Goal: Task Accomplishment & Management: Manage account settings

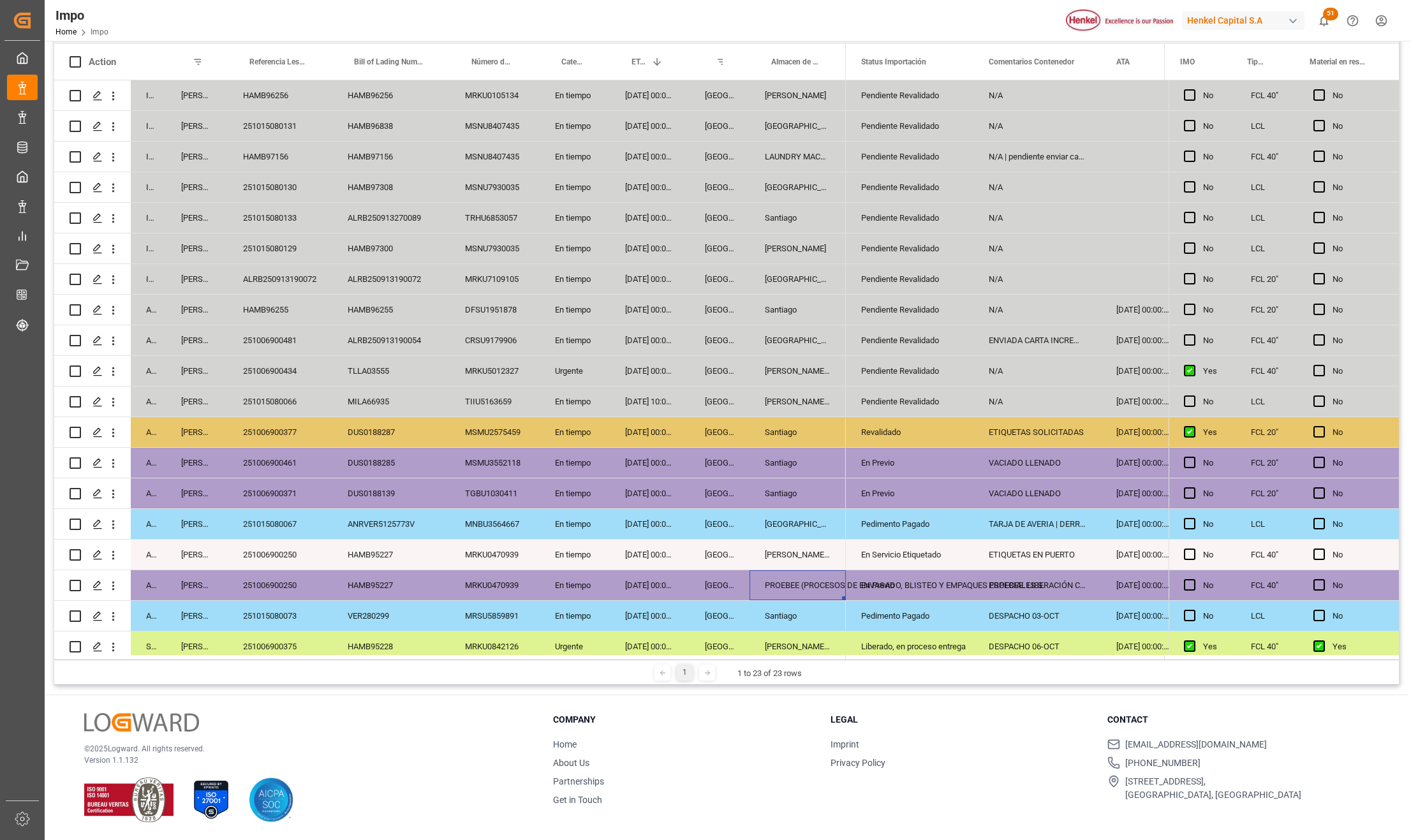
scroll to position [103, 0]
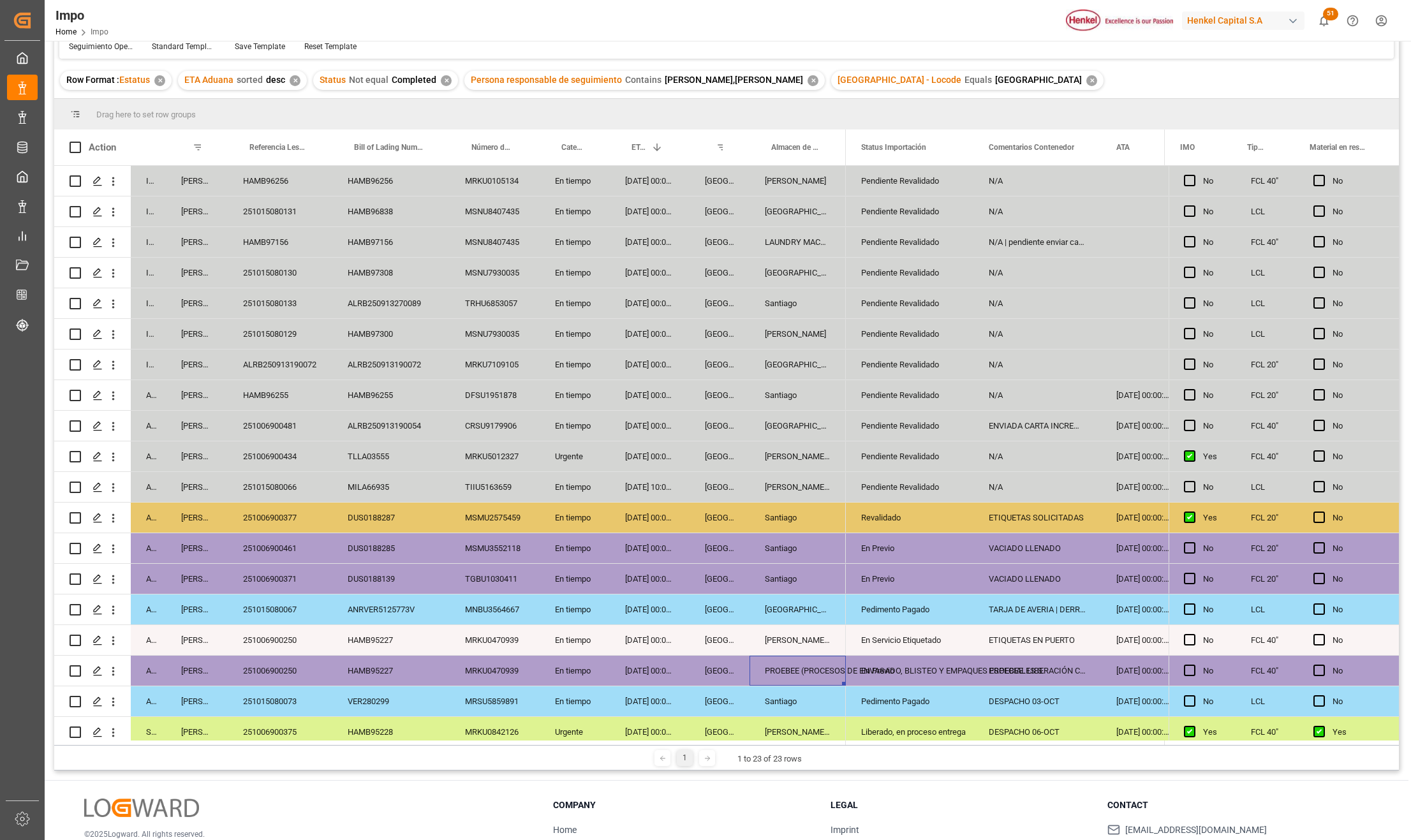
click at [884, 516] on div "Revalidado" at bounding box center [909, 518] width 97 height 29
click at [1009, 516] on div "ETIQUETAS SOLICITADAS" at bounding box center [1037, 518] width 127 height 30
click at [990, 523] on input "ETIQUETAS SOLICITADAS" at bounding box center [1037, 525] width 107 height 24
type input "PREV. 08-OCTETIQUETAS SOLICITADAS"
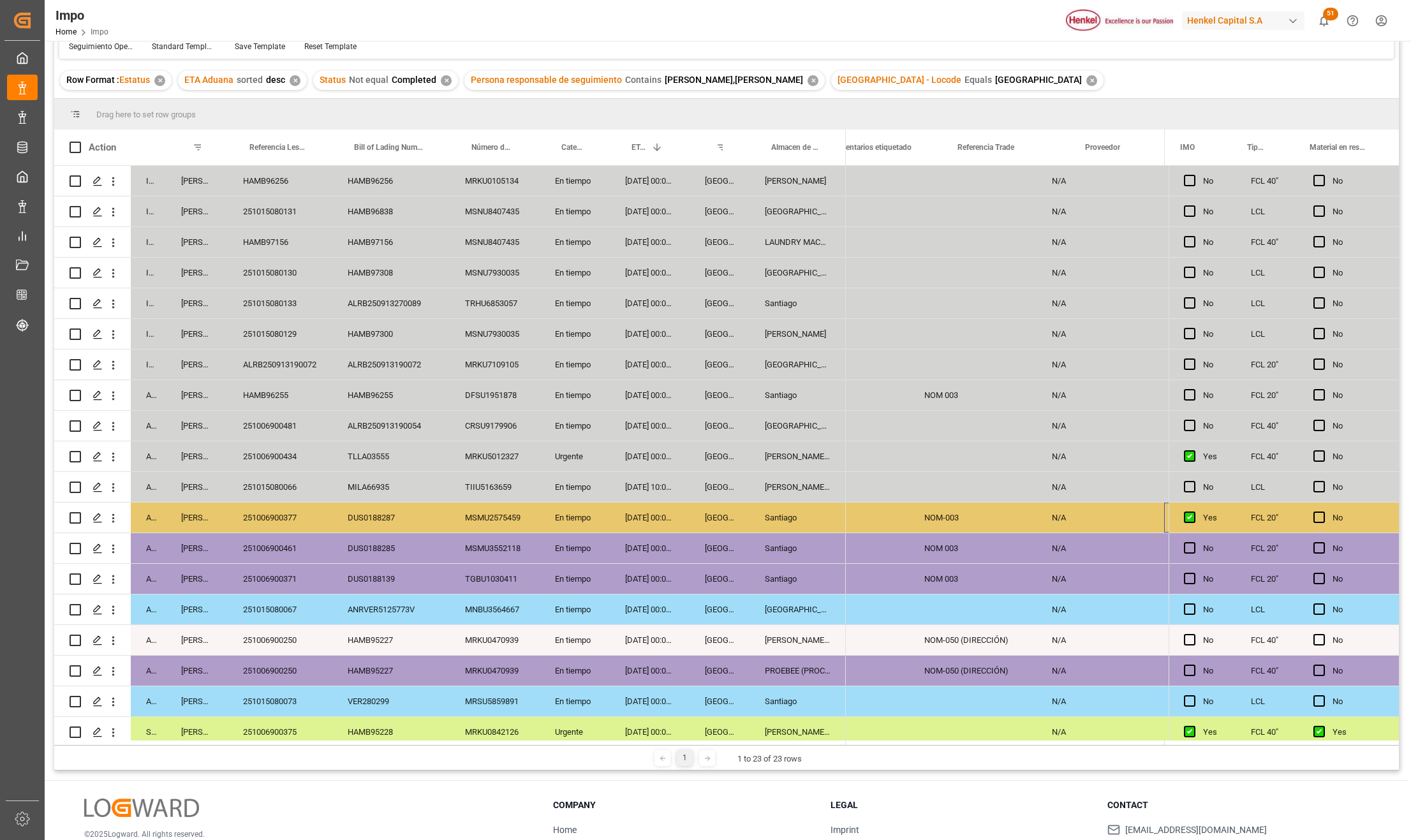
scroll to position [0, 0]
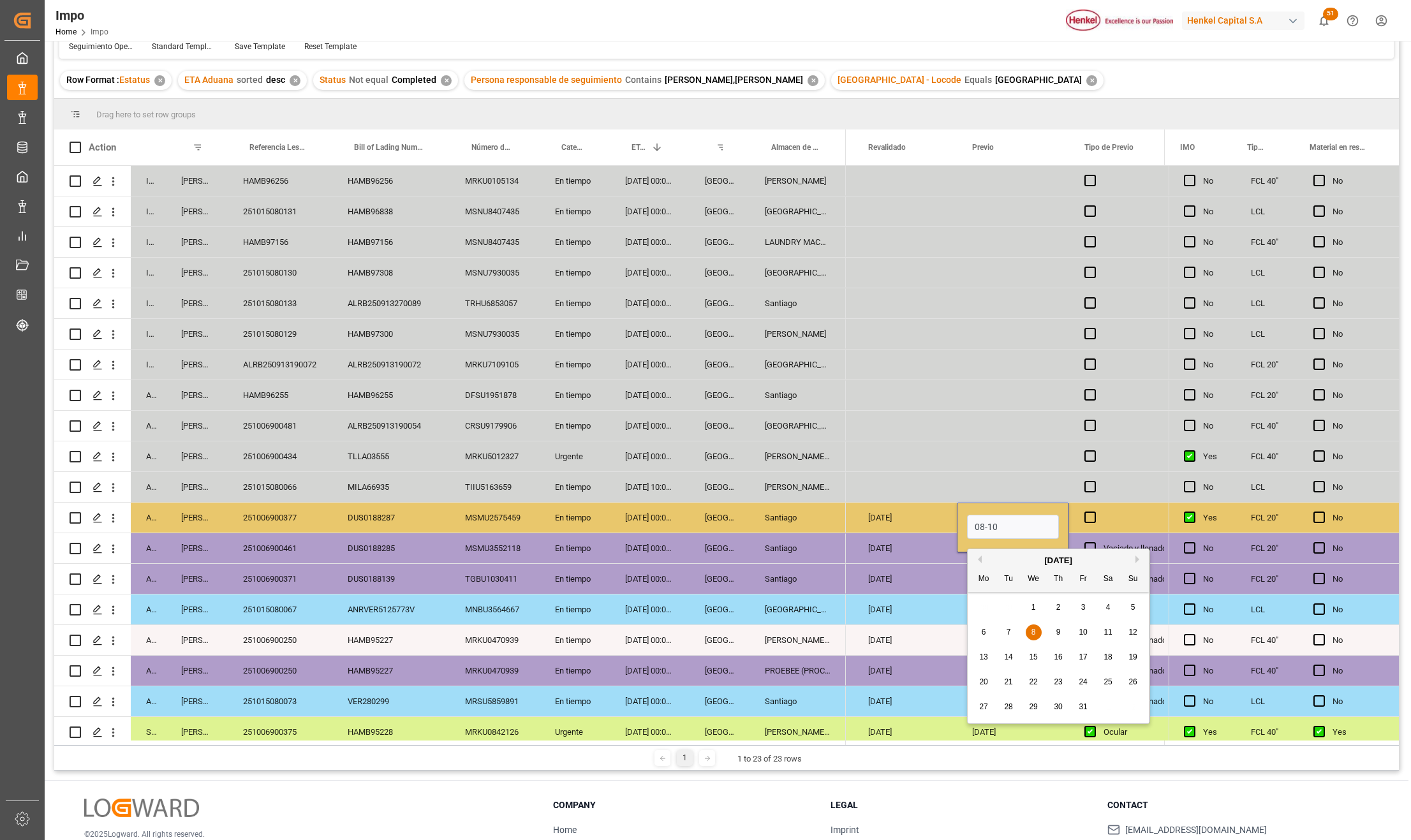
type input "08-10-2025"
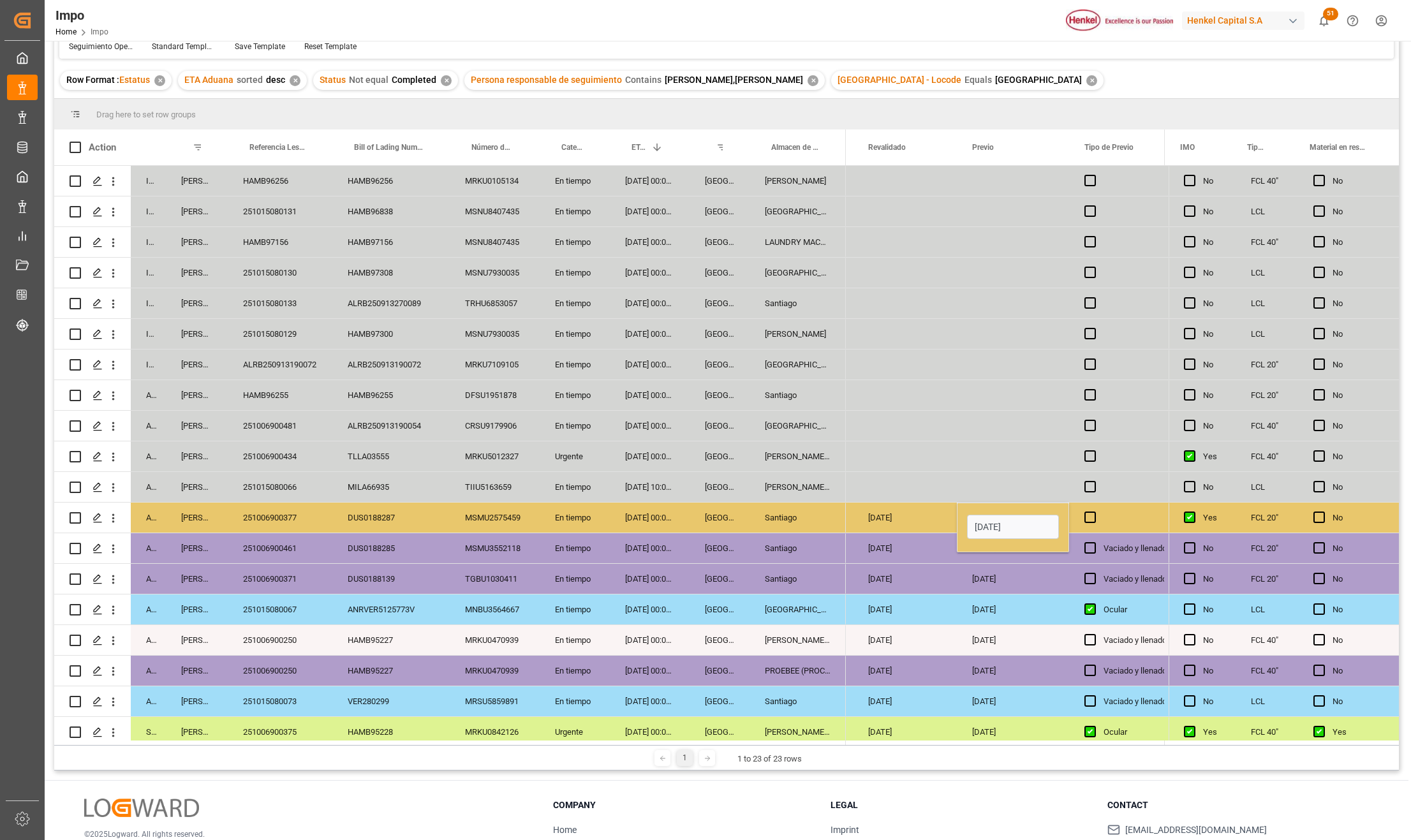
click at [1059, 659] on div "01-10-2025" at bounding box center [1013, 671] width 112 height 30
click at [1090, 514] on span "Press SPACE to select this row." at bounding box center [1090, 517] width 11 height 11
click at [1094, 512] on input "Press SPACE to select this row." at bounding box center [1094, 512] width 0 height 0
click at [1090, 514] on span "Press SPACE to select this row." at bounding box center [1090, 517] width 11 height 11
click at [1094, 512] on input "Press SPACE to select this row." at bounding box center [1094, 512] width 0 height 0
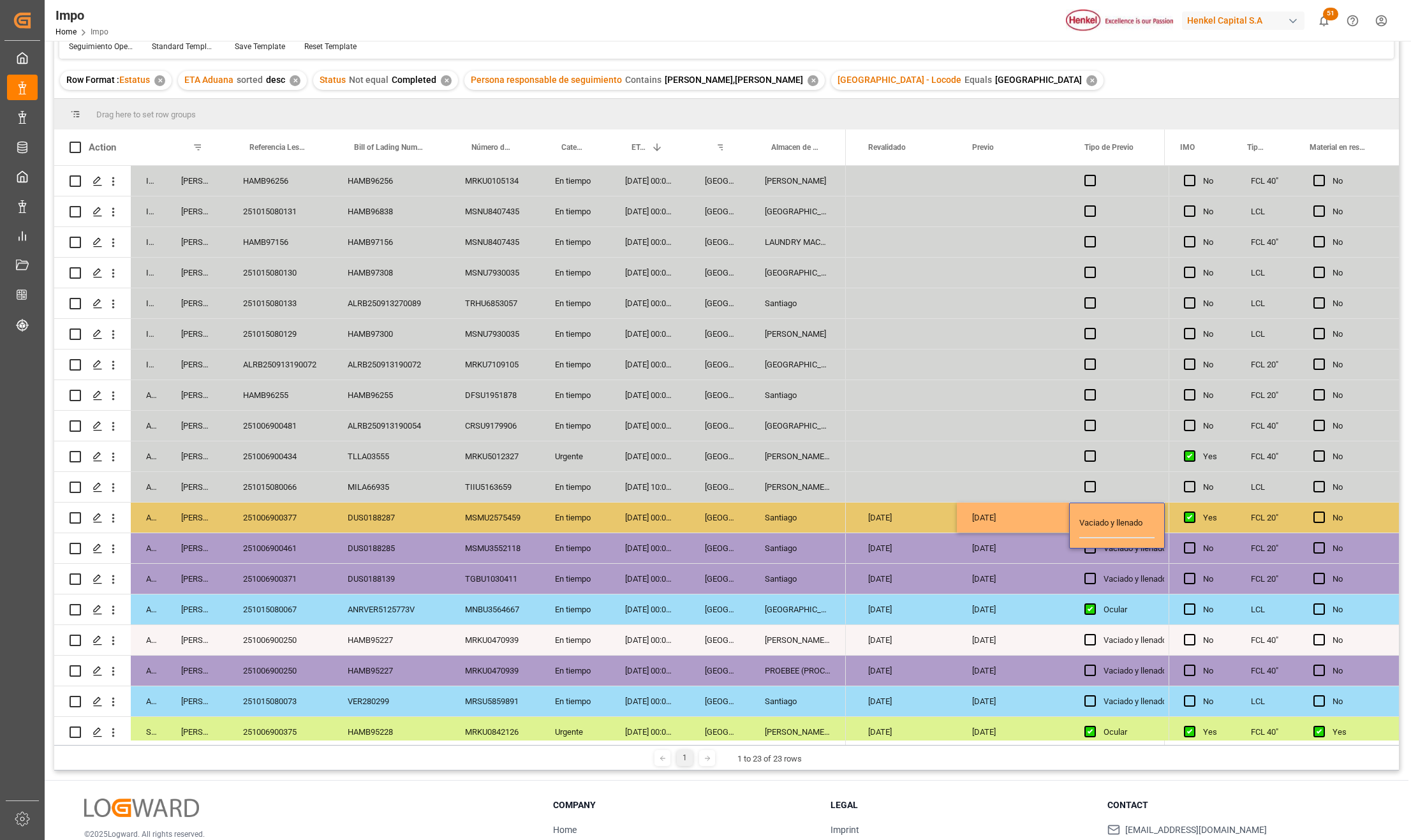
click at [1034, 605] on div "06-10-2025" at bounding box center [1013, 609] width 112 height 30
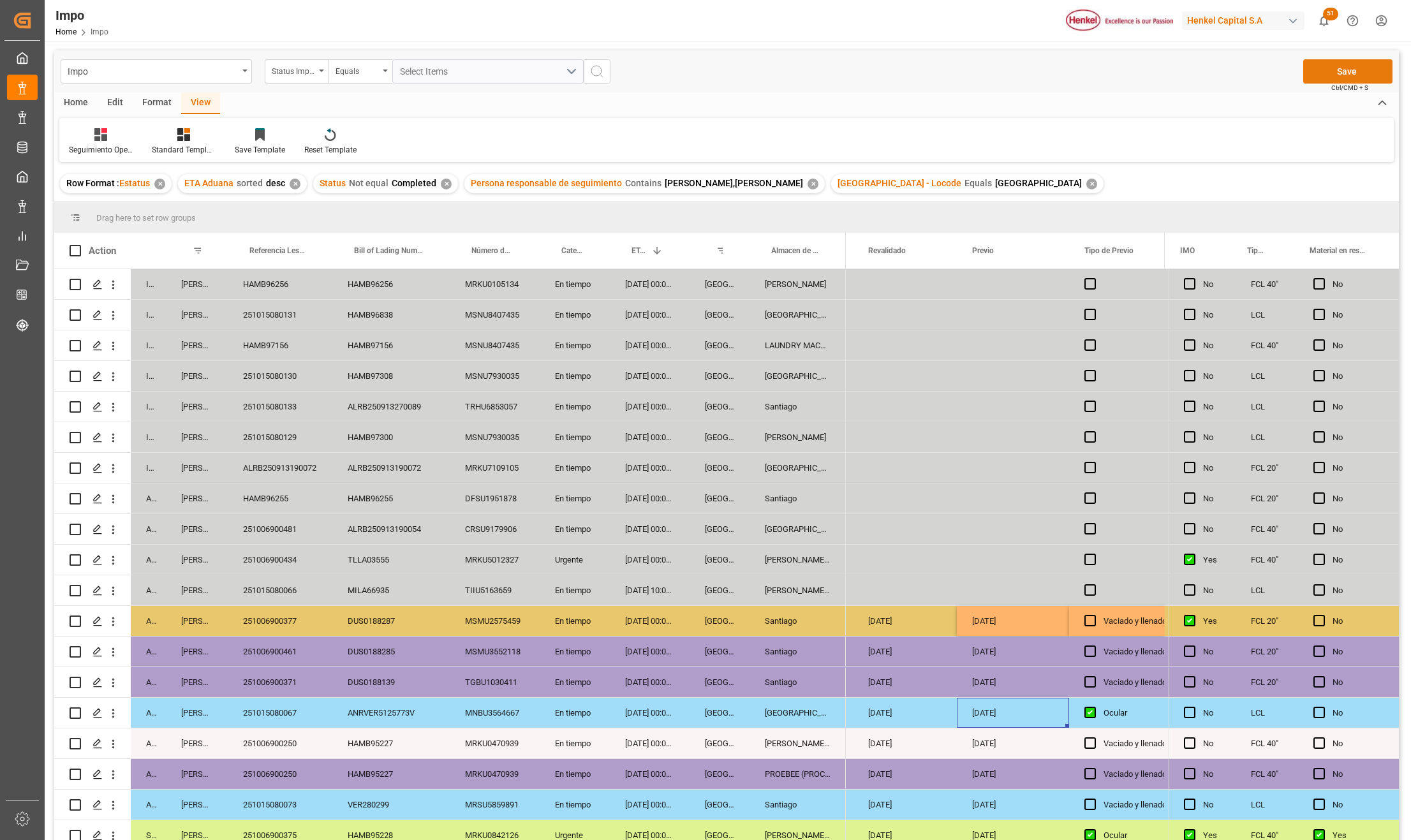
click at [1355, 65] on button "Save" at bounding box center [1347, 71] width 89 height 24
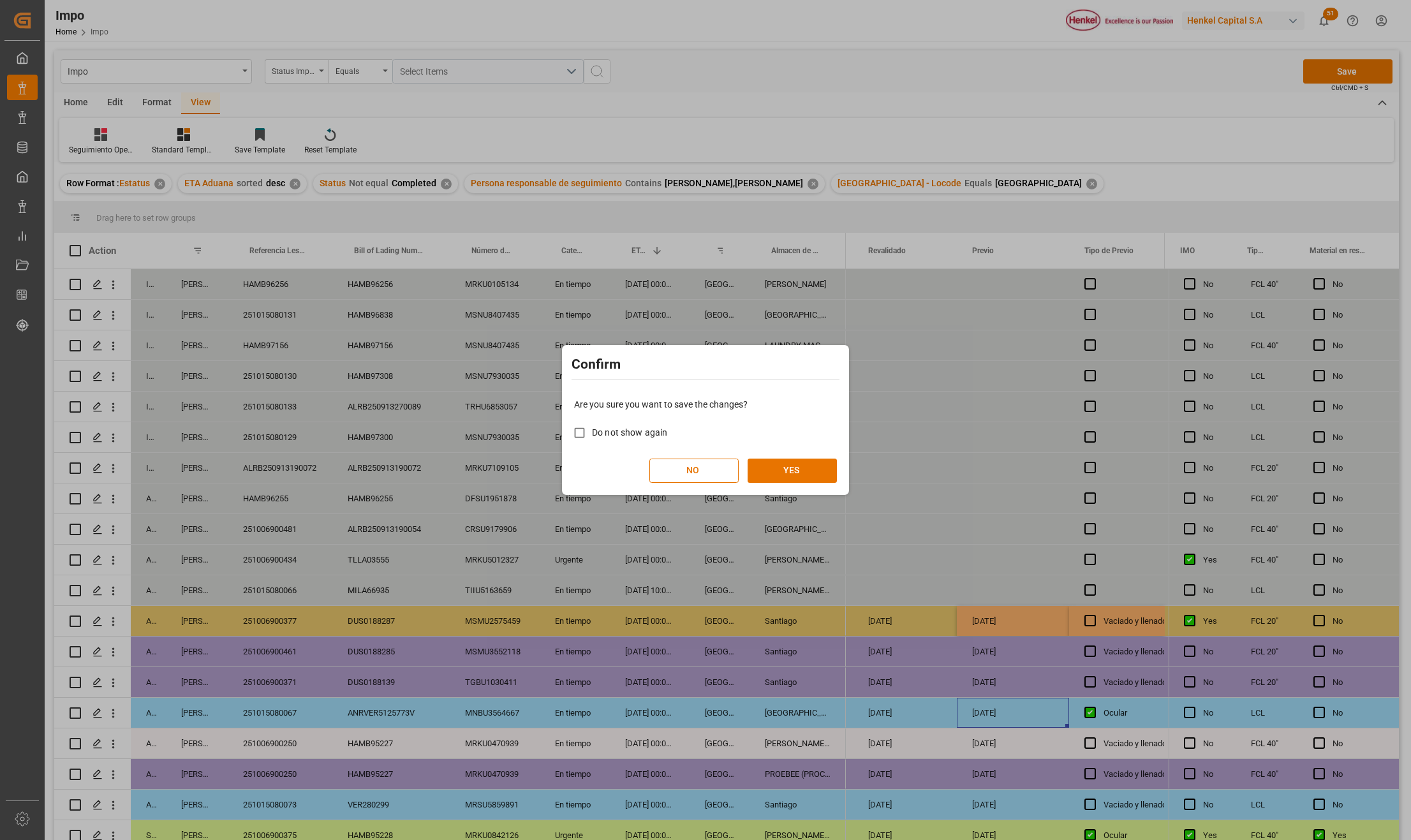
click at [794, 486] on div "Are you sure you want to save the changes? Do not show again NO YES" at bounding box center [705, 440] width 281 height 103
click at [796, 478] on button "YES" at bounding box center [792, 471] width 89 height 24
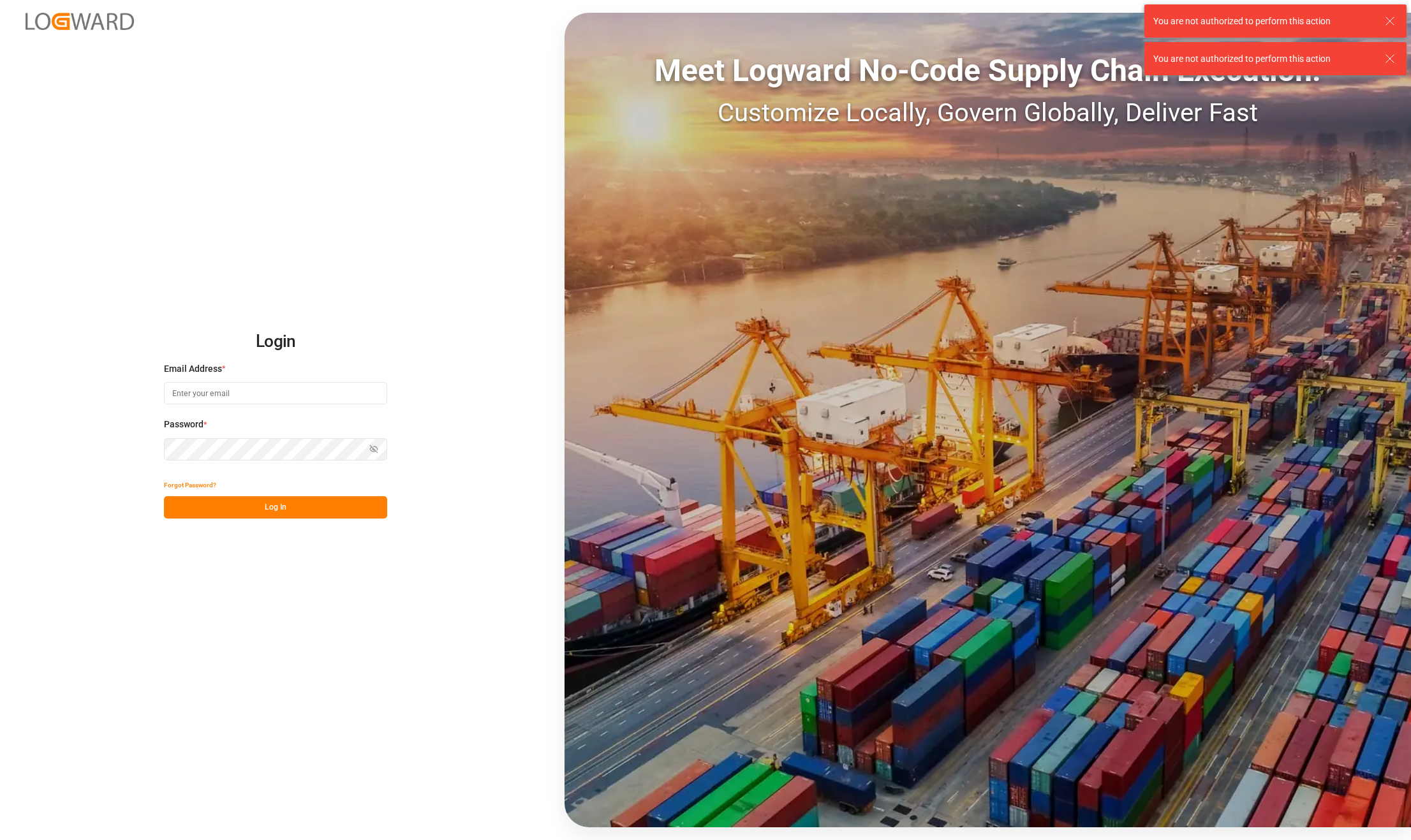
type input "[PERSON_NAME][EMAIL_ADDRESS][PERSON_NAME][DOMAIN_NAME]"
click at [317, 509] on button "Log In" at bounding box center [276, 507] width 223 height 22
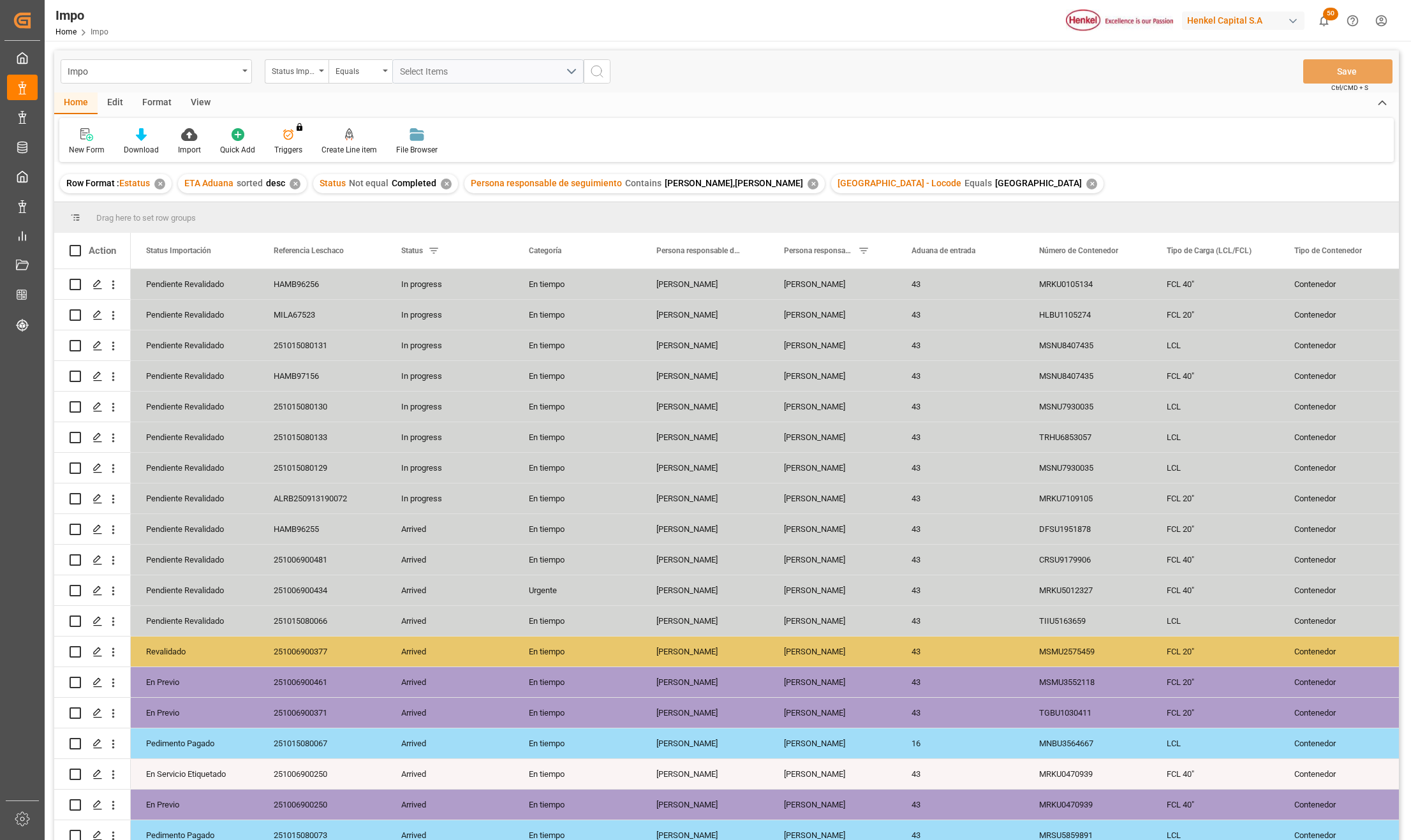
click at [202, 97] on div "View" at bounding box center [201, 103] width 39 height 22
click at [154, 143] on div "Standard Templates" at bounding box center [145, 141] width 83 height 28
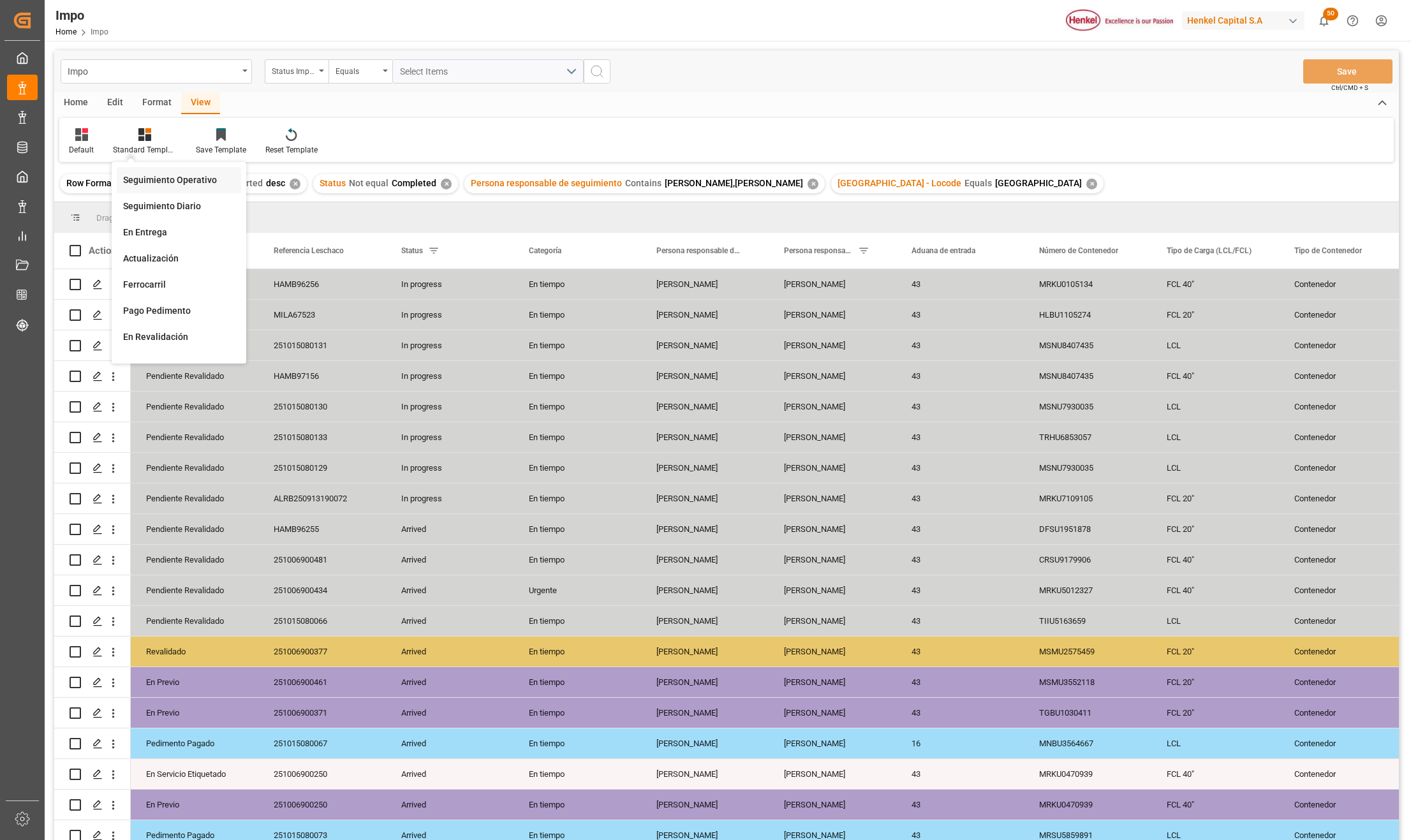
click at [165, 184] on div "Seguimiento Operativo" at bounding box center [178, 181] width 112 height 13
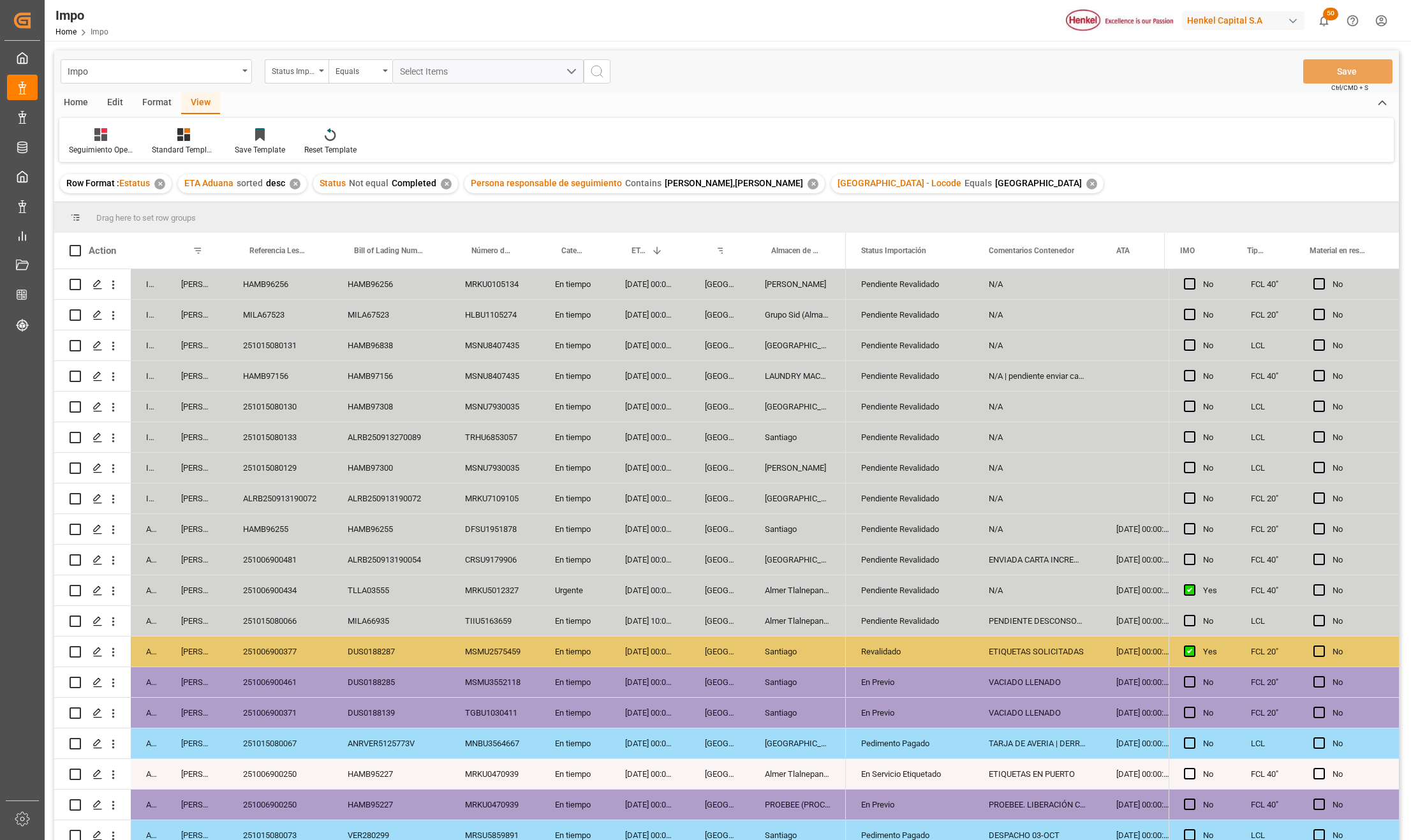
click at [632, 311] on div "10-10-2025 00:00:00" at bounding box center [650, 315] width 79 height 30
click at [608, 545] on div "En tiempo" at bounding box center [575, 560] width 70 height 30
click at [337, 442] on div "ALRB250913270089" at bounding box center [390, 438] width 118 height 30
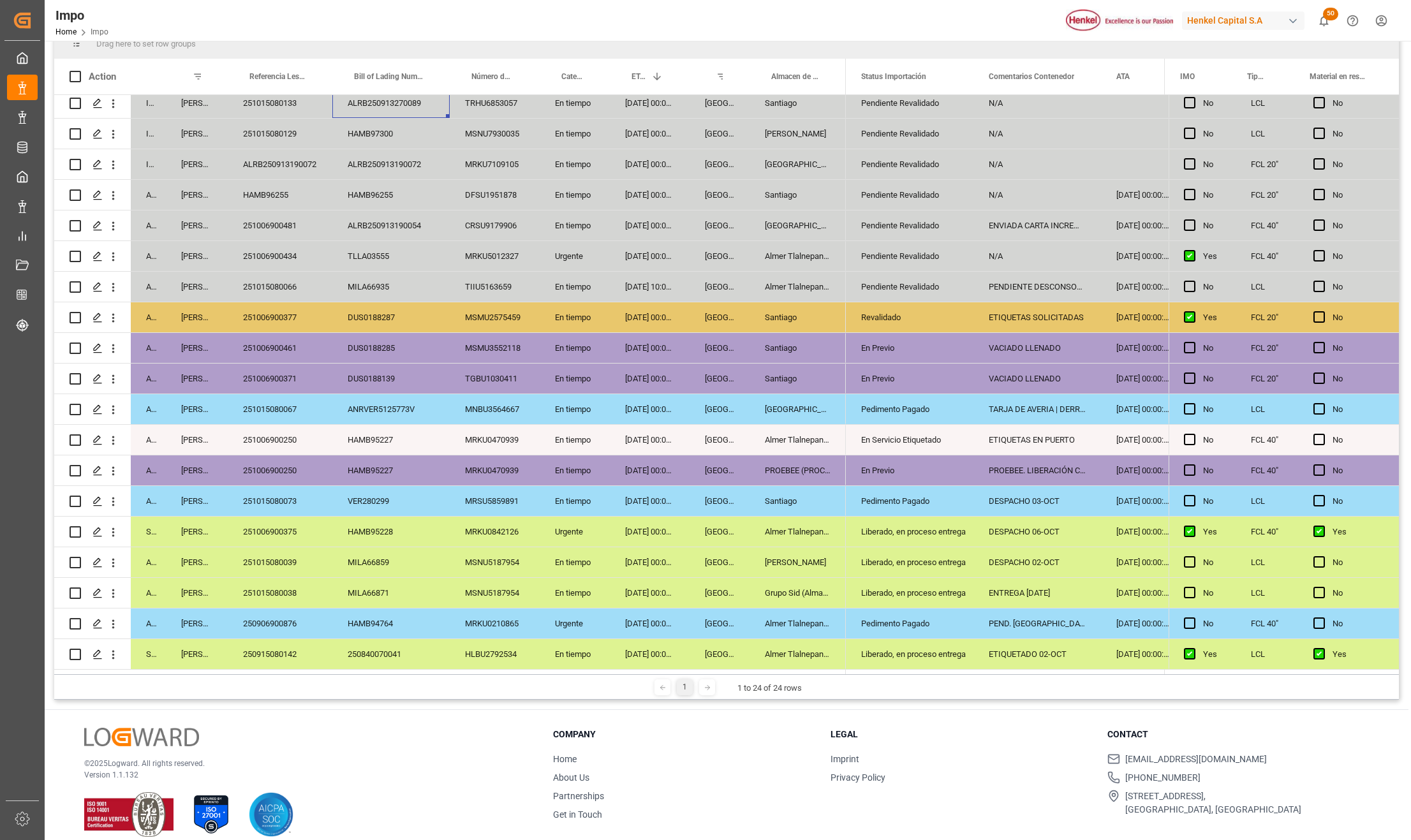
scroll to position [189, 0]
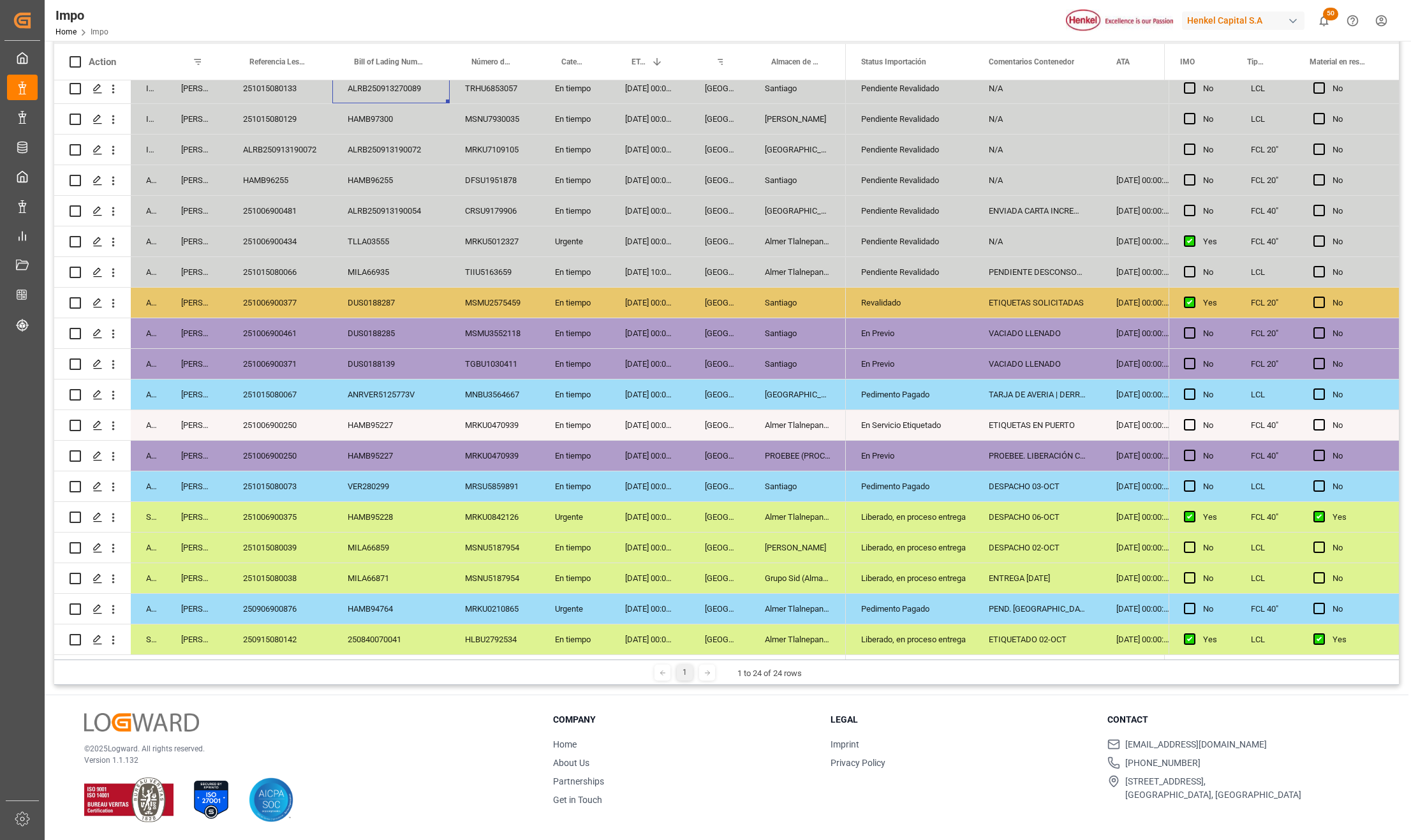
click at [294, 610] on div "250906900876" at bounding box center [280, 608] width 105 height 30
click at [889, 641] on div "Liberado, en proceso entrega" at bounding box center [909, 639] width 97 height 29
click at [928, 632] on div "Liberado, en proceso entrega" at bounding box center [909, 639] width 97 height 29
click at [289, 543] on div "251015080039" at bounding box center [280, 548] width 105 height 30
click at [288, 510] on div "251006900375" at bounding box center [280, 517] width 105 height 30
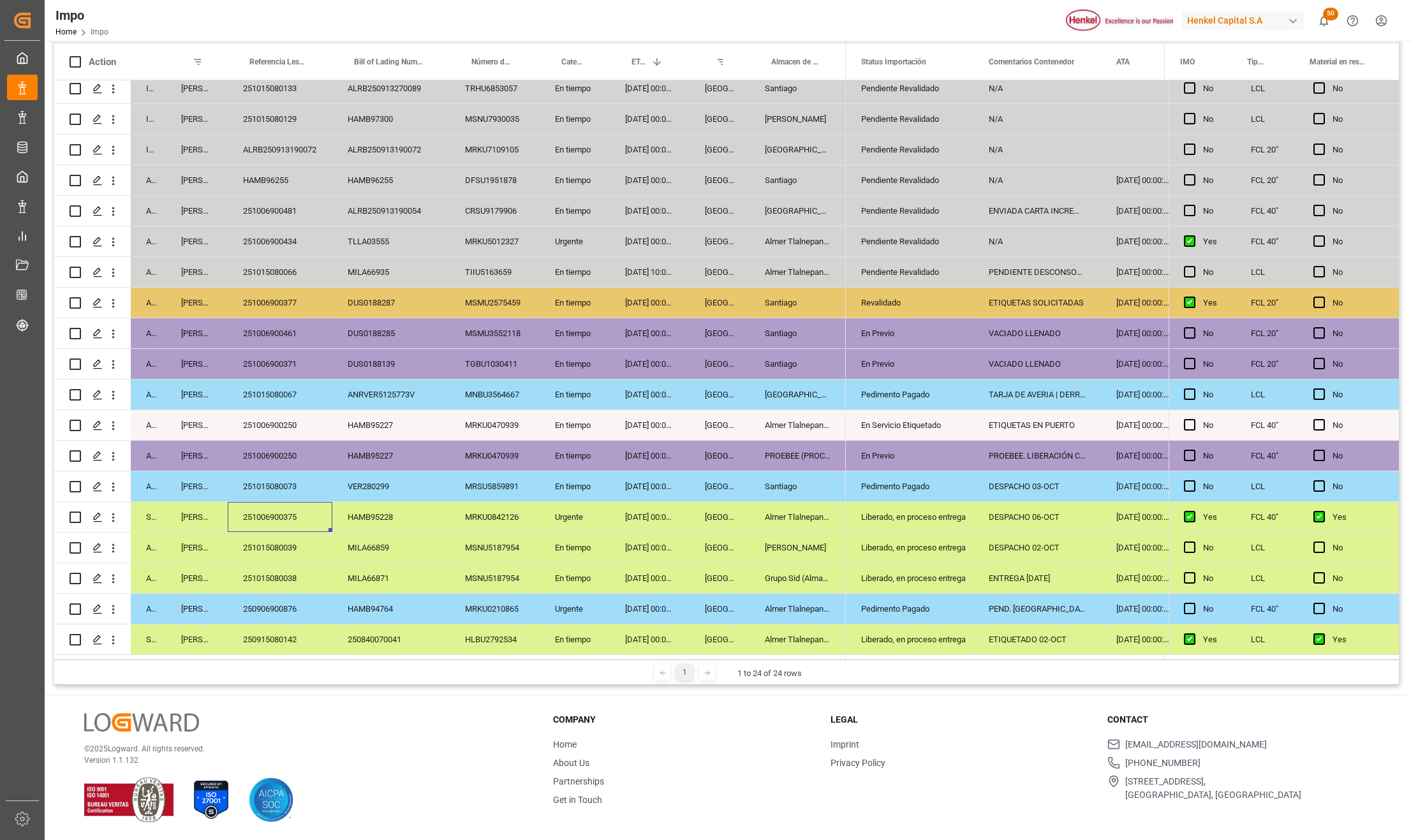
click at [303, 476] on div "251015080073" at bounding box center [280, 486] width 105 height 30
click at [916, 488] on div "Pedimento Pagado" at bounding box center [909, 486] width 97 height 29
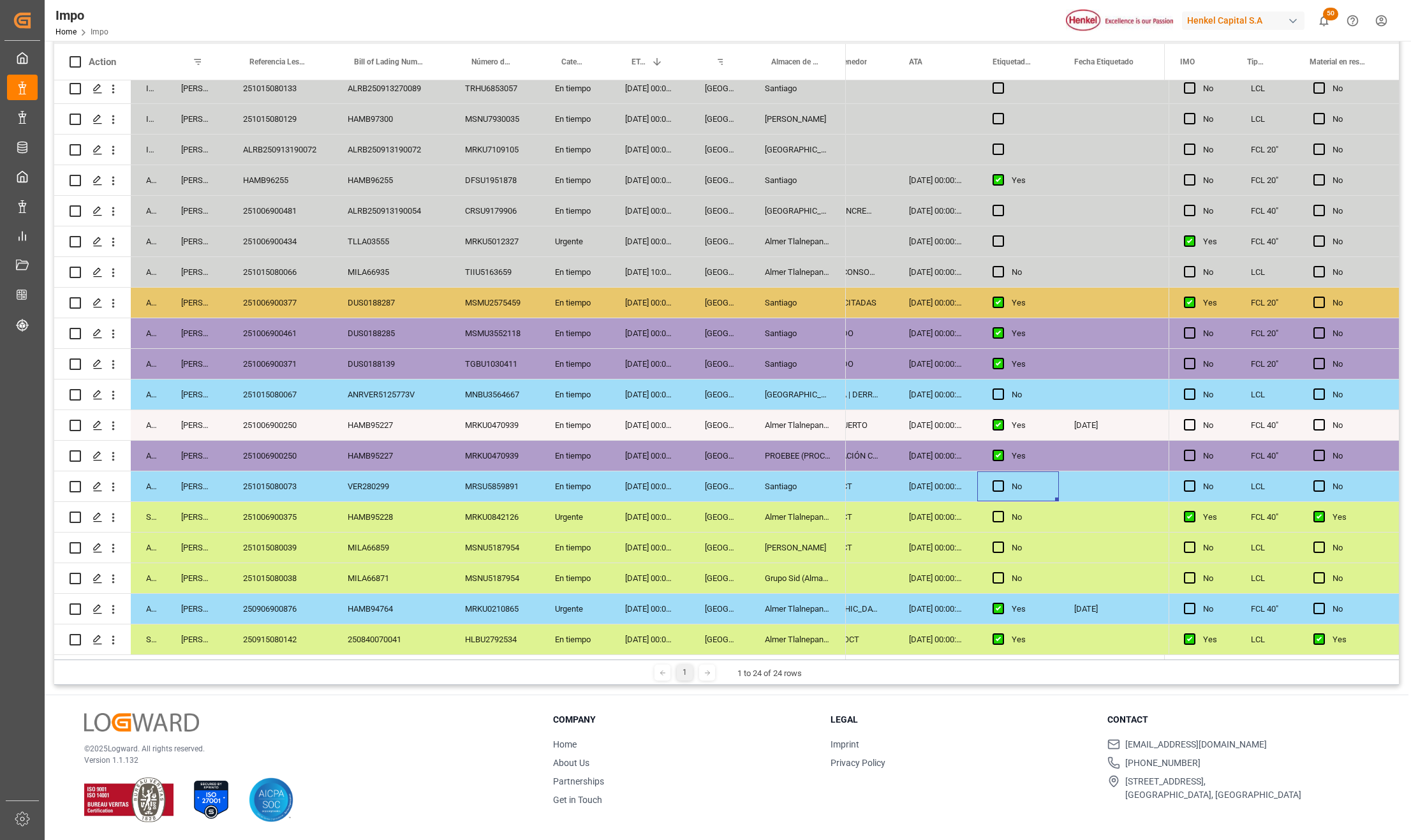
scroll to position [0, 0]
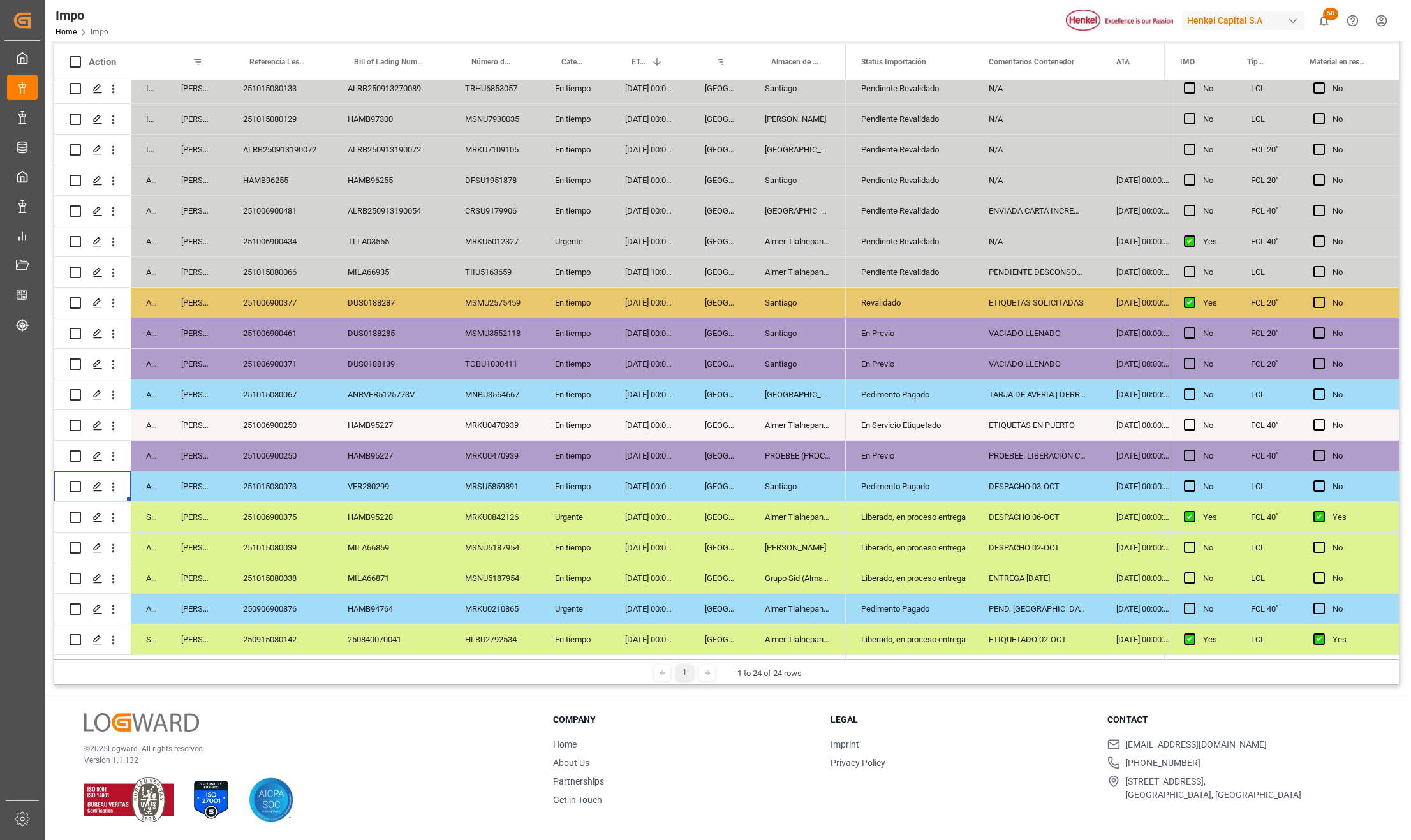
click at [297, 441] on div "251006900250" at bounding box center [280, 456] width 105 height 30
click at [297, 417] on div "251006900250" at bounding box center [280, 425] width 105 height 30
click at [892, 426] on div "En Servicio Etiquetado" at bounding box center [909, 425] width 97 height 29
click at [297, 421] on div "251006900250" at bounding box center [280, 425] width 105 height 30
click at [1061, 411] on div "ETIQUETAS EN PUERTO" at bounding box center [1037, 425] width 127 height 30
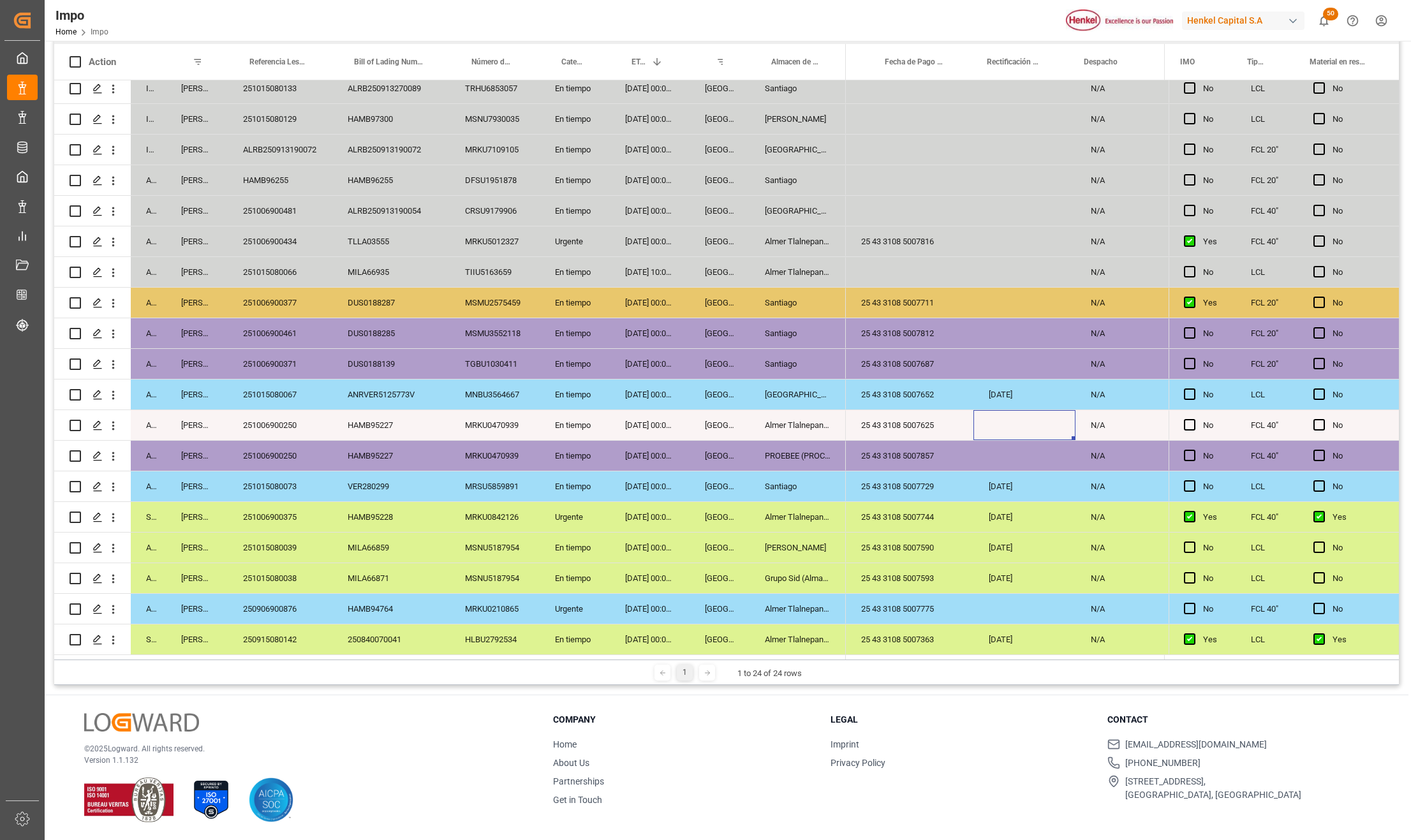
scroll to position [0, 2557]
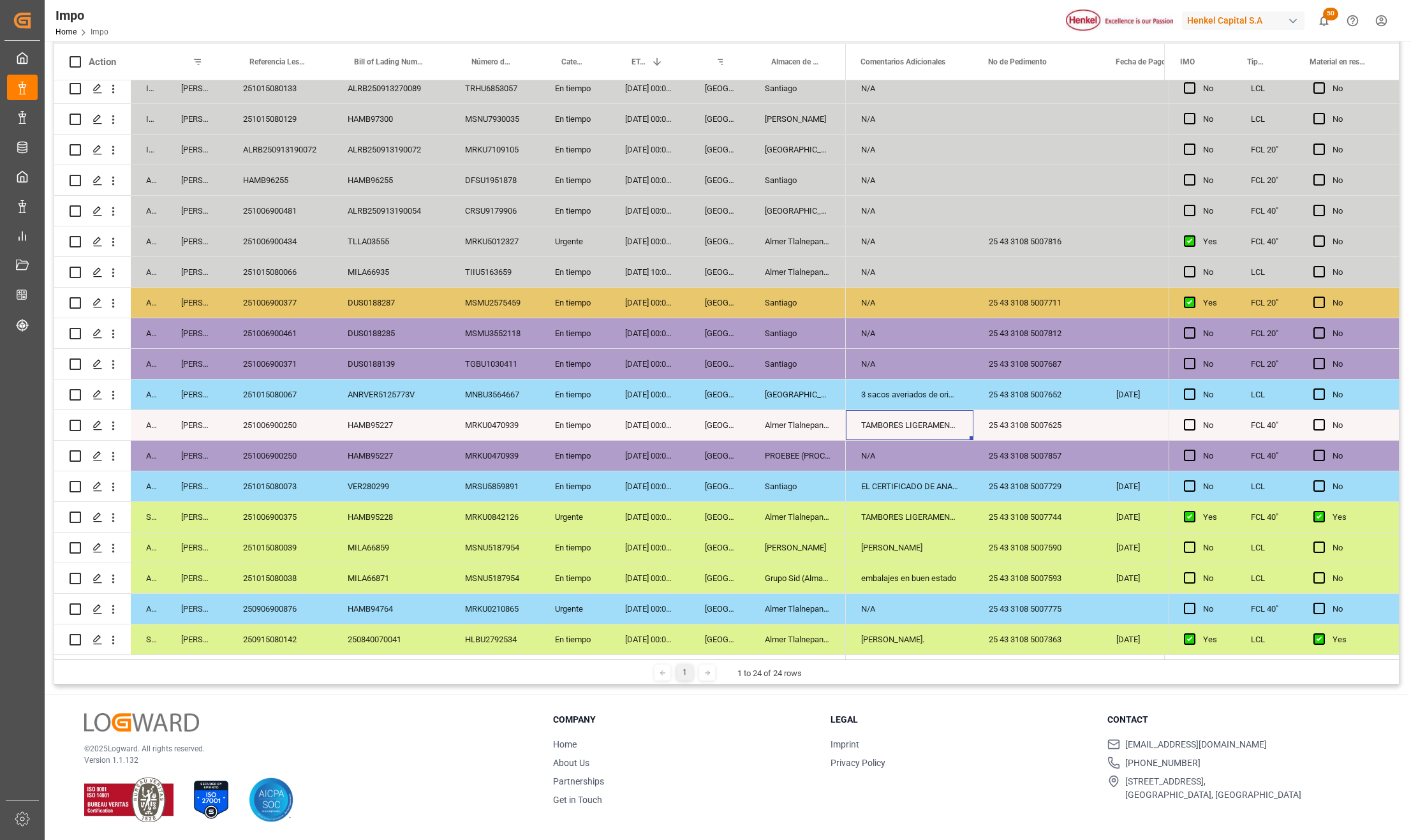
click at [1061, 411] on div "25 43 3108 5007625" at bounding box center [1037, 425] width 127 height 30
click at [1055, 423] on div "25 43 3108 5007625" at bounding box center [1037, 425] width 127 height 30
click at [1055, 423] on input "25 43 3108 5007625" at bounding box center [1037, 432] width 107 height 24
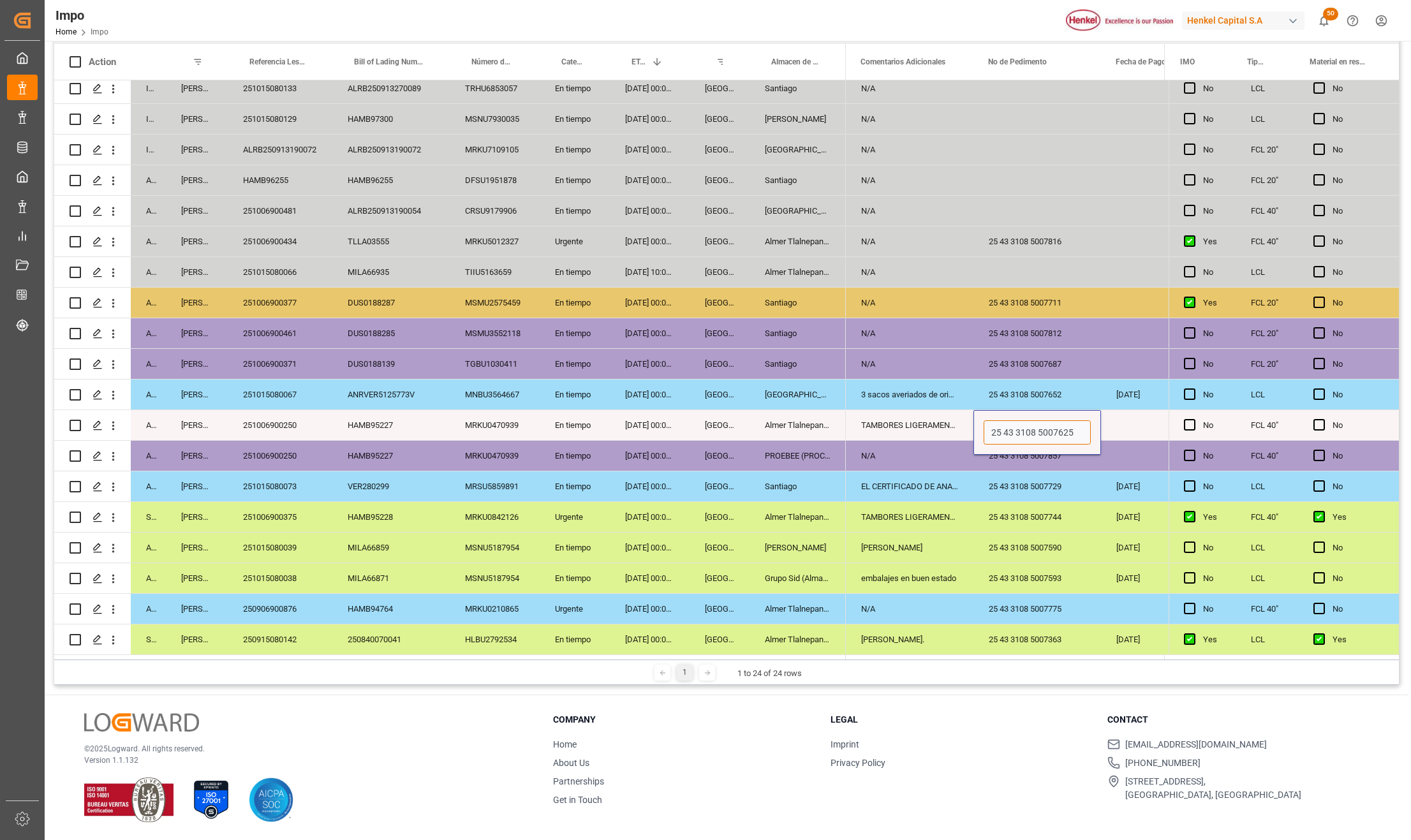
click at [1053, 426] on input "25 43 3108 5007625" at bounding box center [1037, 432] width 107 height 24
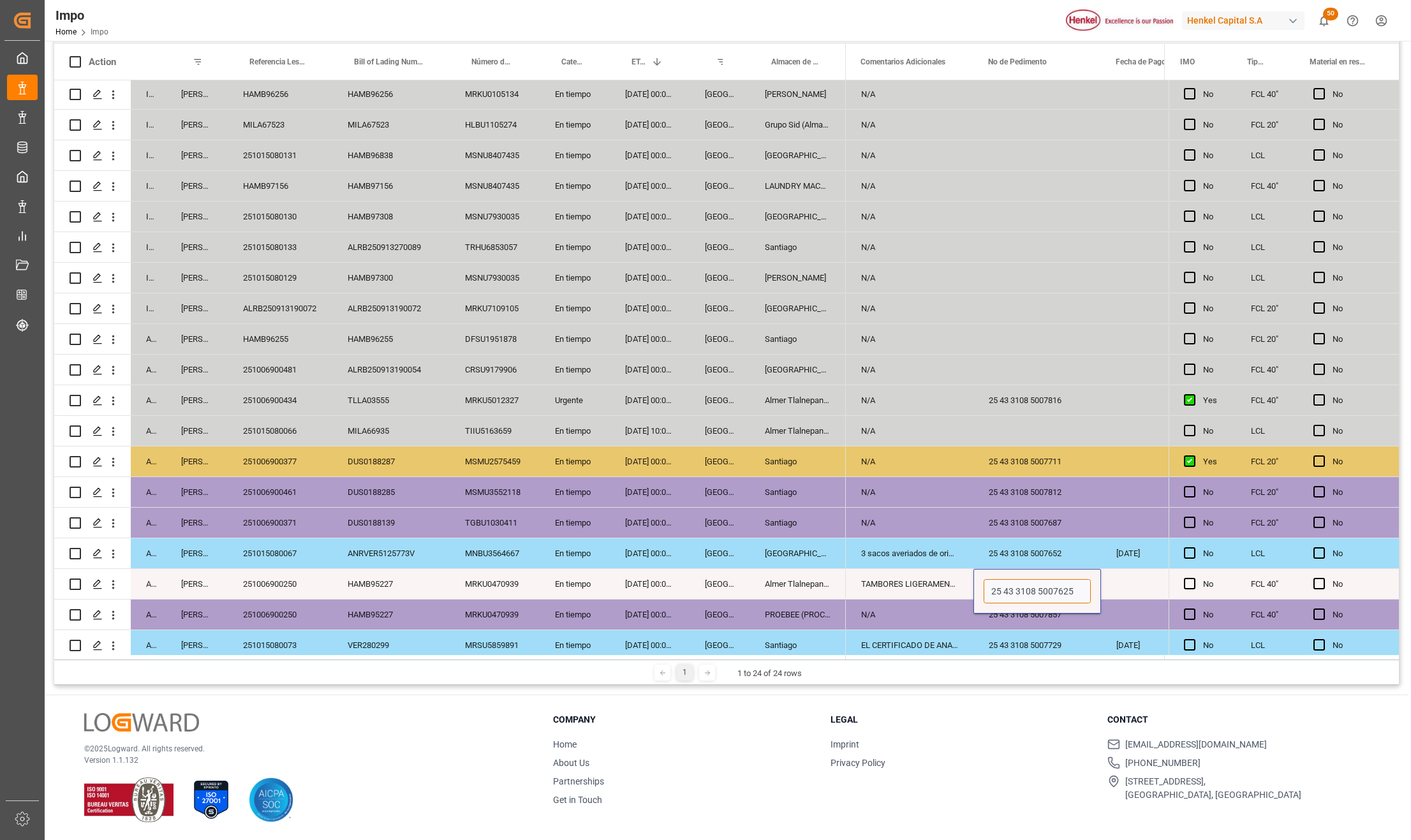
scroll to position [0, 0]
click at [289, 572] on div "251006900250" at bounding box center [280, 585] width 105 height 30
click at [281, 551] on div "251015080067" at bounding box center [280, 555] width 105 height 30
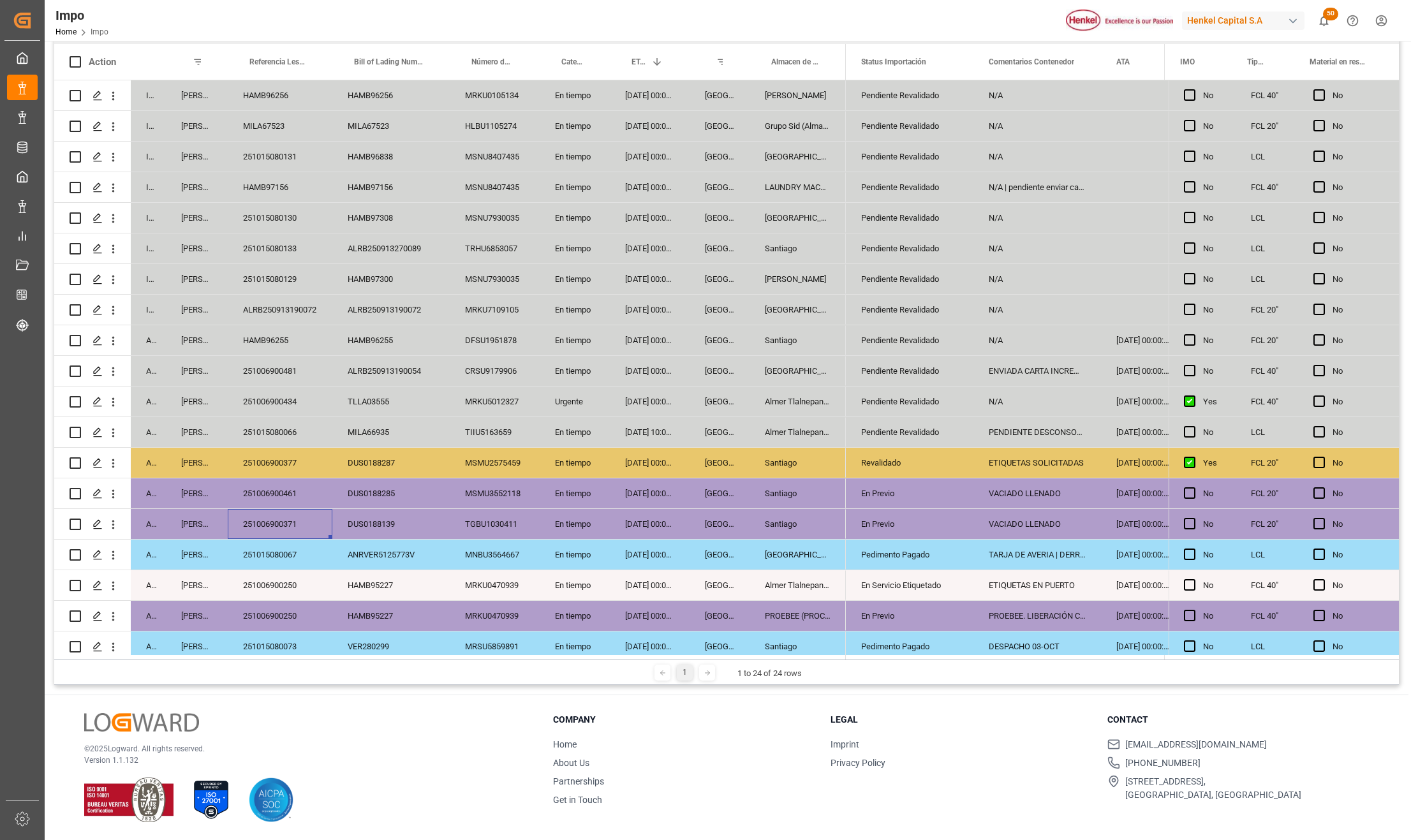
click at [255, 519] on div "251006900371" at bounding box center [280, 524] width 105 height 30
click at [263, 498] on div "251006900461" at bounding box center [280, 493] width 105 height 30
click at [281, 518] on div "251006900371" at bounding box center [280, 524] width 105 height 30
click at [955, 468] on icon "open menu" at bounding box center [949, 471] width 15 height 15
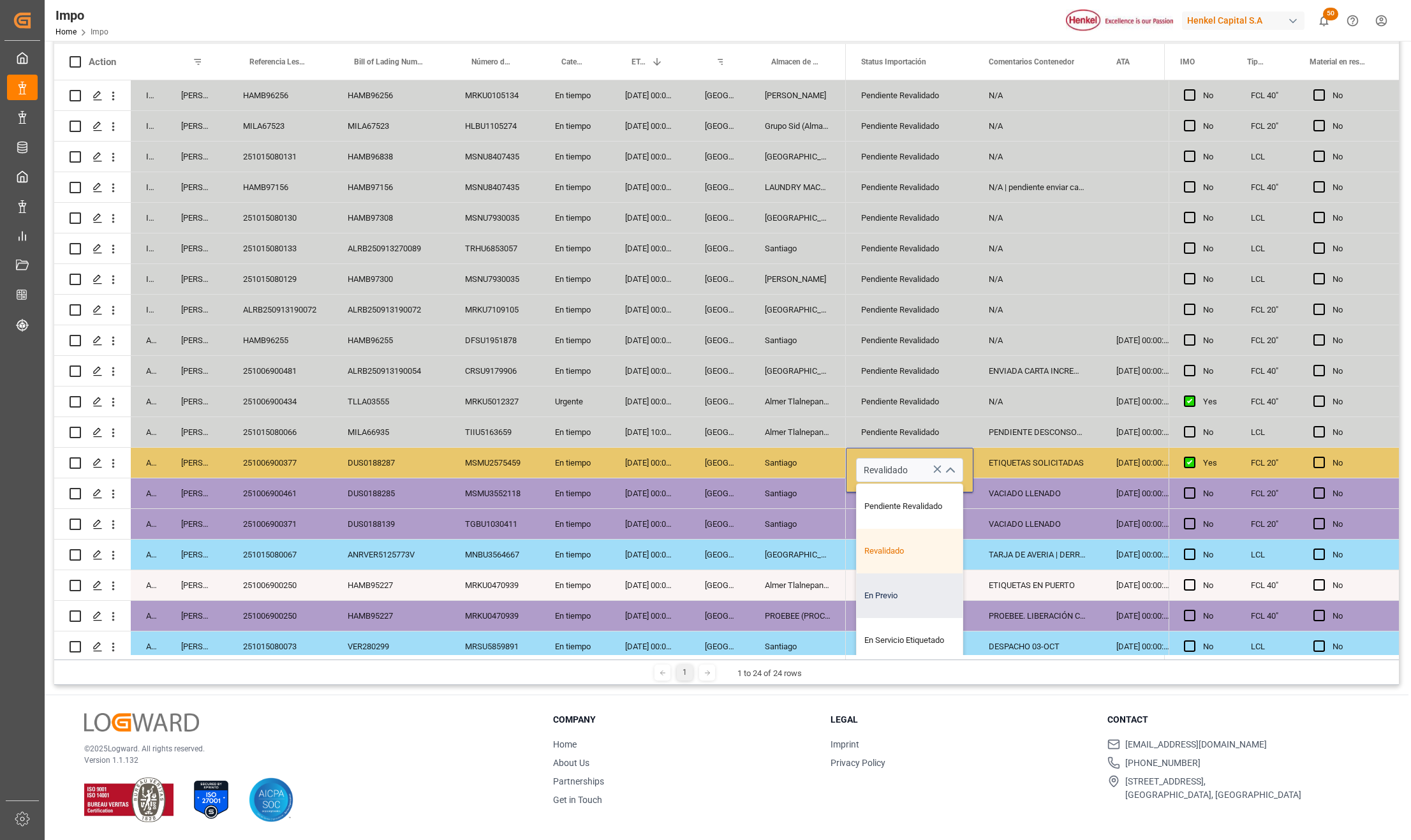
click at [909, 596] on div "En Previo" at bounding box center [916, 596] width 120 height 45
type input "En Previo"
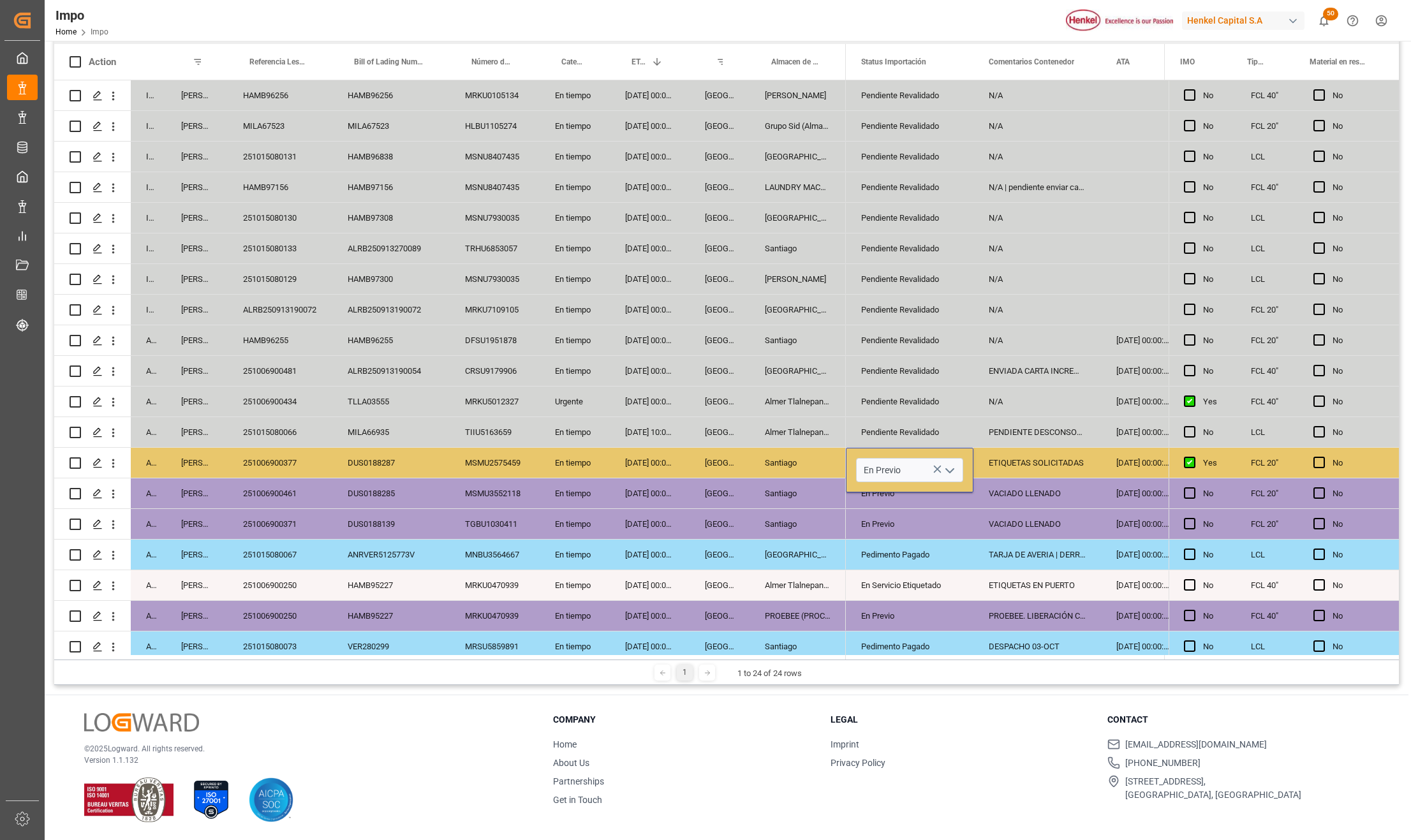
click at [973, 560] on div "Pedimento Pagado" at bounding box center [910, 555] width 127 height 30
click at [1004, 462] on div "ETIQUETAS SOLICITADAS" at bounding box center [1037, 463] width 127 height 30
click at [991, 473] on input "ETIQUETAS SOLICITADAS" at bounding box center [1037, 470] width 107 height 24
type input "PREVIO 08-OCT. ETIQUETAS SOLICITADAS"
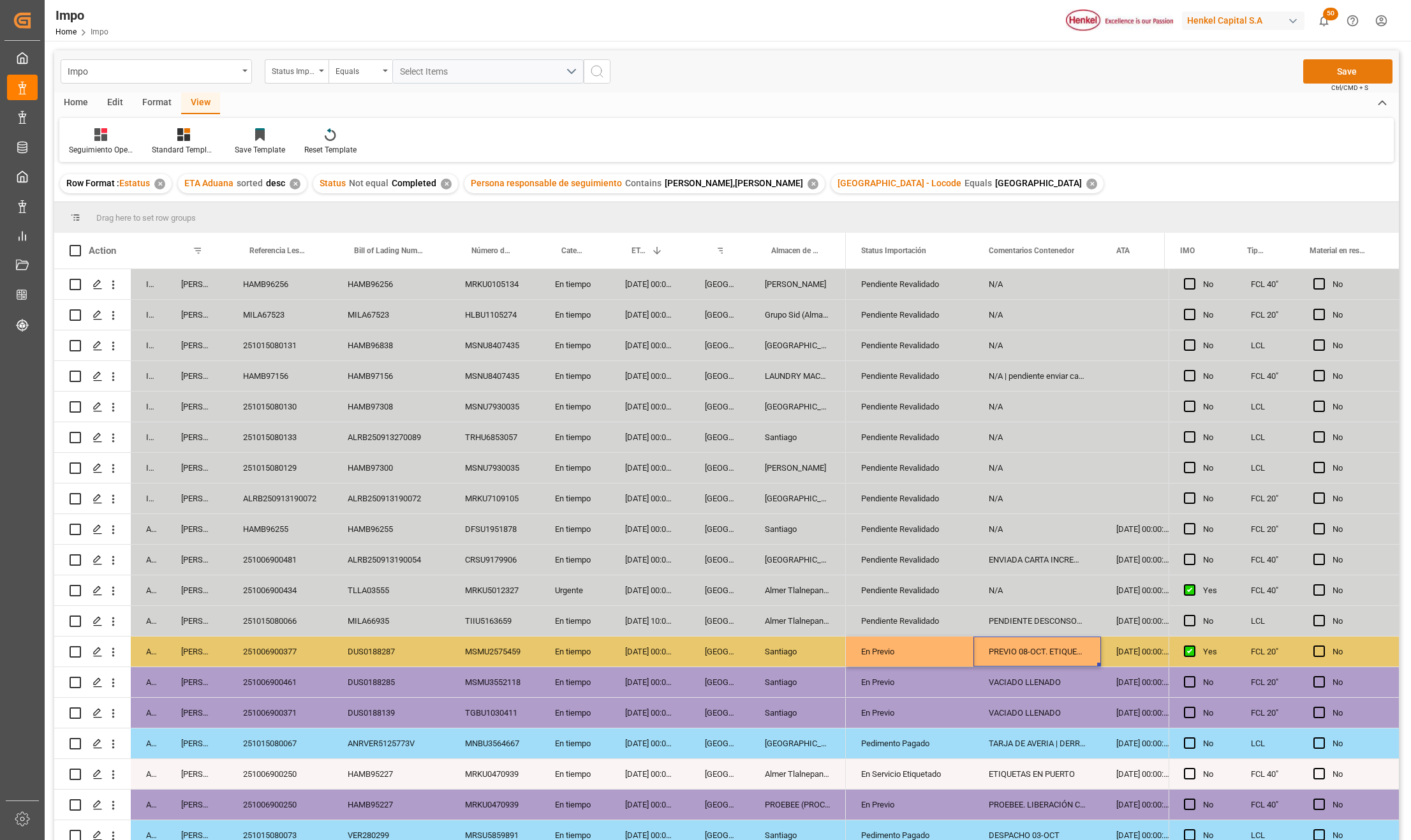
click at [1329, 67] on button "Save" at bounding box center [1347, 71] width 89 height 24
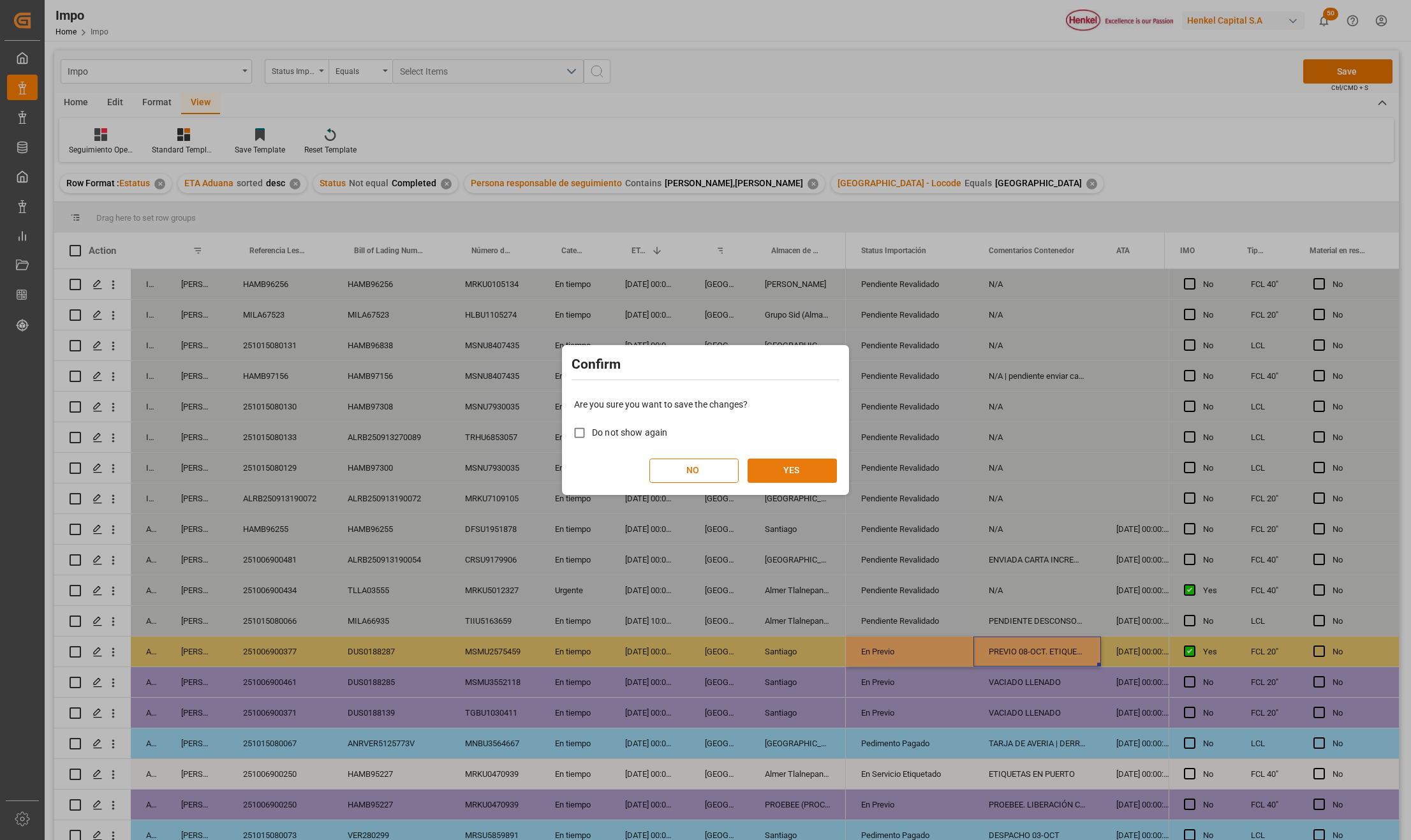
click at [782, 474] on button "YES" at bounding box center [792, 471] width 89 height 24
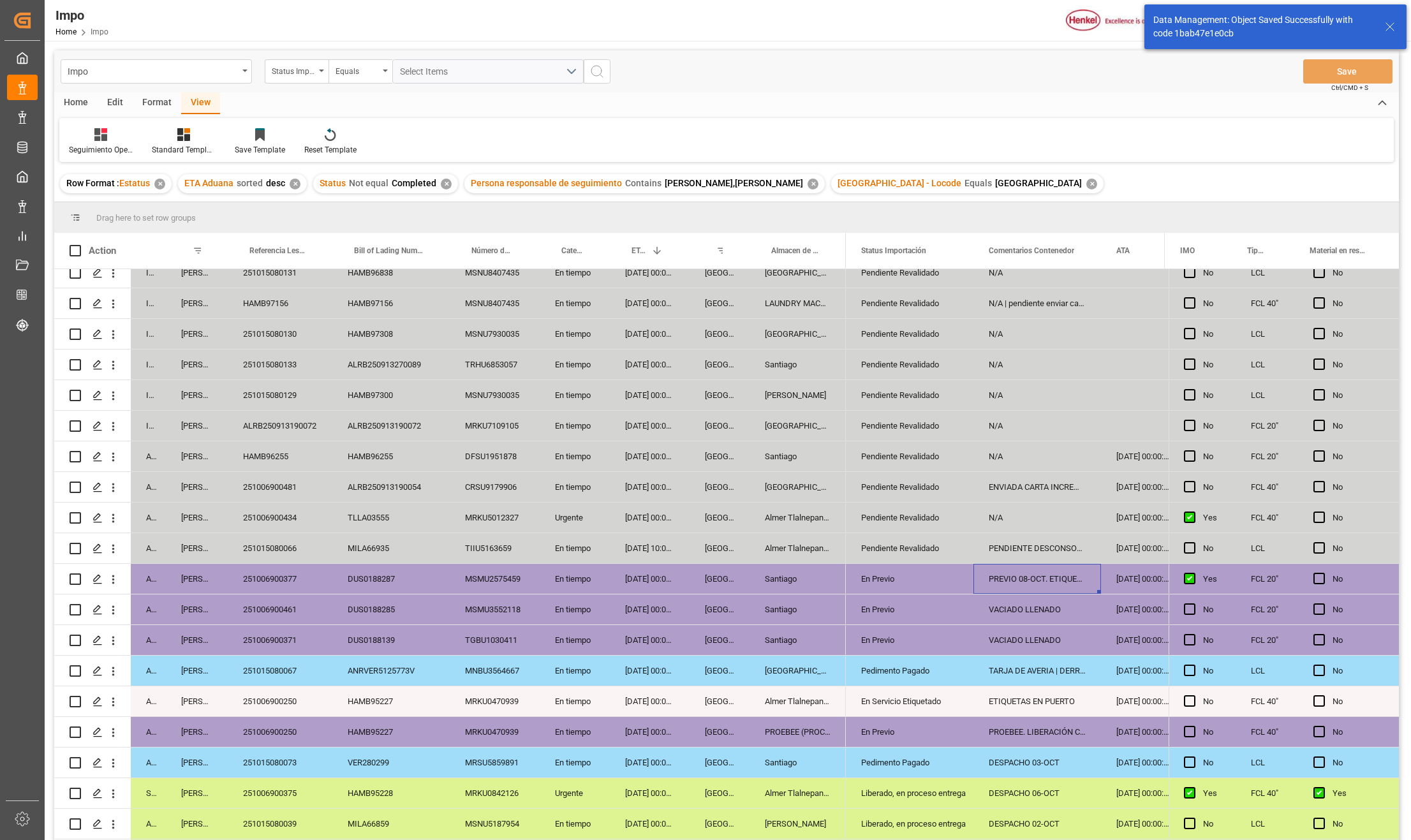
scroll to position [164, 0]
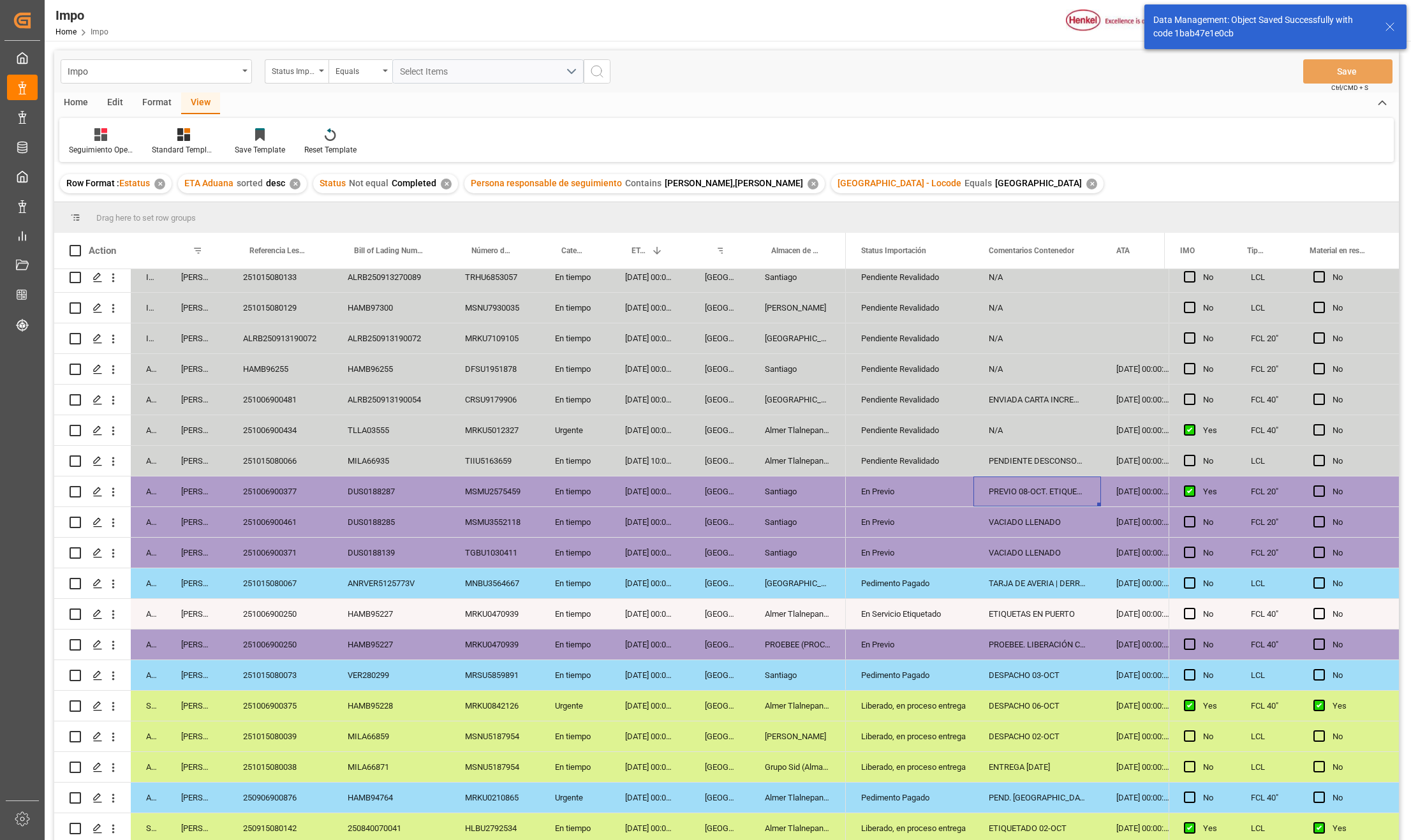
click at [704, 521] on div "Veracruz" at bounding box center [719, 522] width 60 height 30
click at [296, 431] on div "251006900434" at bounding box center [280, 430] width 105 height 30
click at [646, 430] on div "[DATE] 00:00:00" at bounding box center [650, 430] width 79 height 30
click at [944, 430] on div "Pendiente Revalidado" at bounding box center [909, 430] width 97 height 29
click at [277, 431] on div "251006900434" at bounding box center [280, 430] width 105 height 30
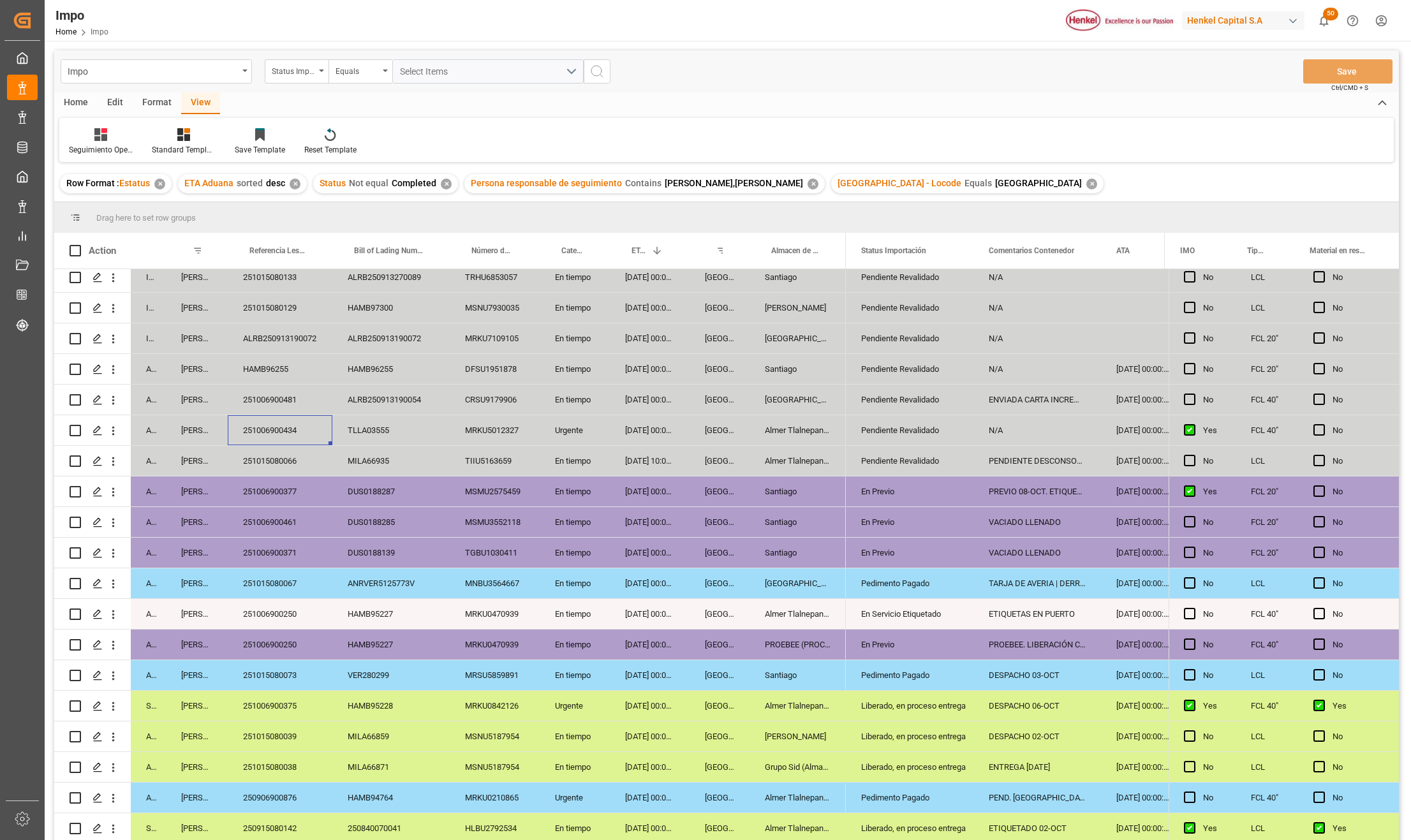
click at [506, 417] on div "MRKU5012327" at bounding box center [495, 430] width 90 height 30
click at [916, 710] on div "Liberado, en proceso entrega" at bounding box center [909, 706] width 97 height 29
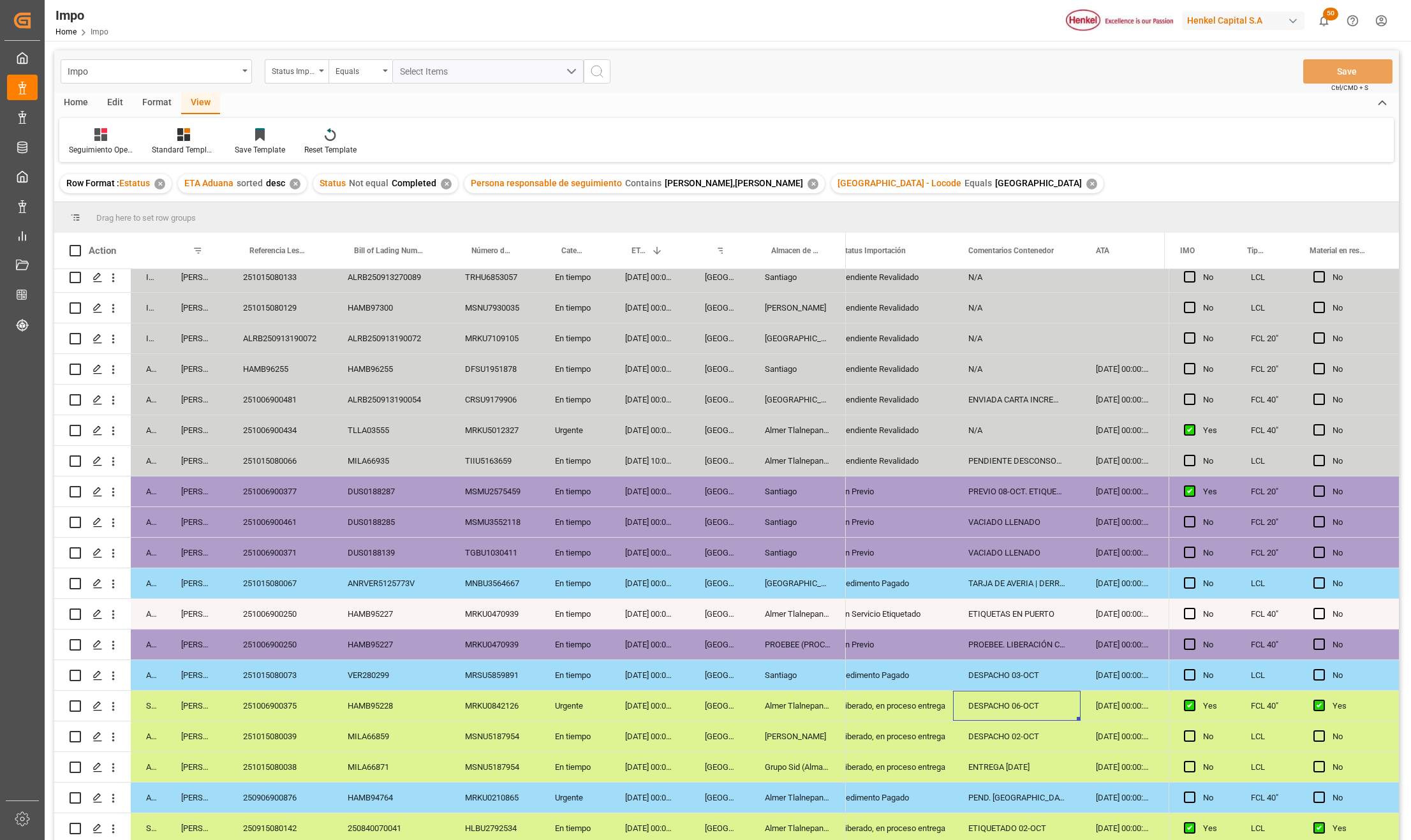
click at [982, 713] on div "DESPACHO 06-OCT" at bounding box center [1017, 706] width 127 height 30
click at [1053, 713] on input "DESPACHO 06-OCT" at bounding box center [1016, 713] width 107 height 24
type input "DESPACHO 06-OCT. PROGRAMAR PARA ENTREGA 13-SEPT."
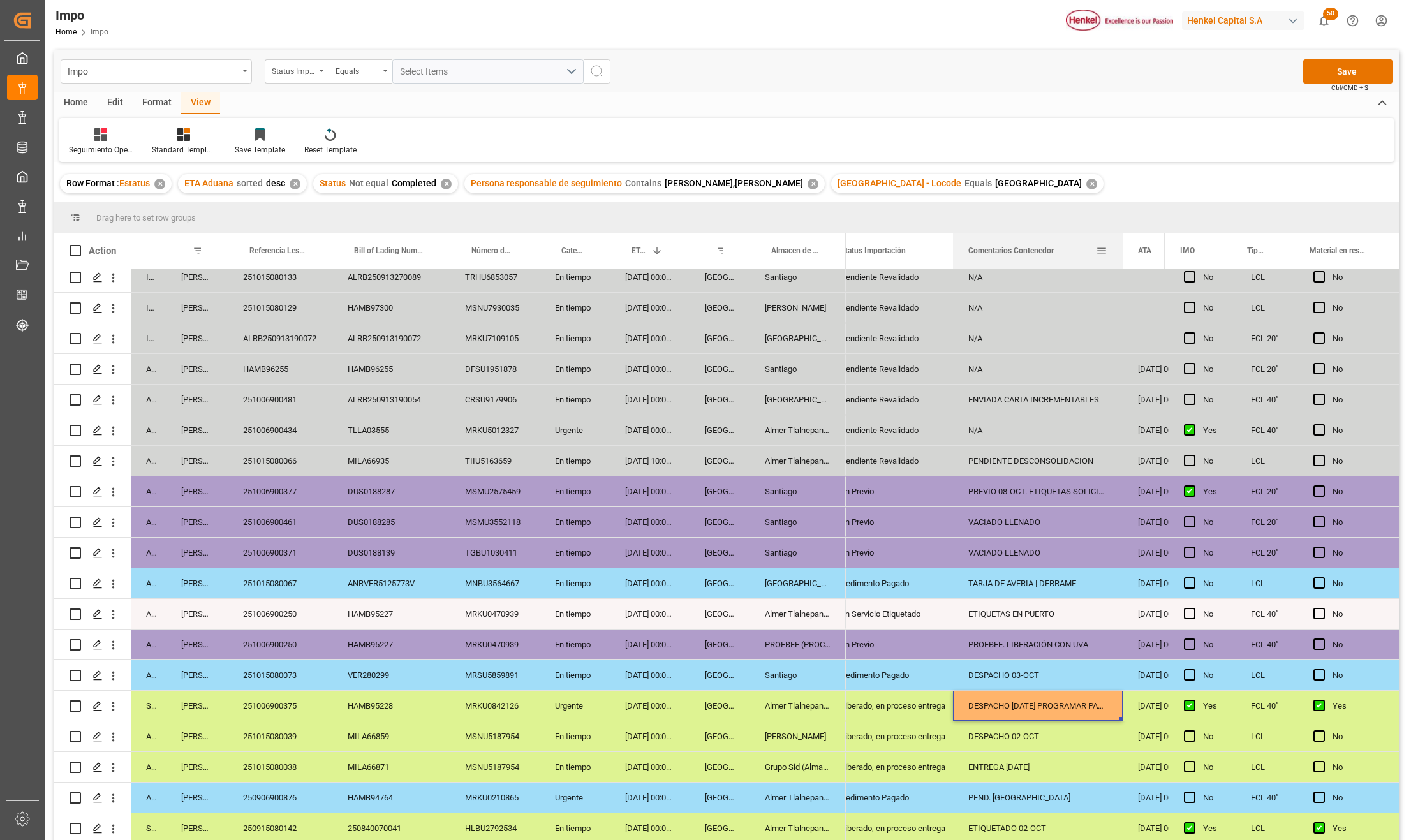
drag, startPoint x: 1078, startPoint y: 245, endPoint x: 1120, endPoint y: 258, distance: 44.0
click at [1120, 258] on div at bounding box center [1123, 251] width 5 height 36
click at [1022, 701] on div "DESPACHO 06-OCT. PROGRAMAR PARA ENTREGA 13-SEPT." at bounding box center [1038, 706] width 169 height 30
drag, startPoint x: 1051, startPoint y: 710, endPoint x: 972, endPoint y: 705, distance: 79.2
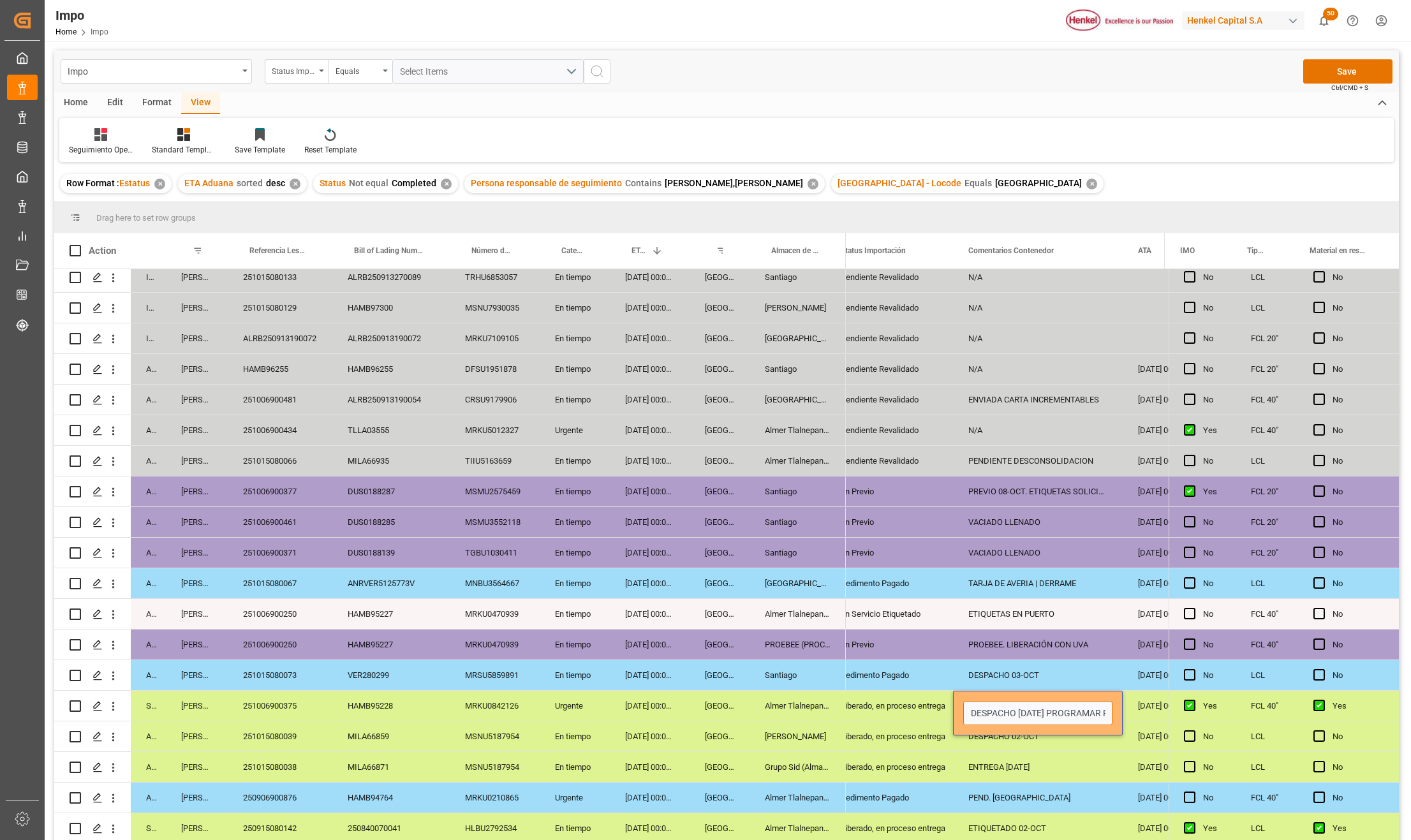
click at [968, 707] on input "DESPACHO 06-OCT. PROGRAMAR PARA ENTREGA 13-SEPT." at bounding box center [1037, 713] width 149 height 24
click at [1083, 712] on input "ENTREGA 13-SEPT." at bounding box center [1037, 713] width 149 height 24
type input "ENTREGA 13-OCT"
click at [1341, 58] on div "Impo Status Importación Equals Select Items Save Ctrl/CMD + S" at bounding box center [726, 71] width 1344 height 42
click at [1341, 64] on button "Save" at bounding box center [1347, 71] width 89 height 24
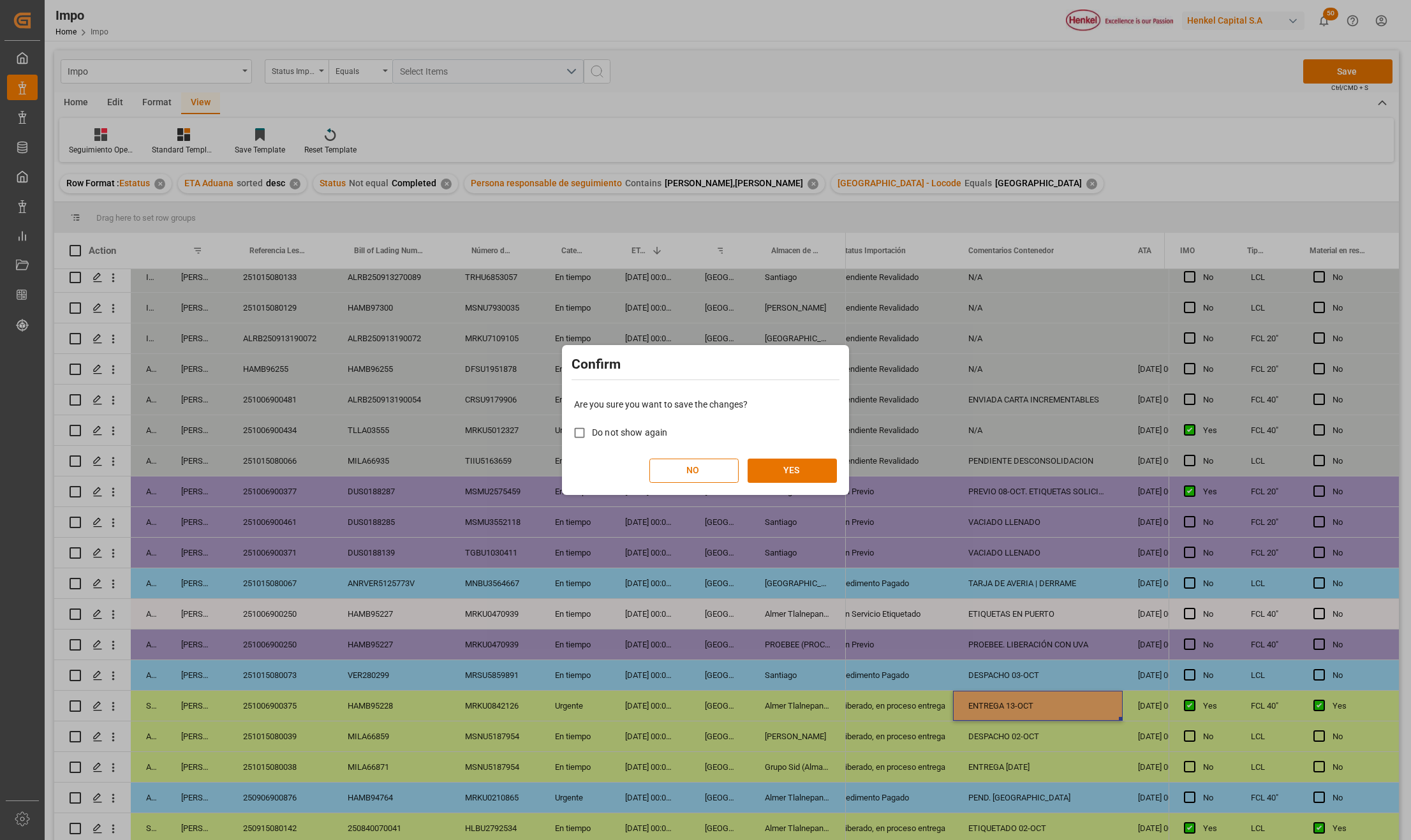
click at [795, 483] on div "Are you sure you want to save the changes? Do not show again NO YES" at bounding box center [705, 440] width 281 height 103
click at [795, 474] on button "YES" at bounding box center [792, 471] width 89 height 24
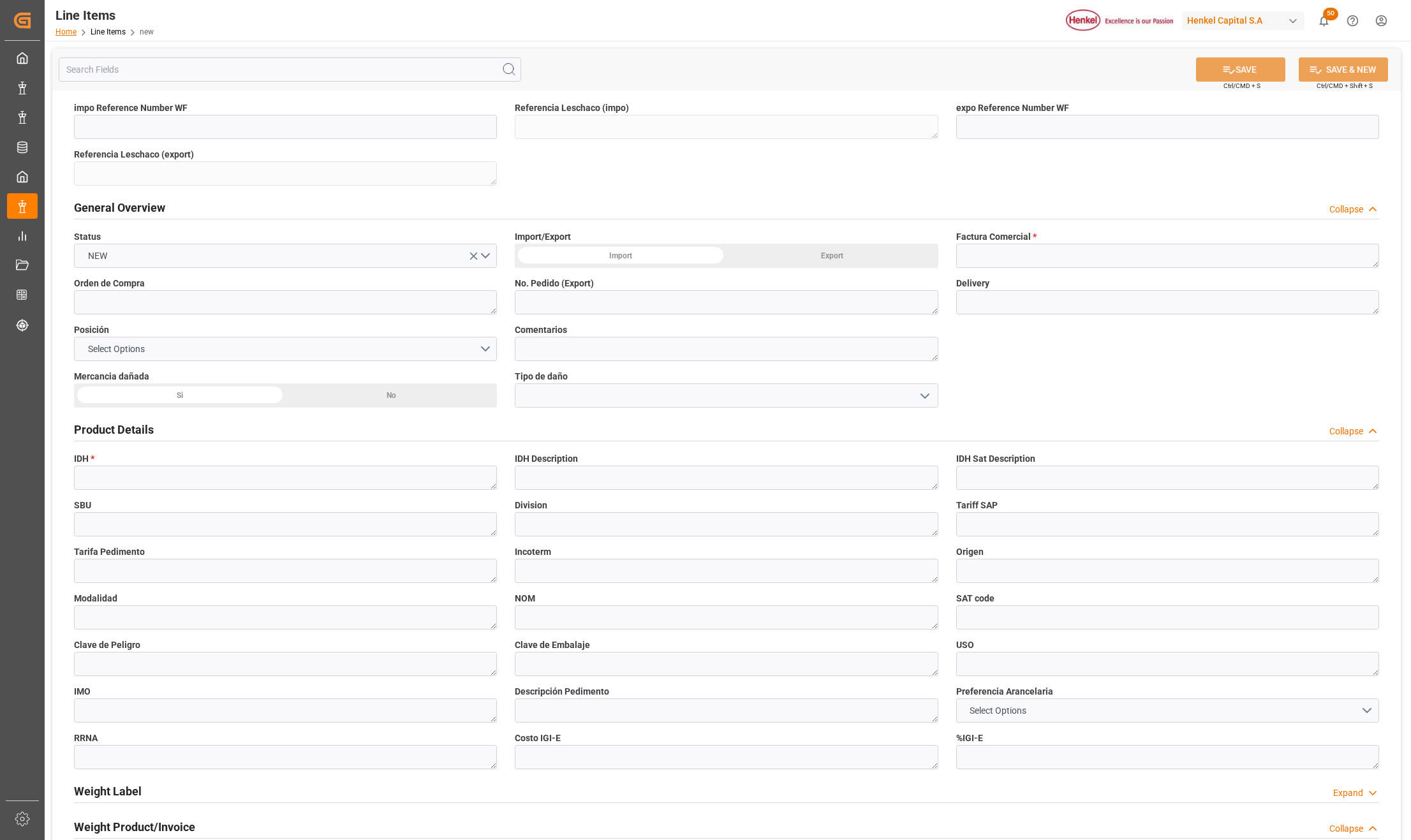
click at [67, 32] on link "Home" at bounding box center [66, 32] width 21 height 9
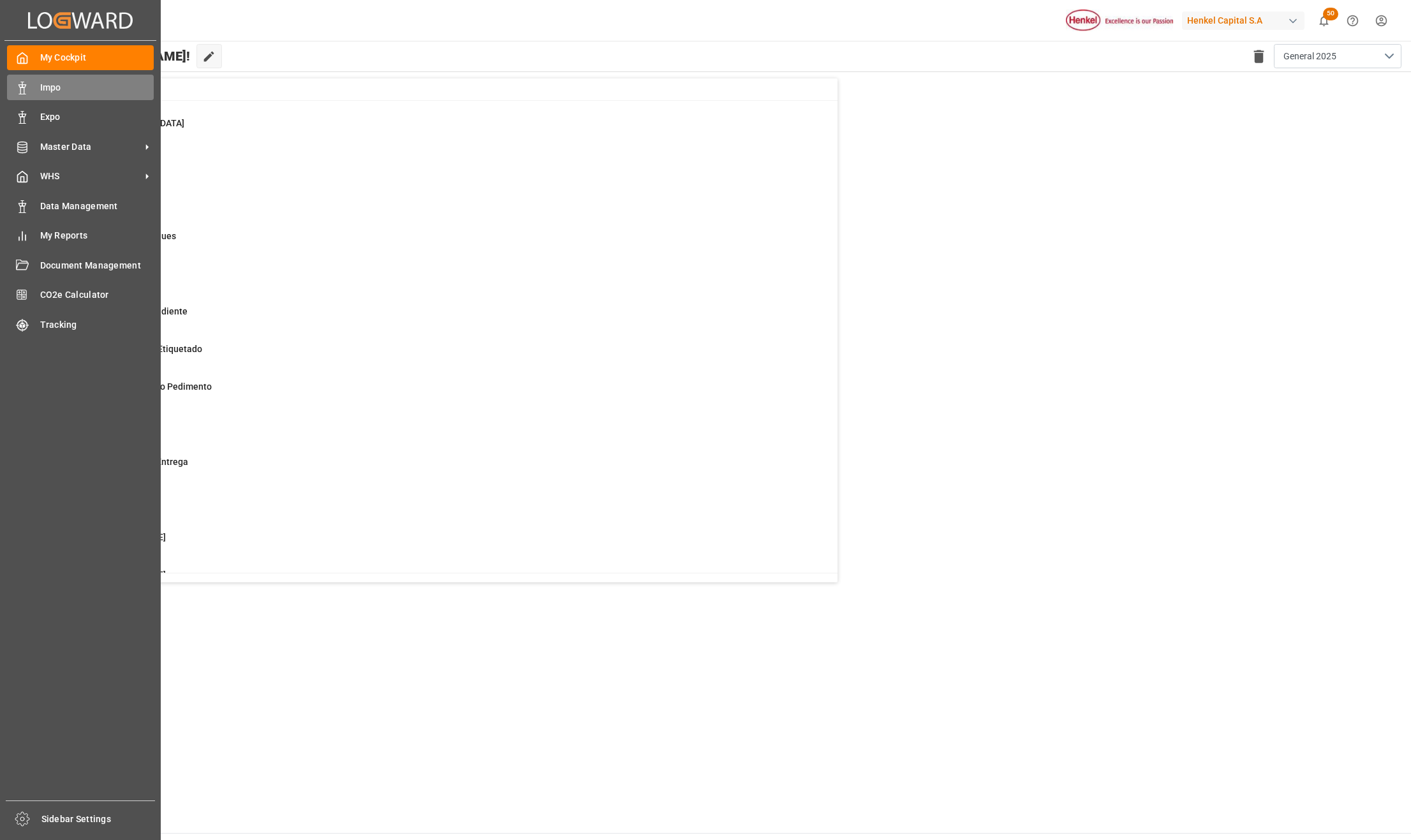
click at [34, 87] on div "Impo Impo" at bounding box center [80, 87] width 147 height 25
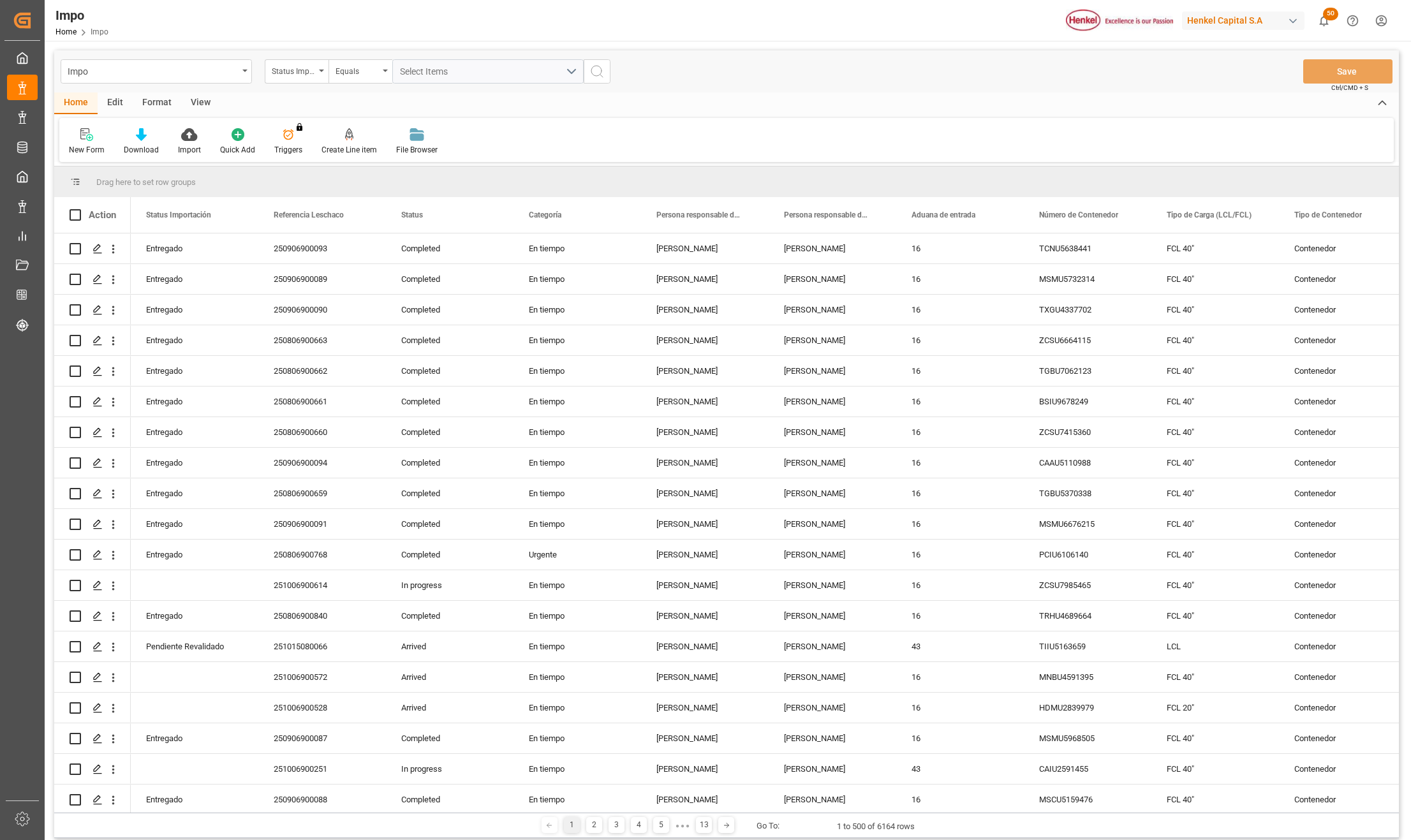
click at [152, 100] on div "Format" at bounding box center [157, 103] width 49 height 22
click at [85, 147] on div "Filter Rows" at bounding box center [88, 149] width 37 height 11
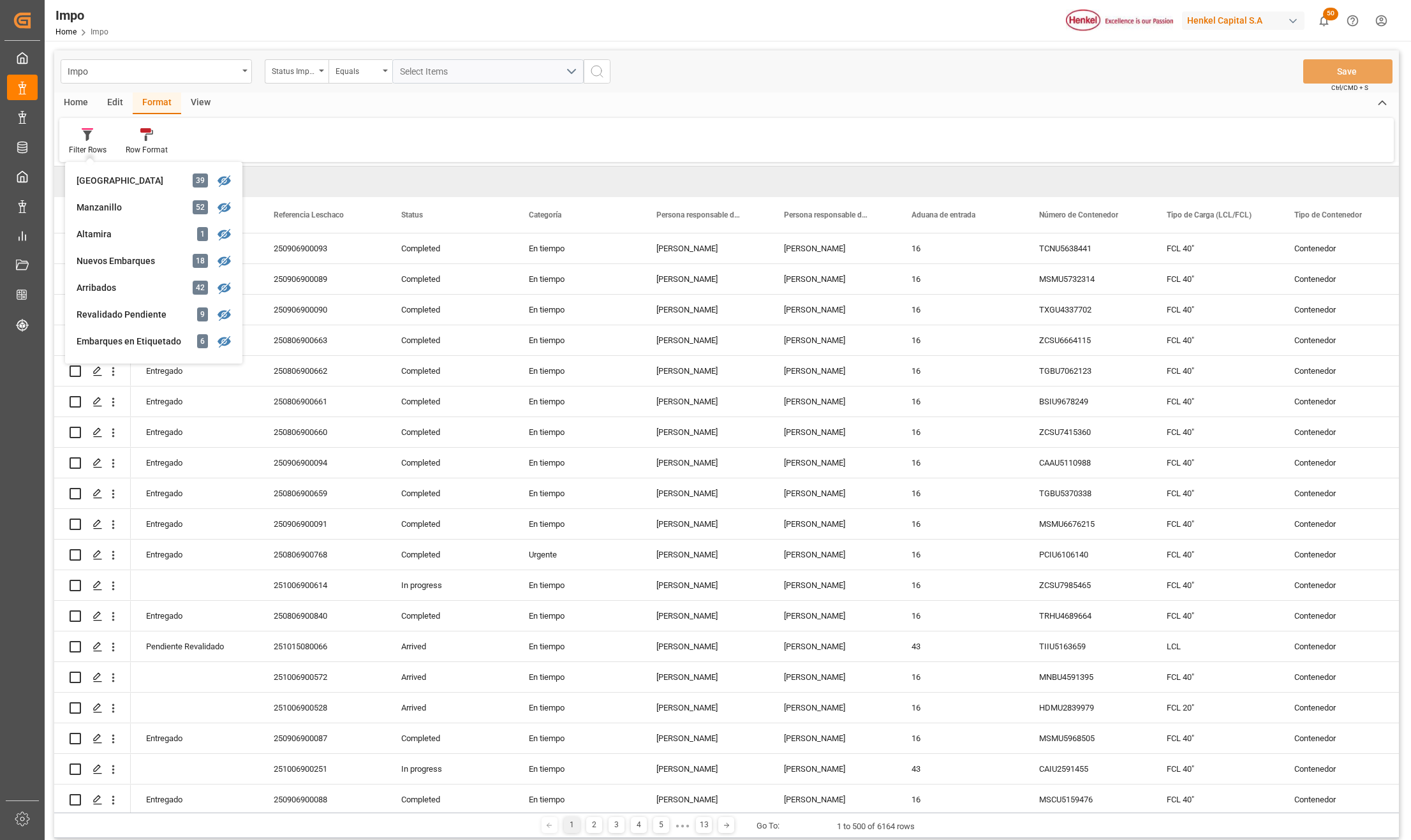
click at [116, 262] on div "Nuevos Embarques" at bounding box center [132, 262] width 112 height 13
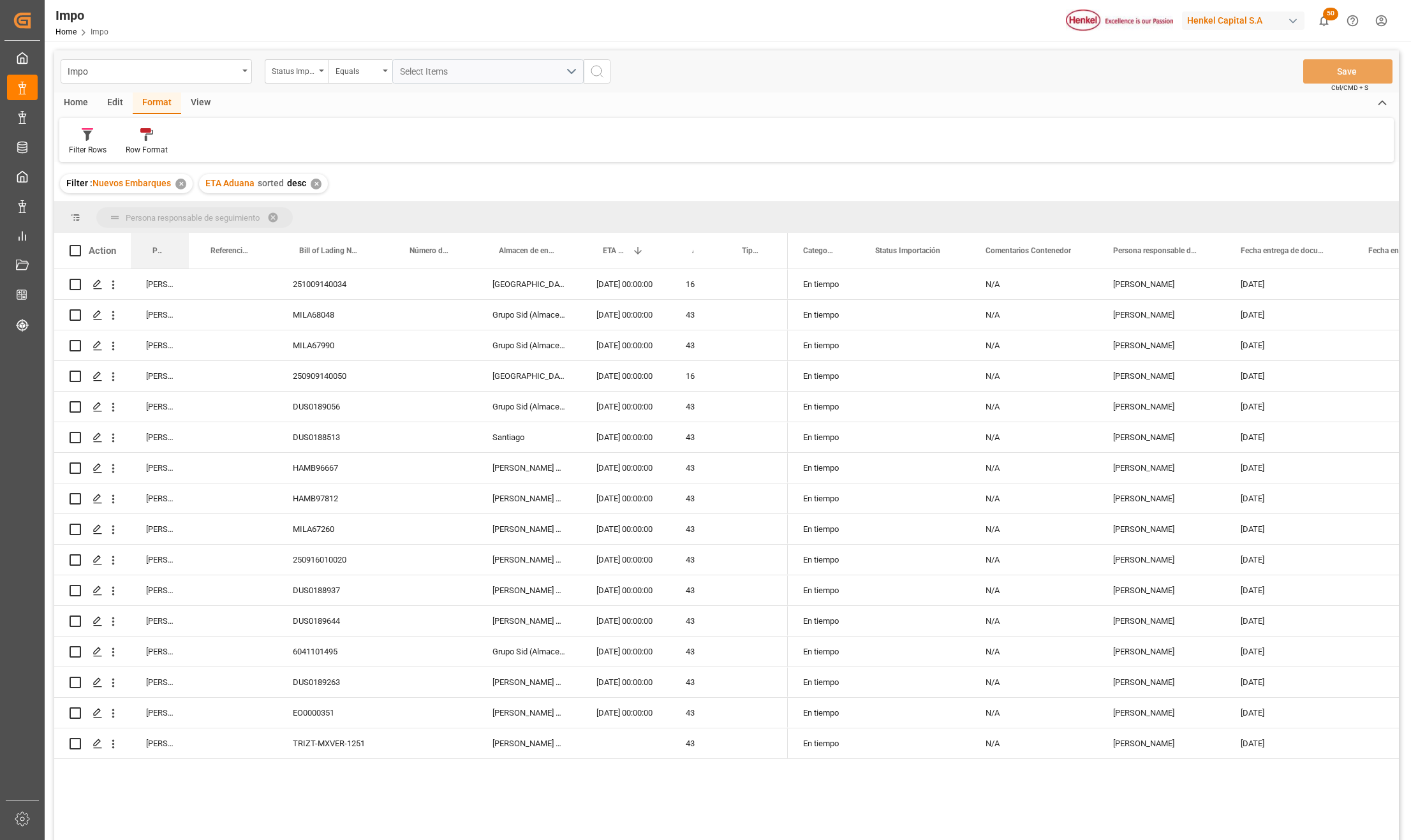
drag, startPoint x: 161, startPoint y: 229, endPoint x: 158, endPoint y: 220, distance: 9.5
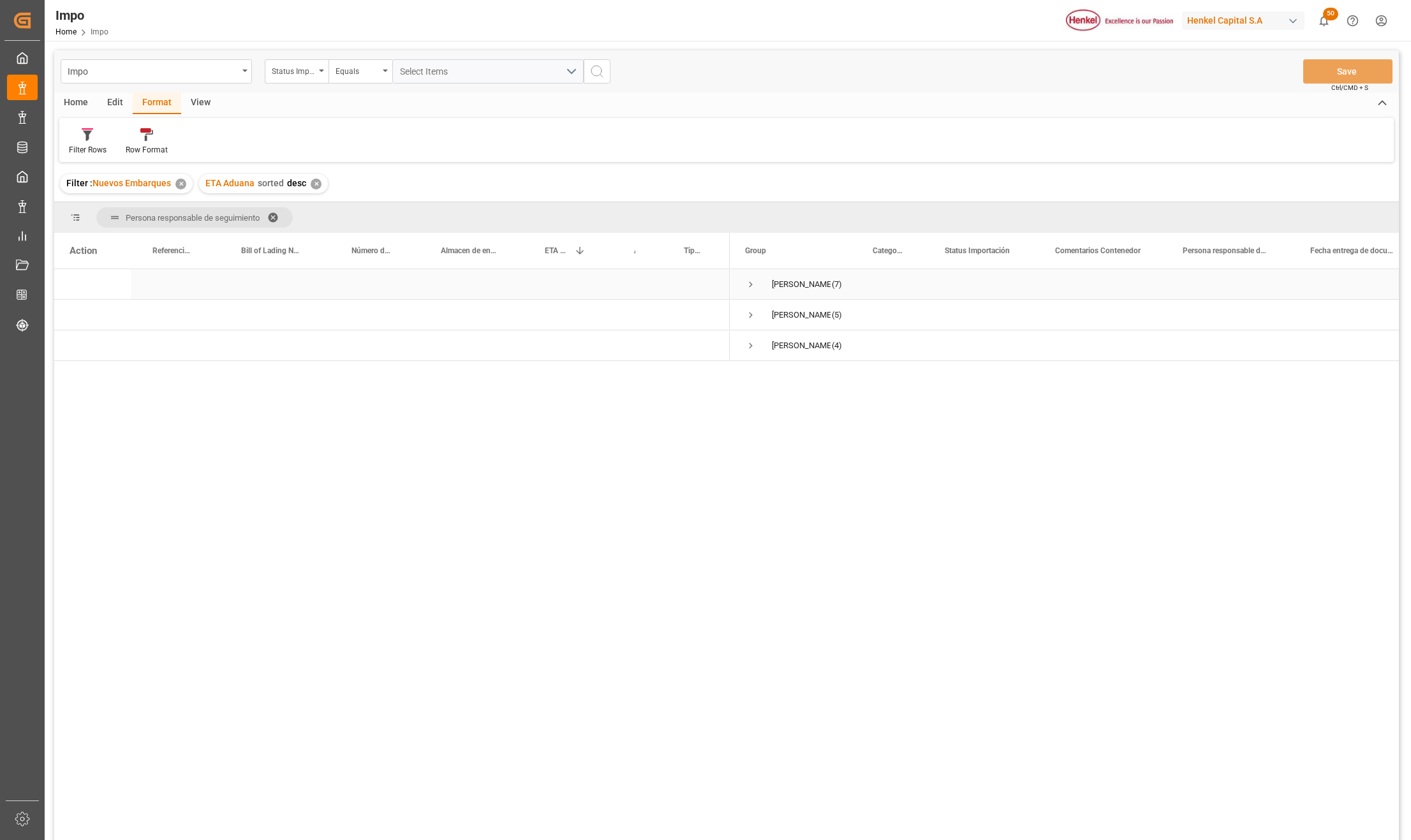
click at [748, 287] on span "Press SPACE to select this row." at bounding box center [750, 284] width 11 height 11
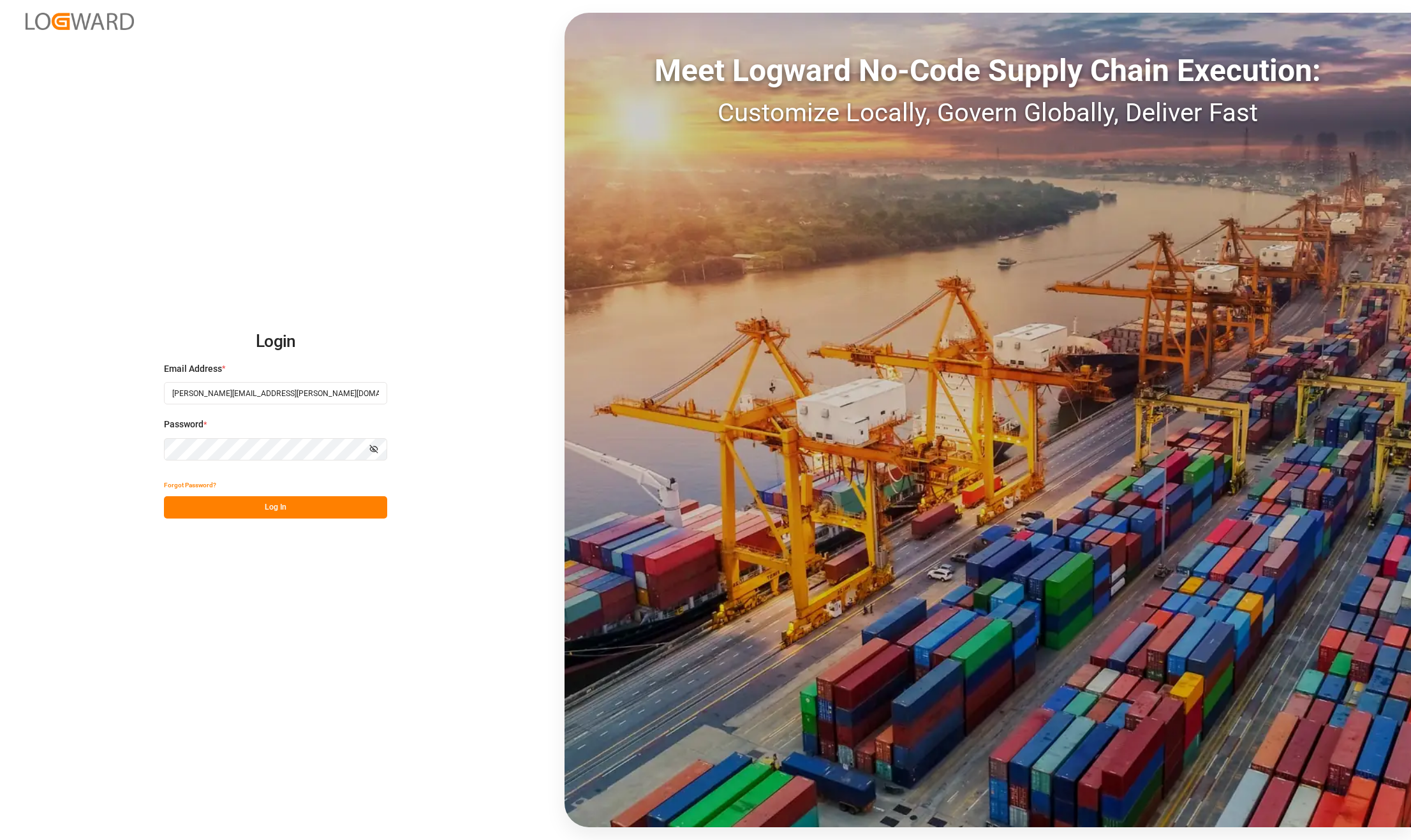
click at [253, 512] on button "Log In" at bounding box center [276, 507] width 223 height 22
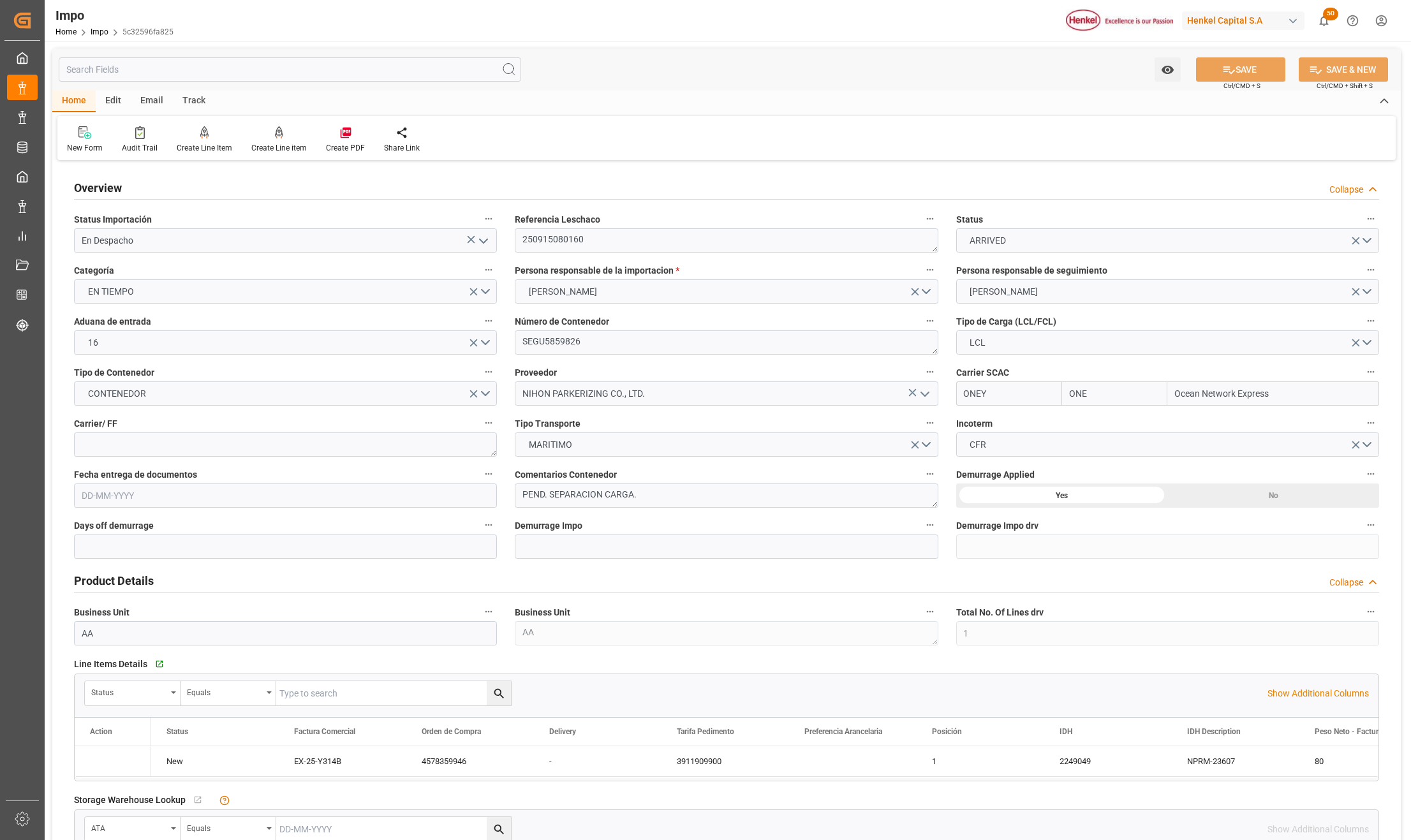
type input "ONE"
type input "Ocean Network Express"
type input "1"
type input "1.1"
type input "1"
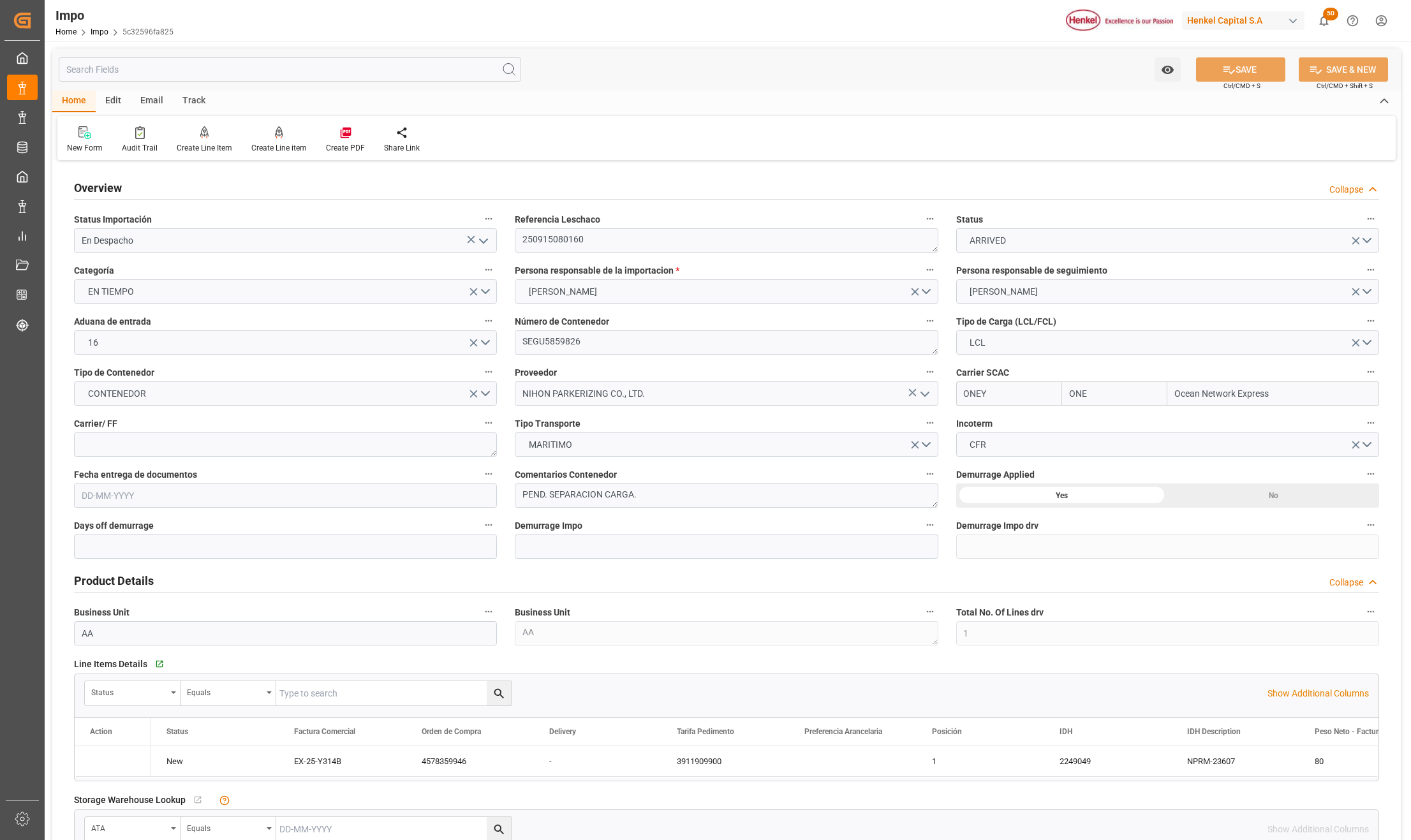
type input "[DATE]"
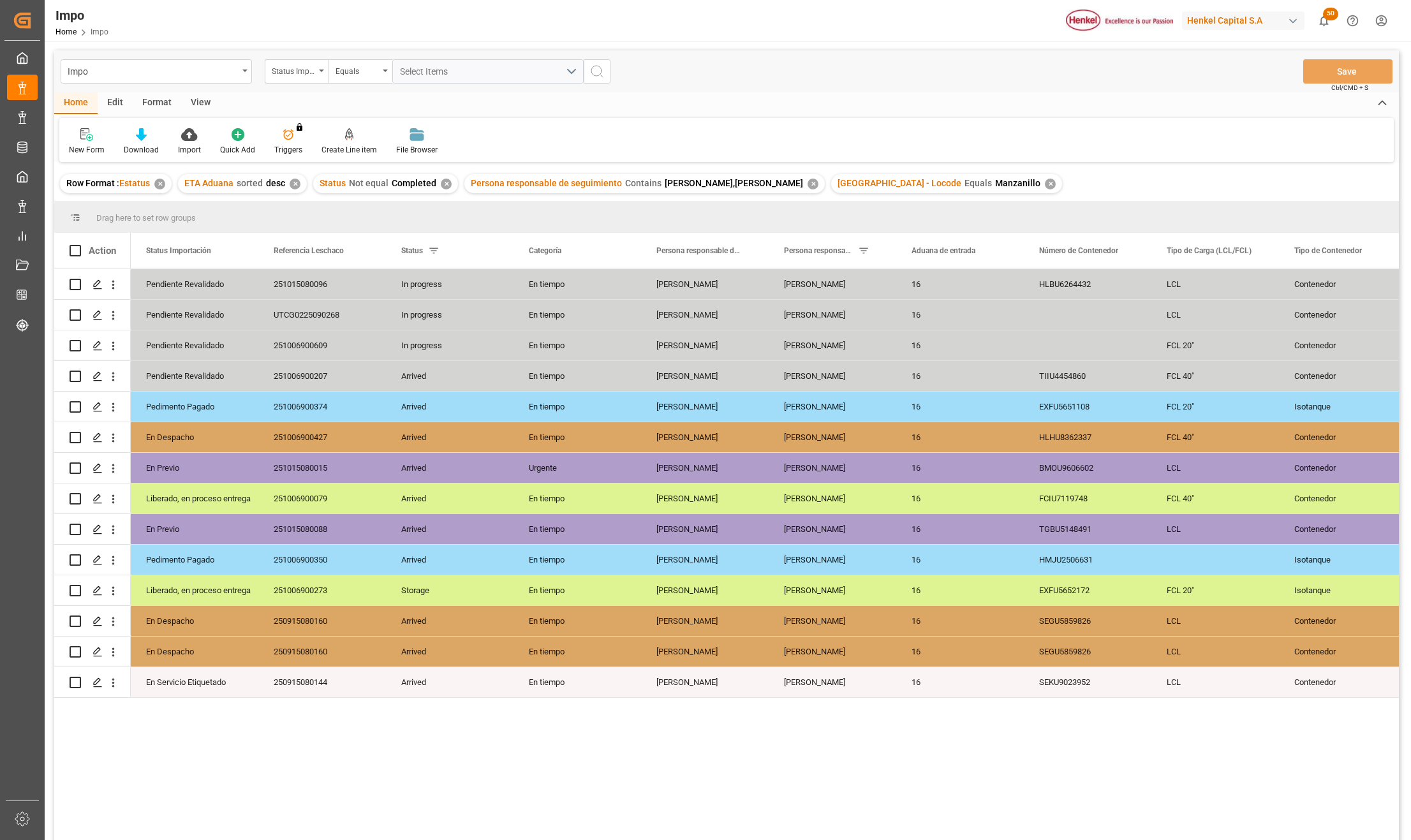
click at [203, 105] on div "View" at bounding box center [201, 103] width 39 height 22
click at [151, 130] on icon at bounding box center [148, 130] width 6 height 5
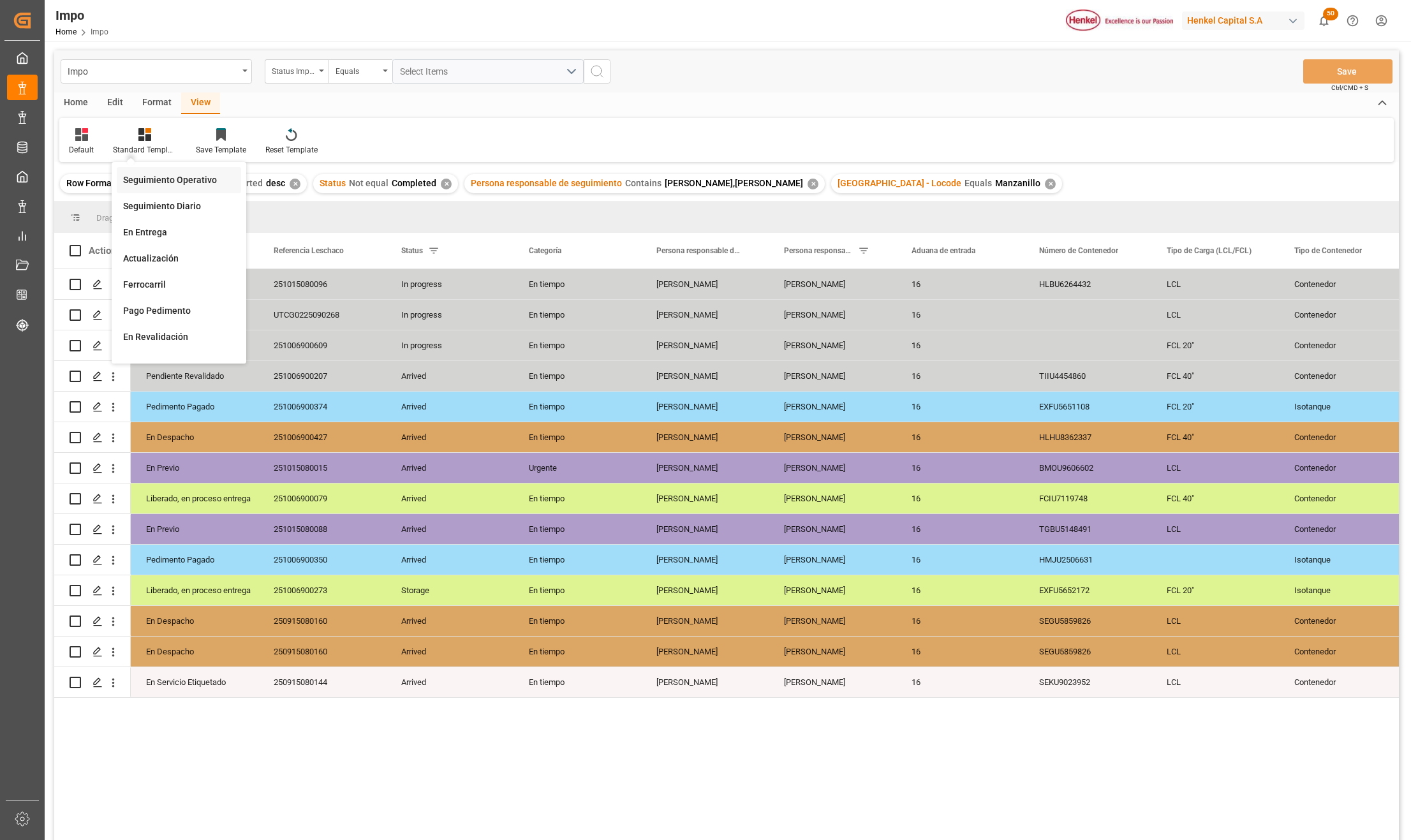
click at [154, 176] on div "Seguimiento Operativo" at bounding box center [178, 181] width 112 height 13
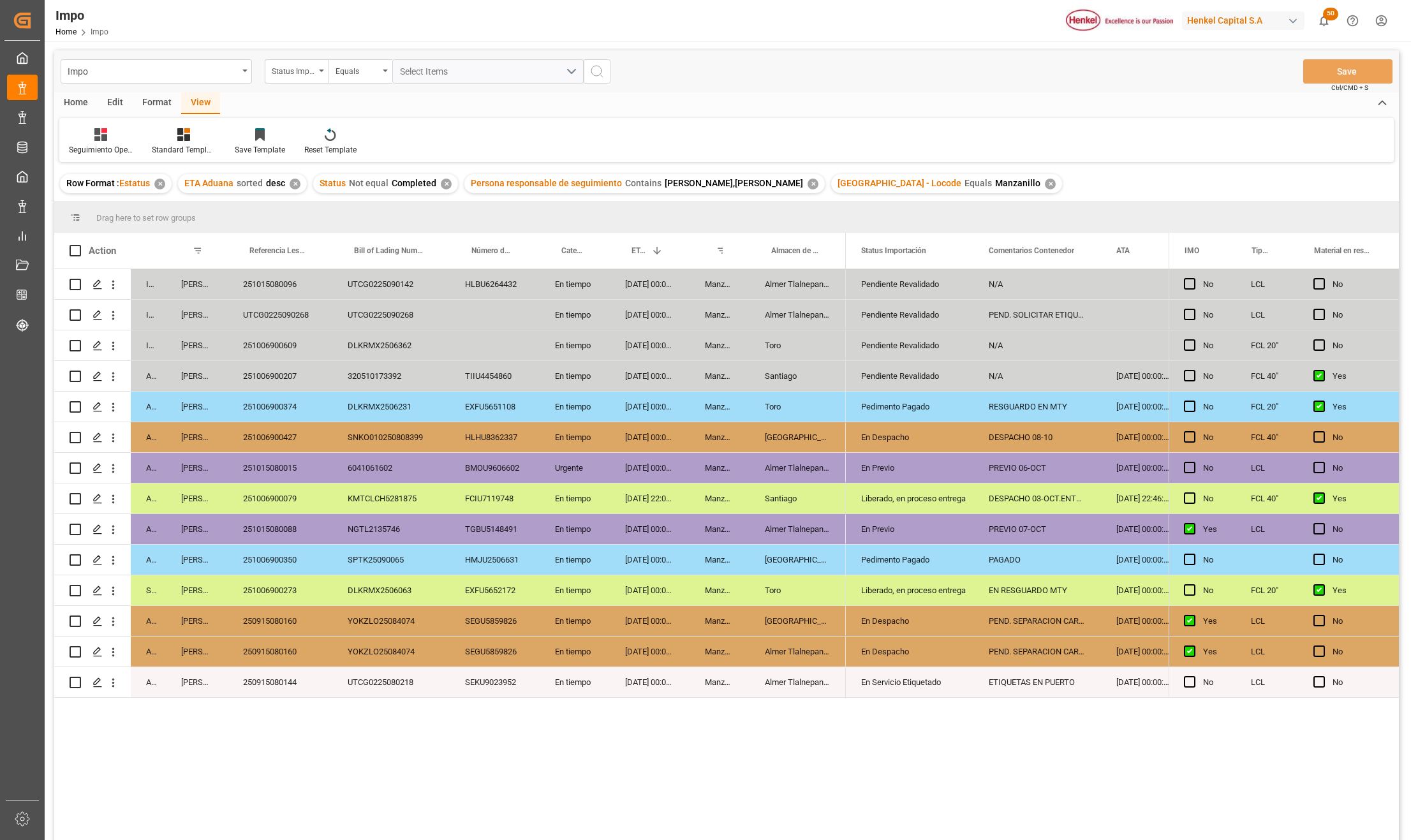
click at [302, 725] on div "In progress [PERSON_NAME] 251015080096 UTCG0225090142 HLBU6264432 En tiempo [DA…" at bounding box center [726, 556] width 1344 height 575
click at [287, 630] on div "250915080160" at bounding box center [280, 621] width 105 height 30
click at [286, 620] on div "250915080160" at bounding box center [280, 621] width 105 height 30
click at [465, 540] on div "TGBU5148491" at bounding box center [495, 529] width 90 height 30
click at [505, 474] on div "BMOU9606602" at bounding box center [495, 468] width 90 height 30
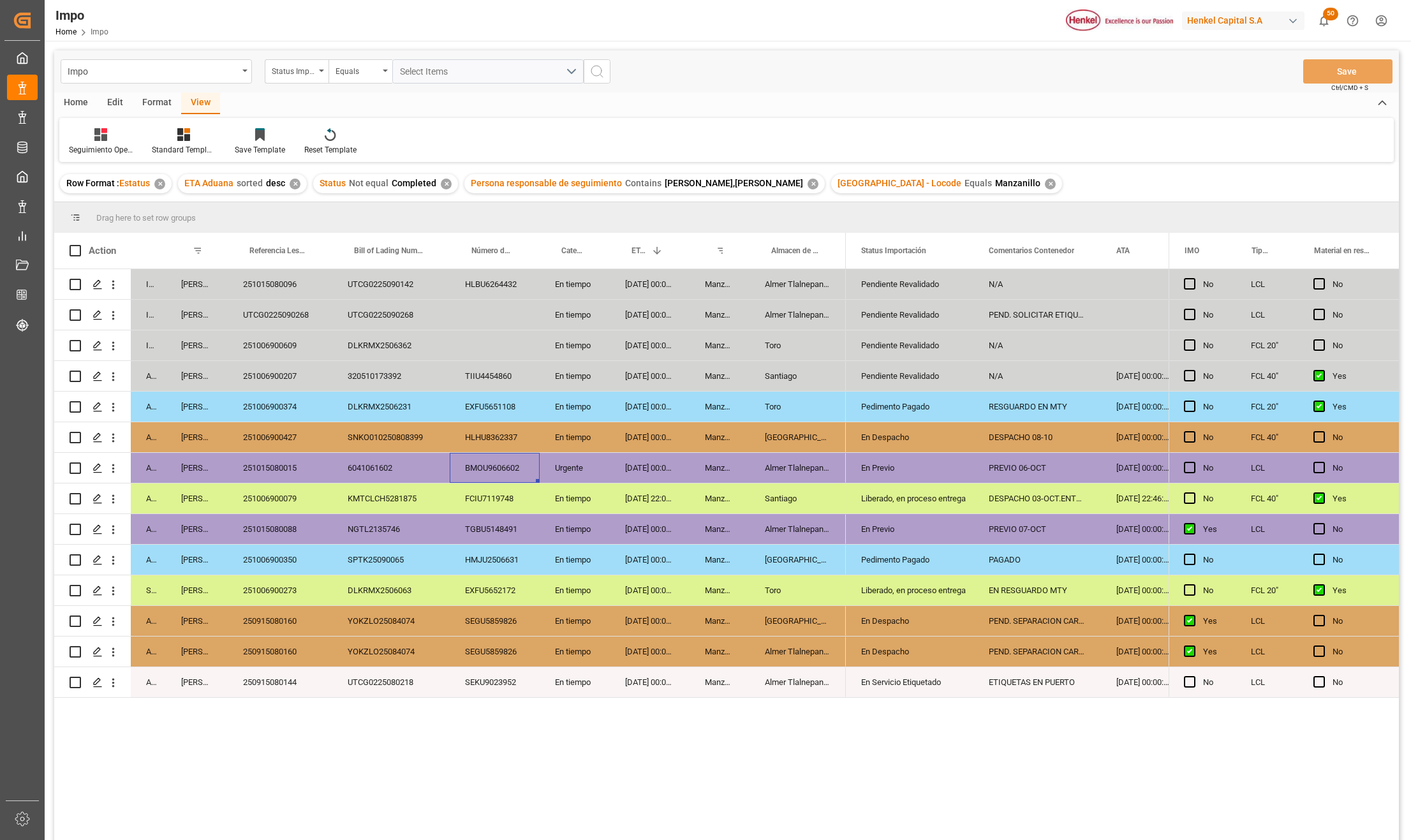
click at [379, 462] on div "6041061602" at bounding box center [390, 468] width 118 height 30
click at [263, 472] on div "251015080015" at bounding box center [280, 468] width 105 height 30
click at [110, 470] on icon "open menu" at bounding box center [113, 468] width 13 height 13
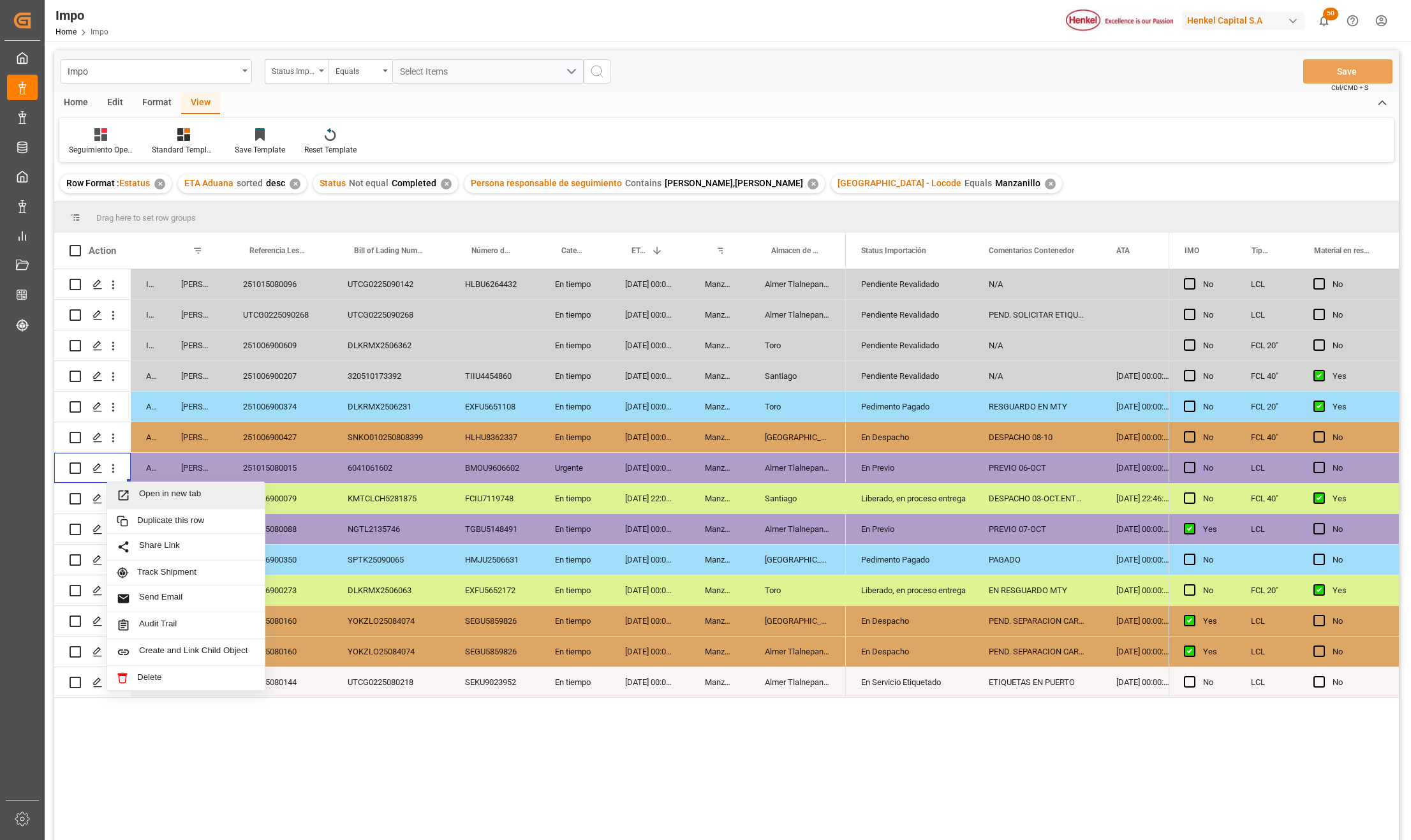
click at [152, 489] on span "Open in new tab" at bounding box center [197, 495] width 116 height 13
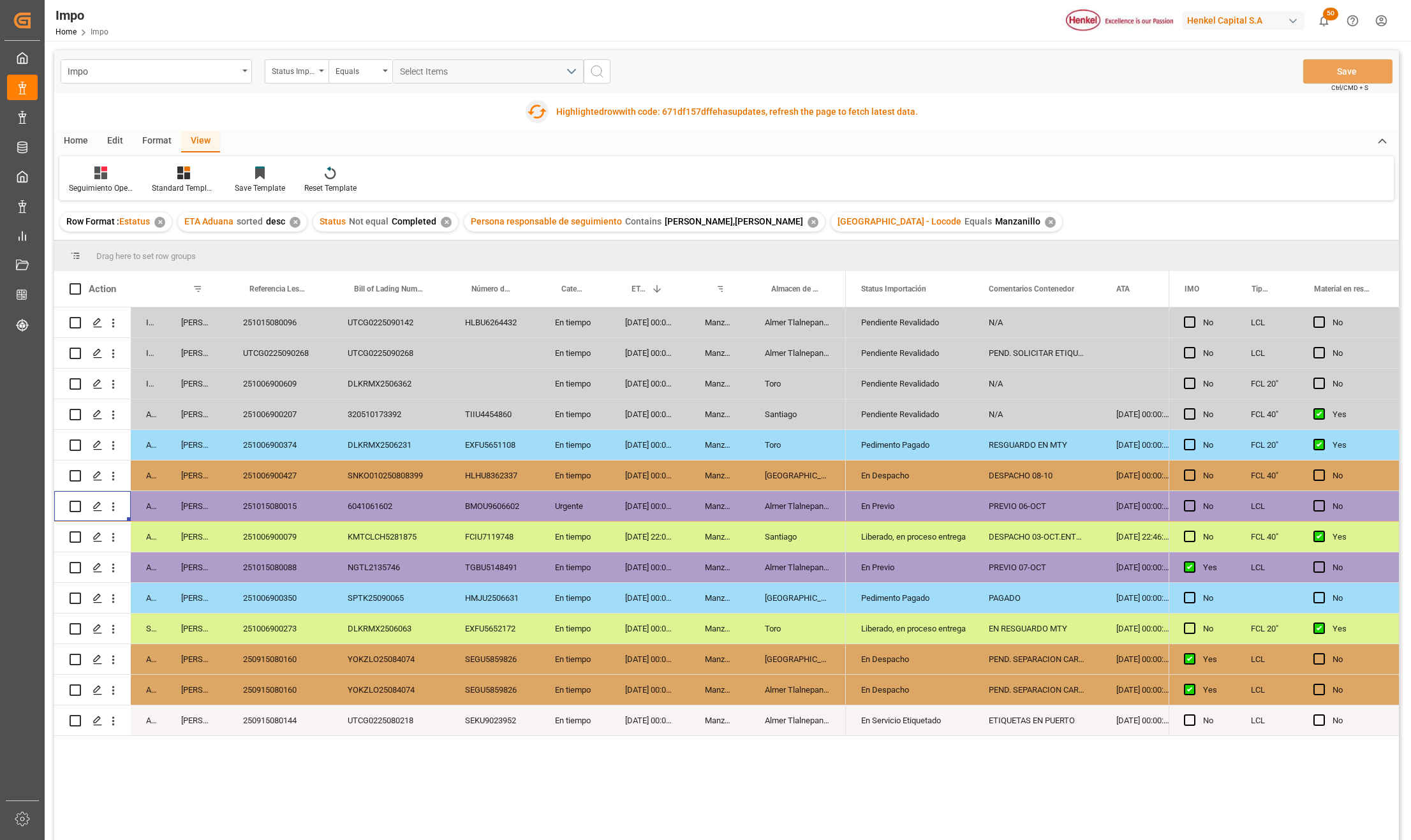
click at [536, 106] on icon "button" at bounding box center [537, 112] width 19 height 14
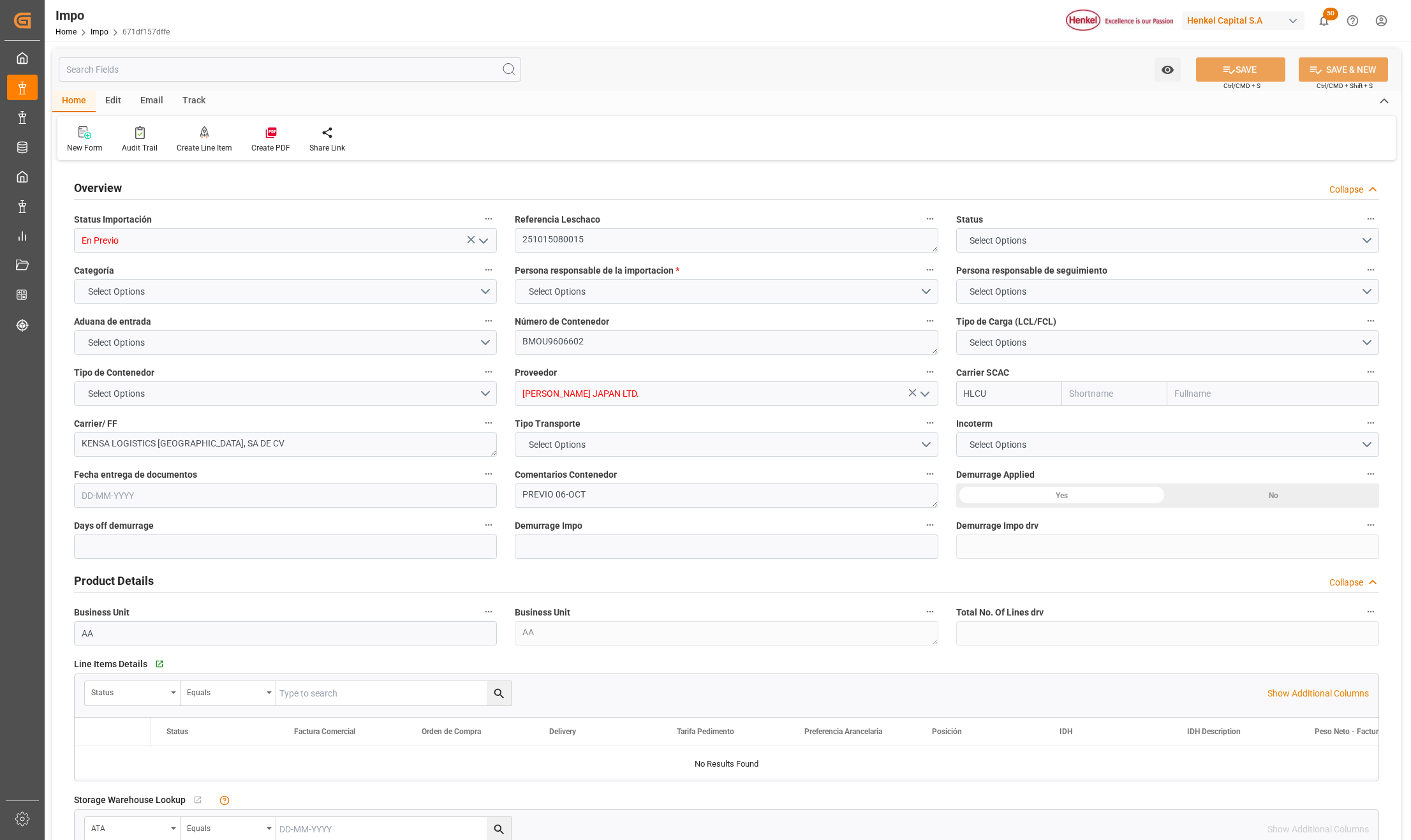
type input "En Previo"
type textarea "251015080015"
type textarea "BMOU9606602"
type input "[PERSON_NAME] JAPAN LTD."
type input "HLCU"
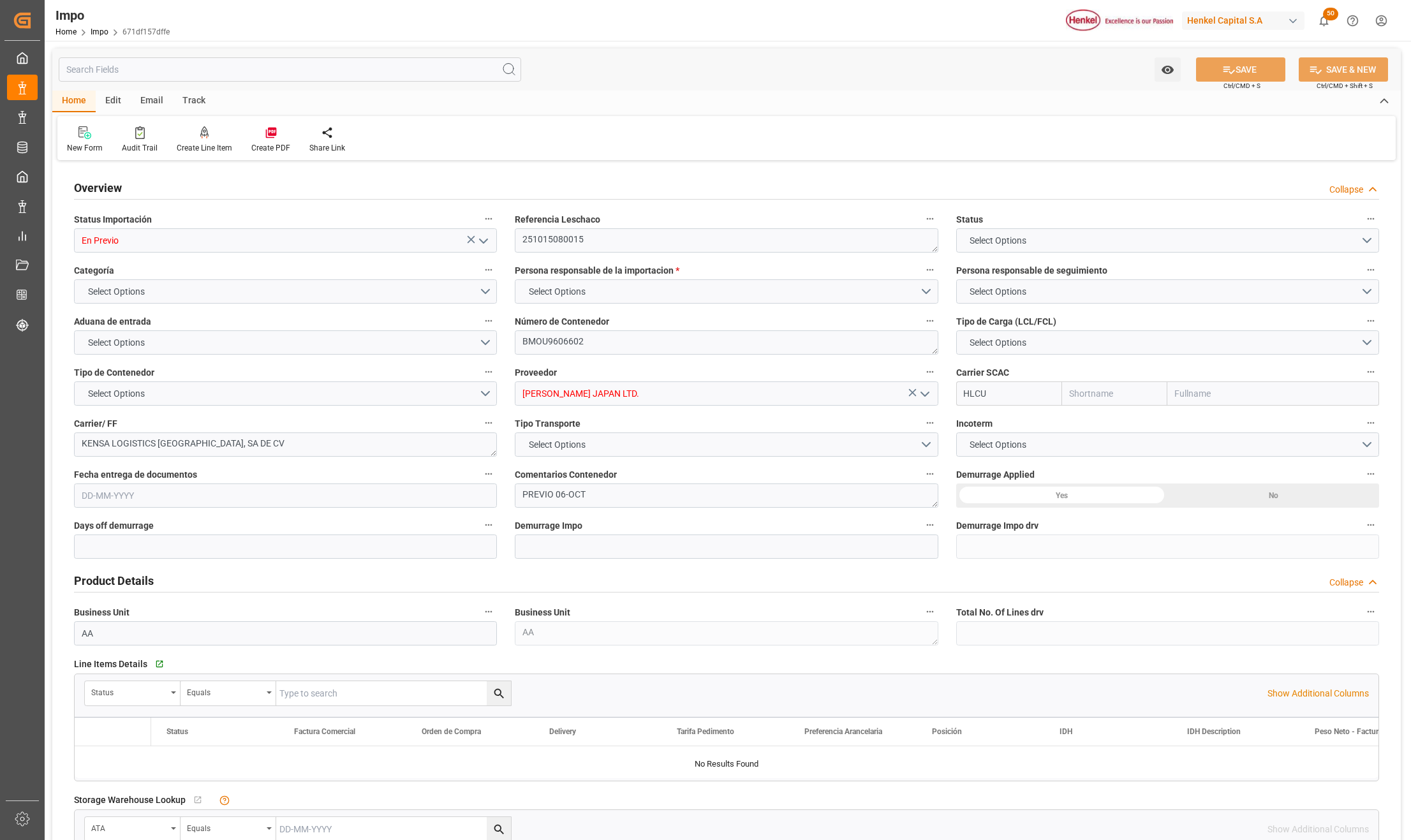
type textarea "KENSA LOGISTICS MEXICO, SA DE CV"
type textarea "PREVIO 06-OCT"
type input "AA"
type textarea "AA"
type textarea "N/A"
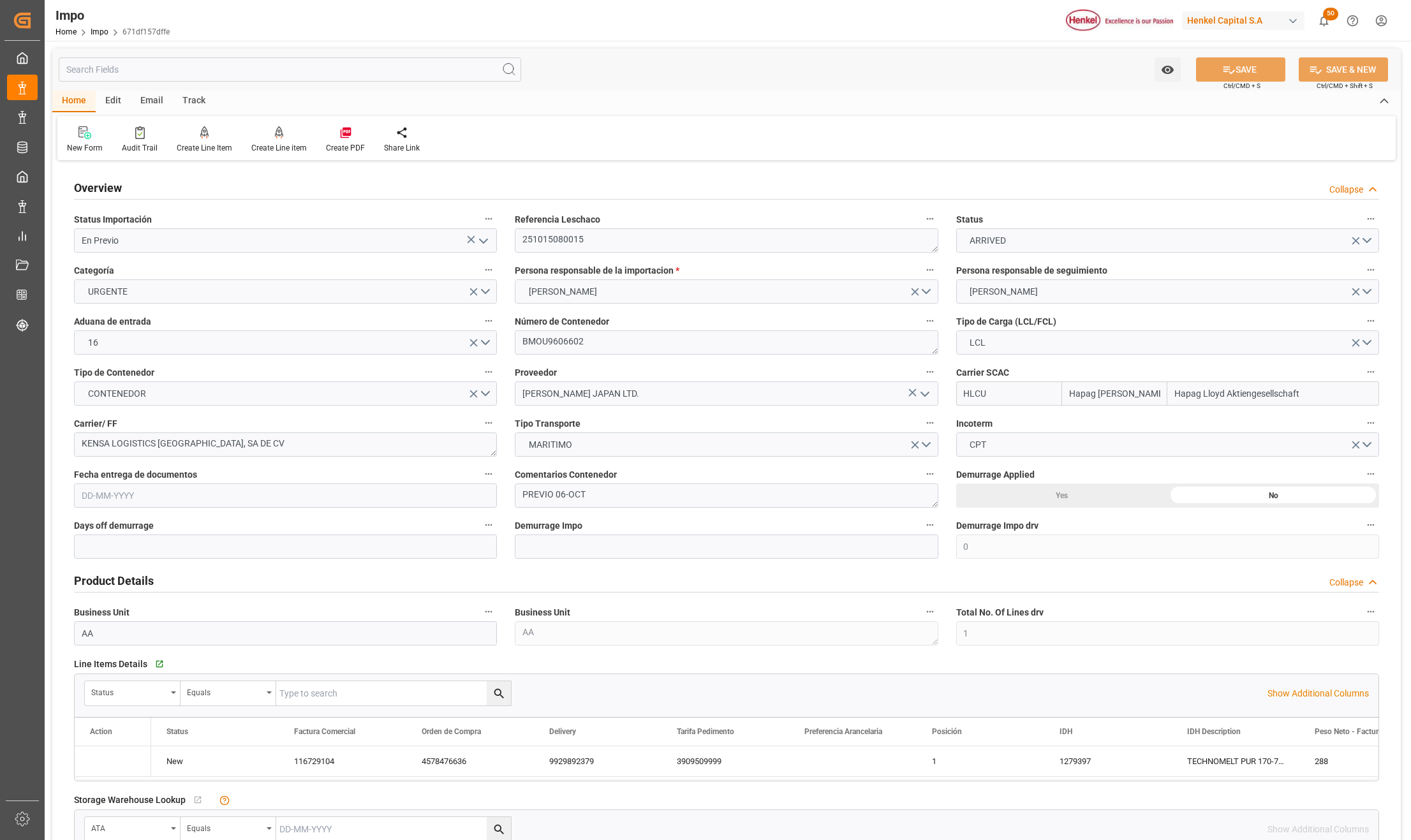
type input "Hapag Lloyd"
type input "Hapag Lloyd Aktiengesellschaft"
type input "0"
type input "1"
type input "1.053"
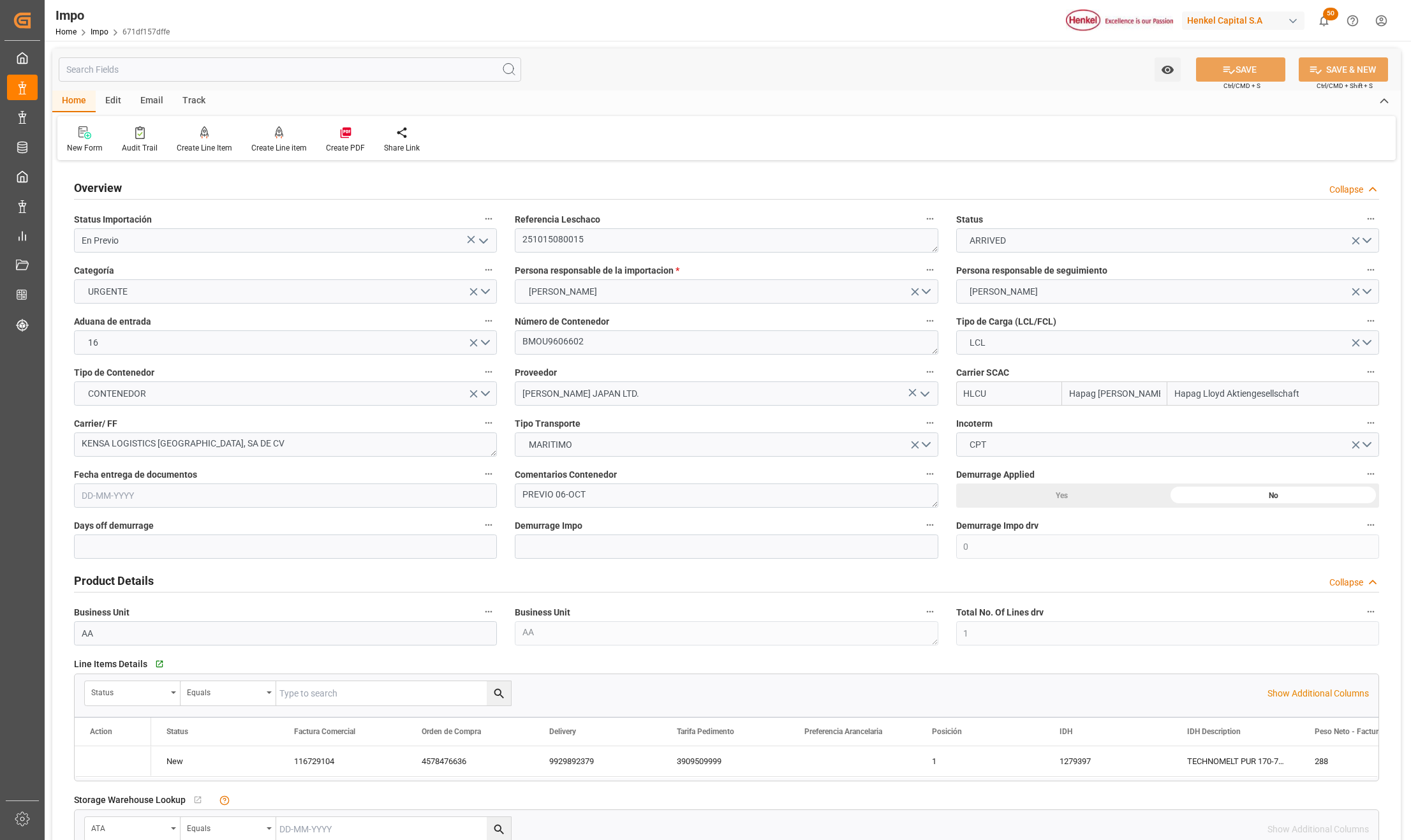
type input "1"
type input "26-08-2025"
click at [486, 238] on icon "open menu" at bounding box center [483, 241] width 15 height 15
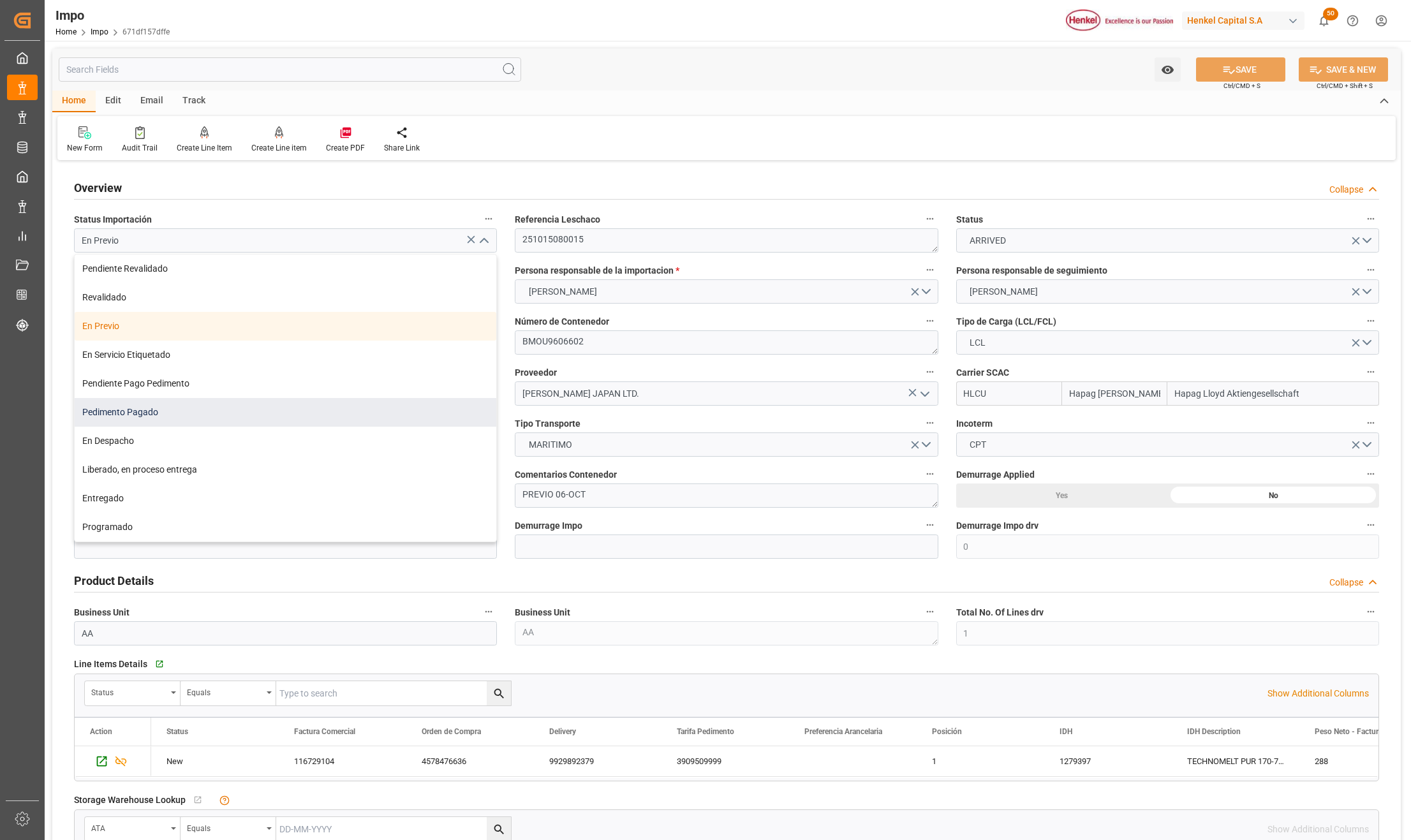
click at [151, 419] on div "Pedimento Pagado" at bounding box center [285, 412] width 422 height 28
type input "Pedimento Pagado"
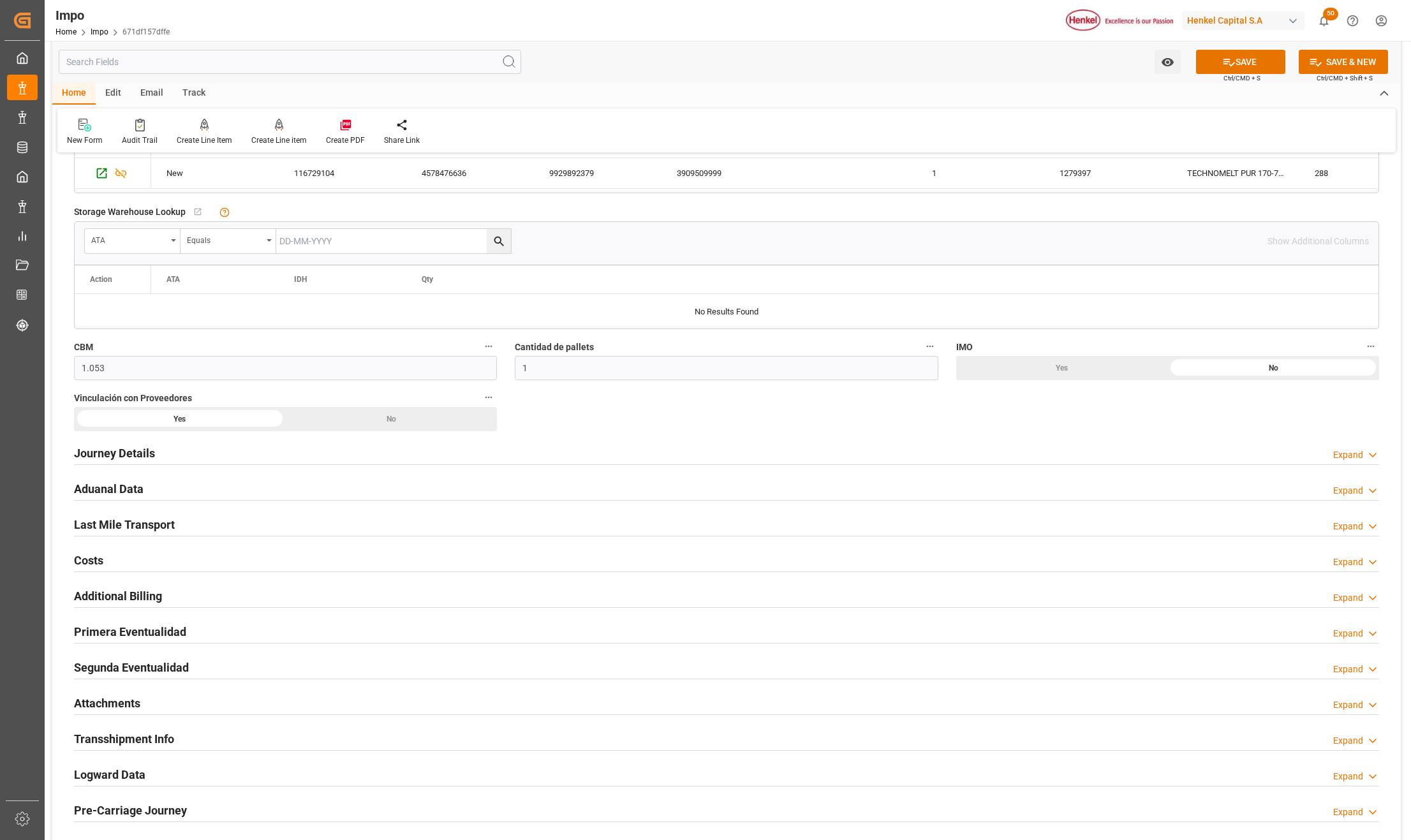
scroll to position [595, 0]
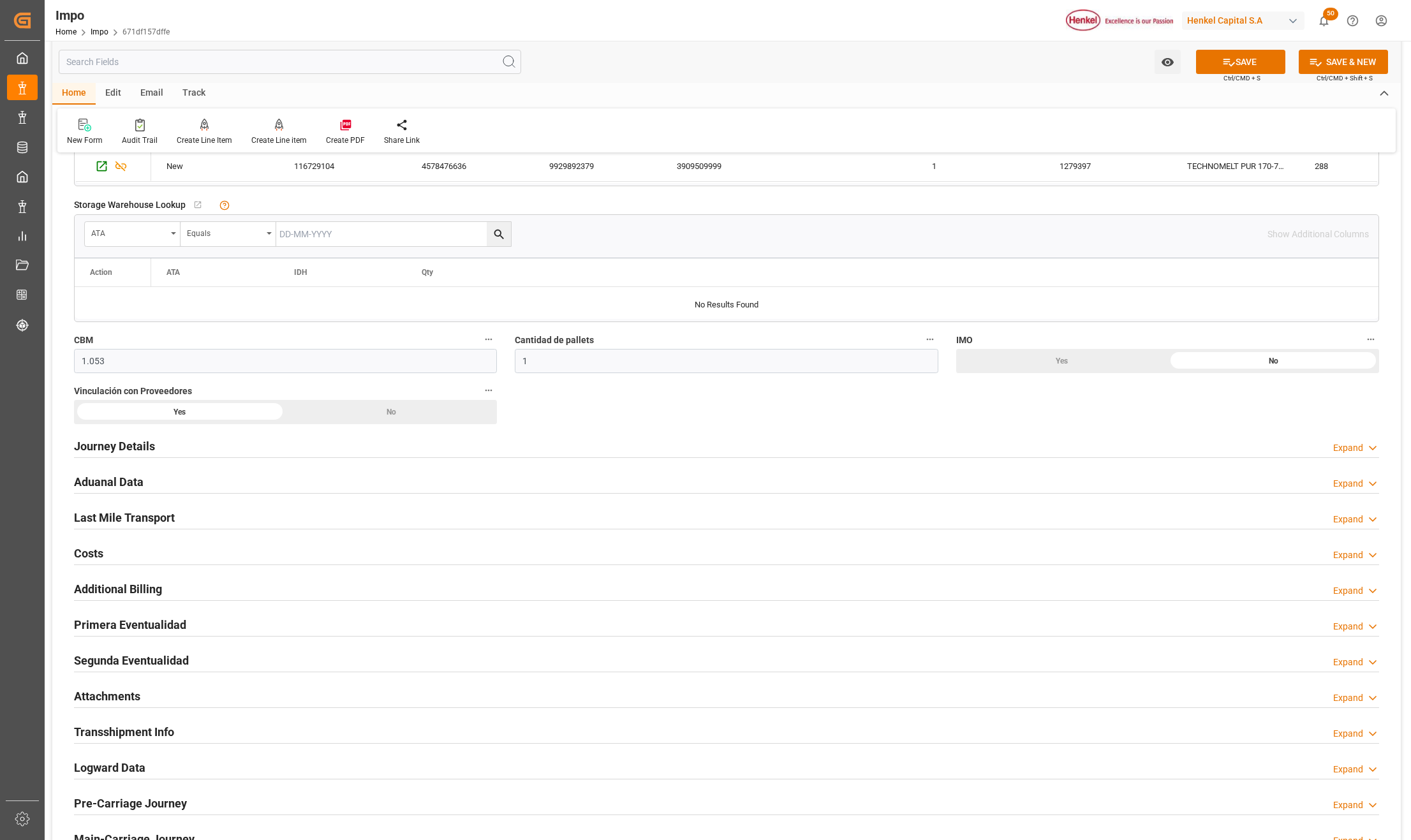
click at [97, 620] on h2 "Primera Eventualidad" at bounding box center [130, 624] width 112 height 17
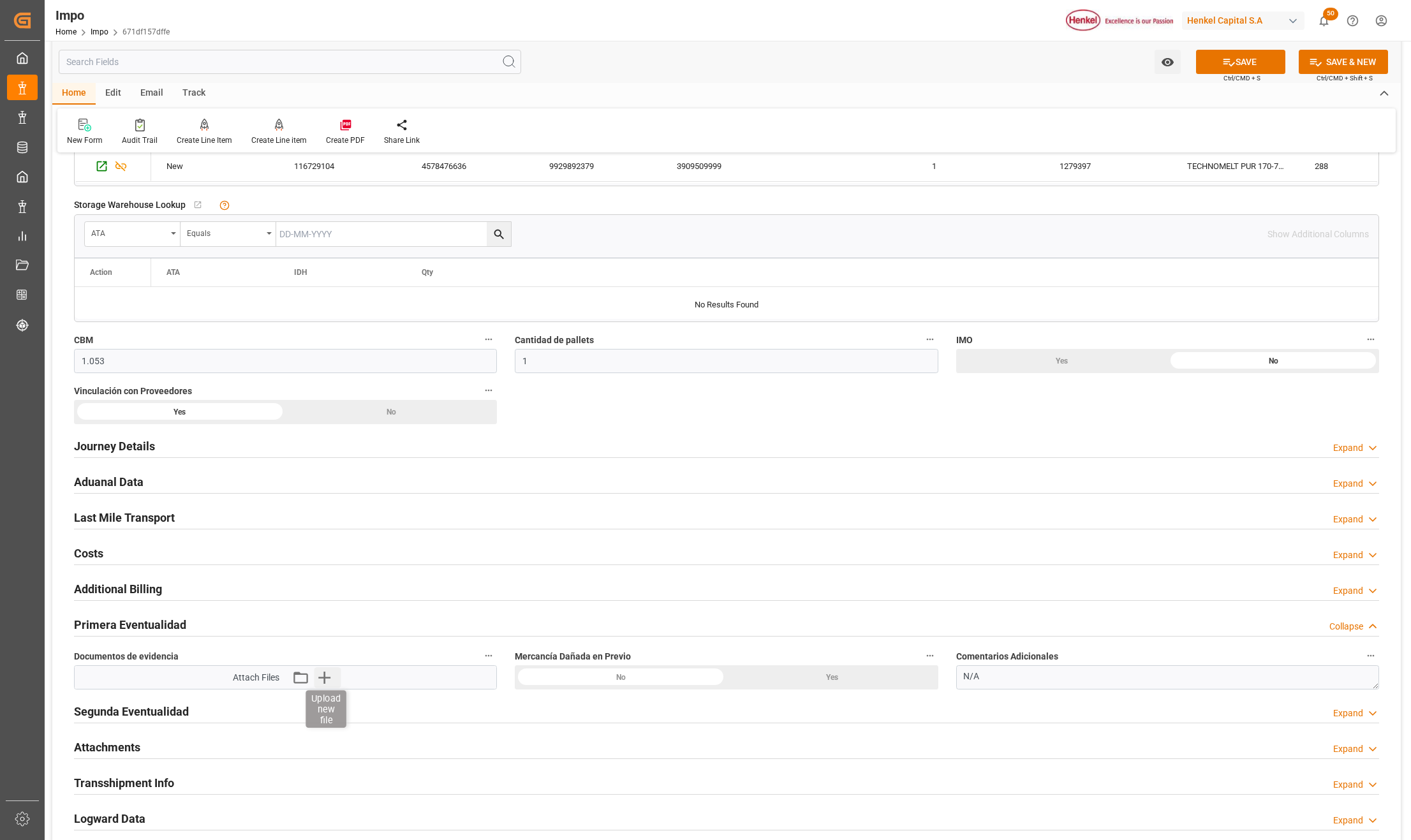
click at [324, 680] on icon "button" at bounding box center [324, 677] width 12 height 12
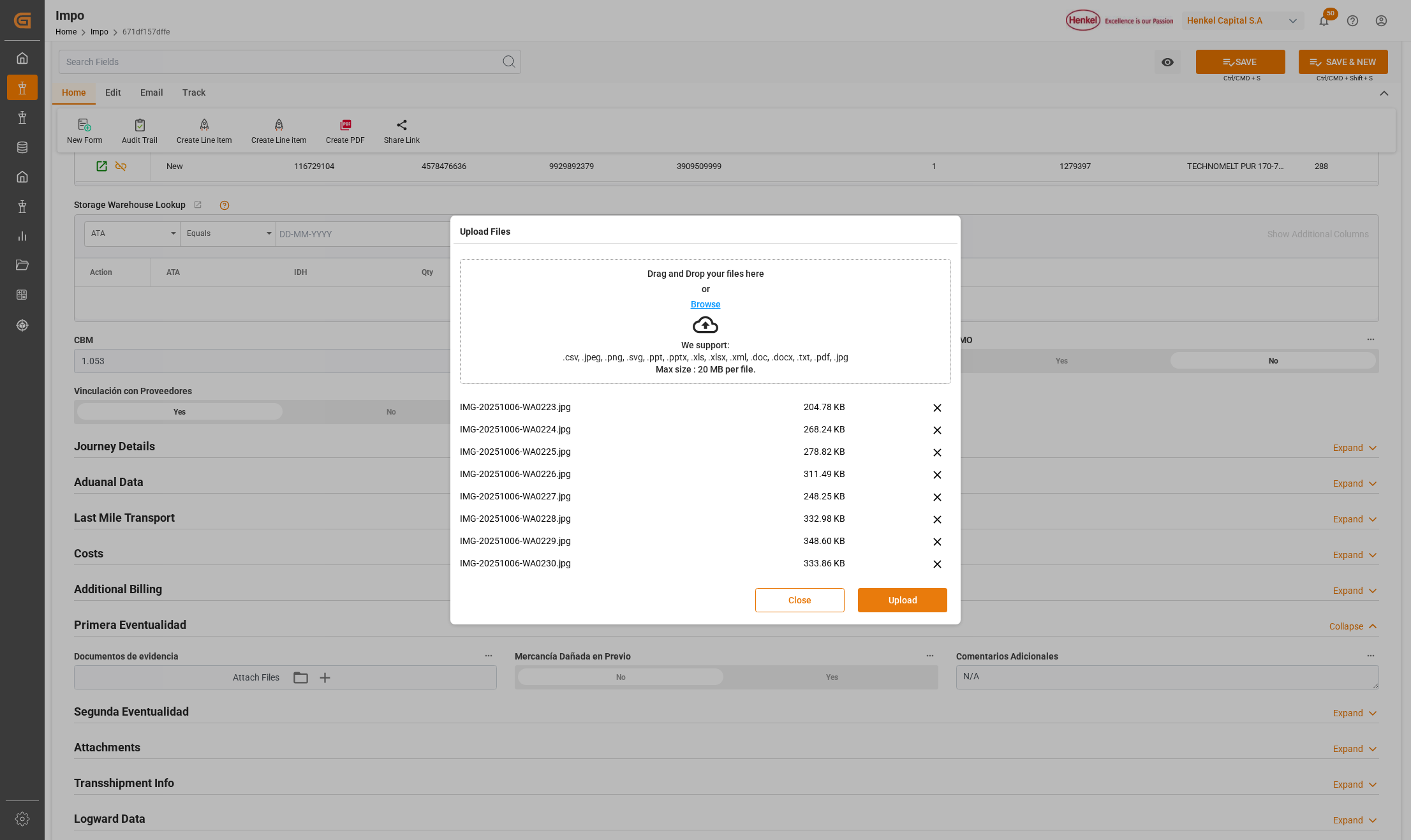
click at [921, 598] on button "Upload" at bounding box center [902, 600] width 89 height 24
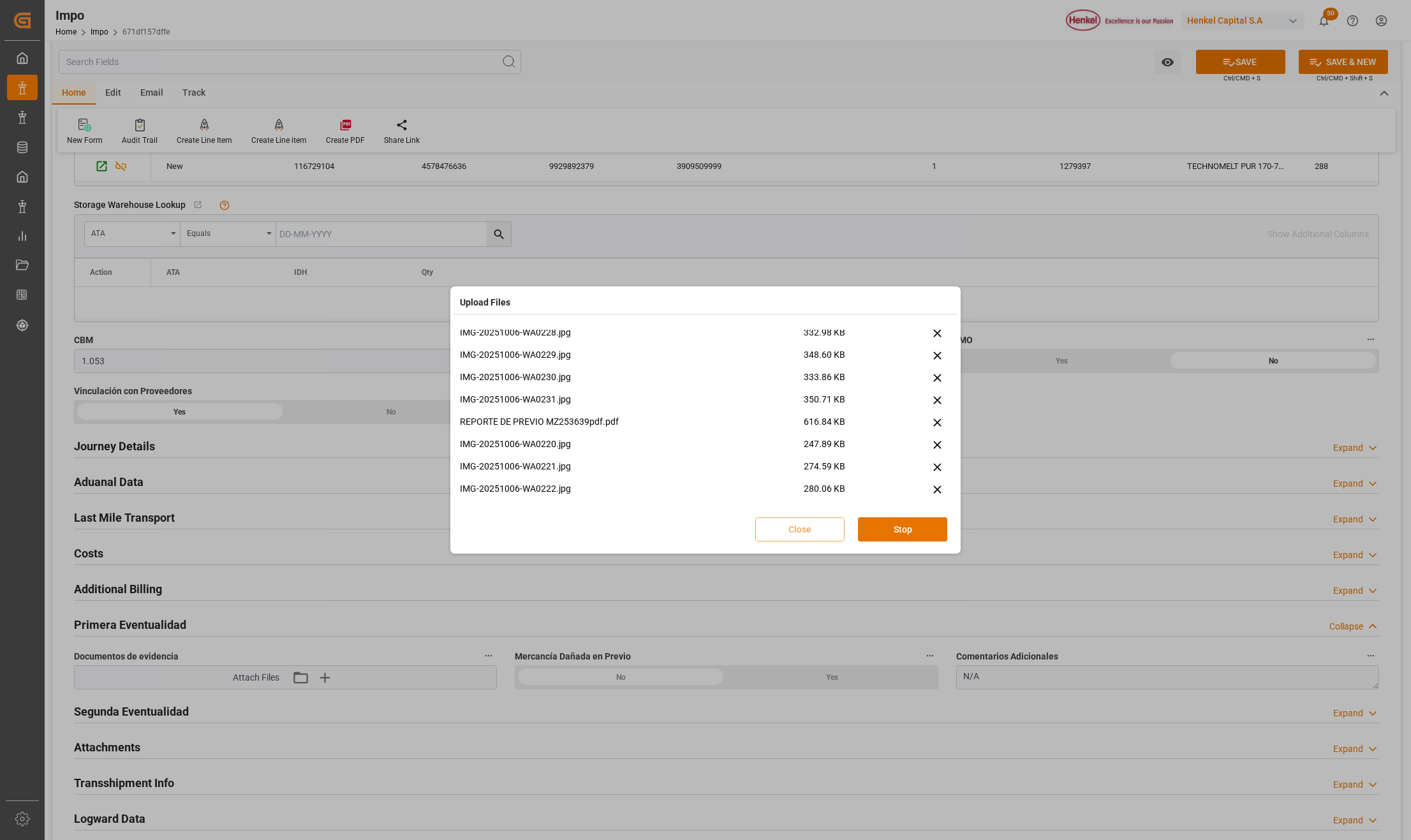
scroll to position [121, 0]
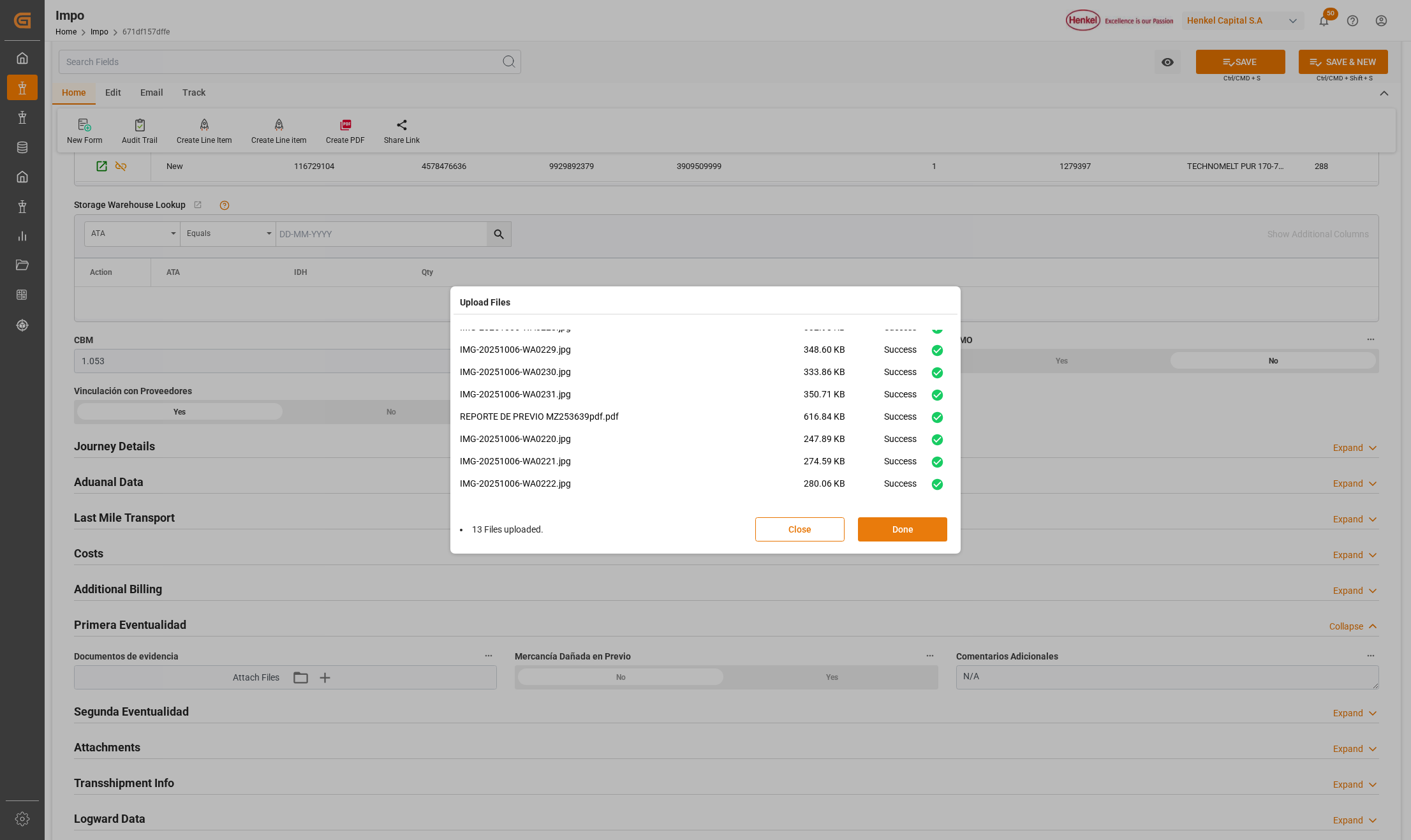
click at [913, 530] on button "Done" at bounding box center [902, 529] width 89 height 24
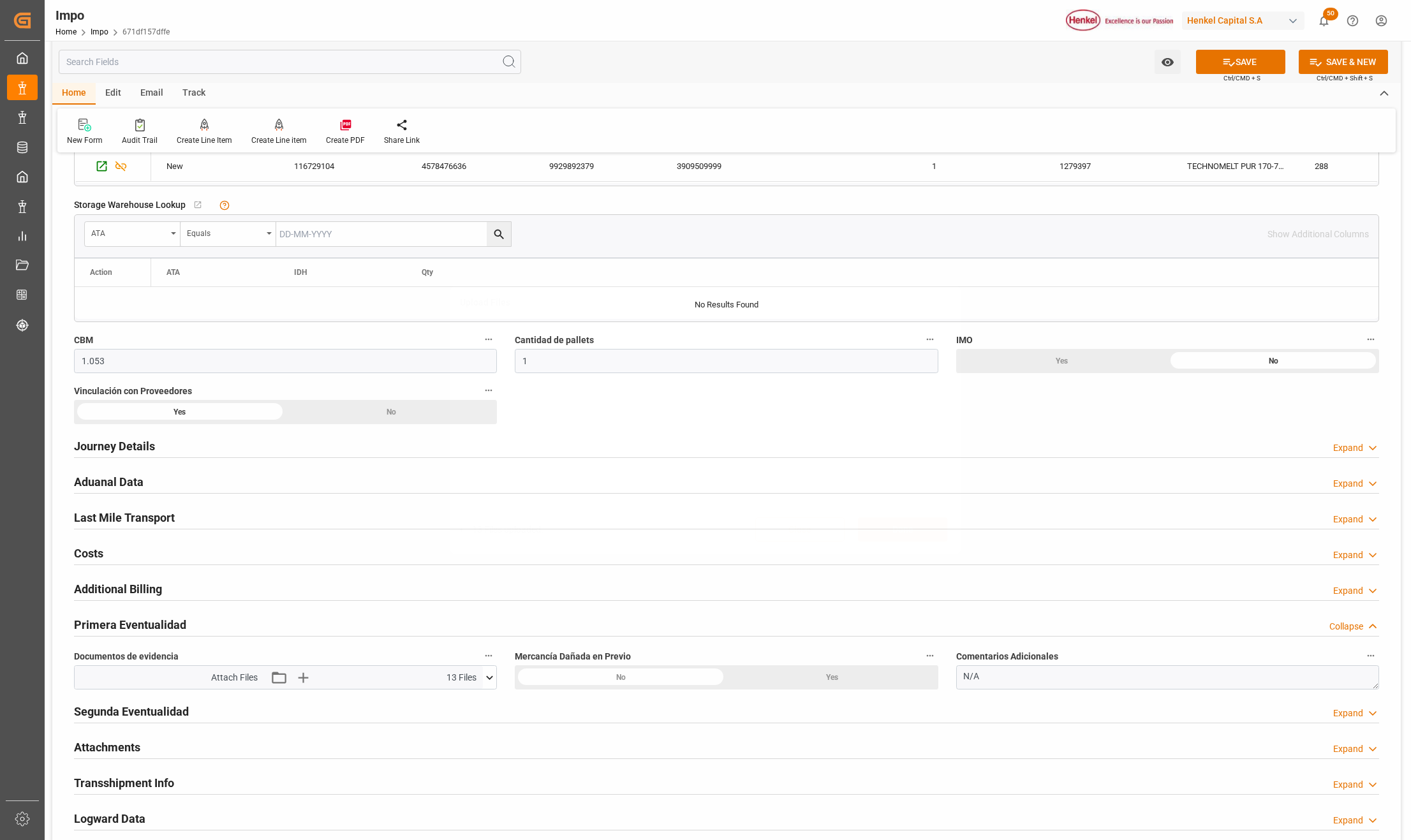
scroll to position [0, 0]
click at [1233, 65] on button "SAVE" at bounding box center [1240, 61] width 89 height 24
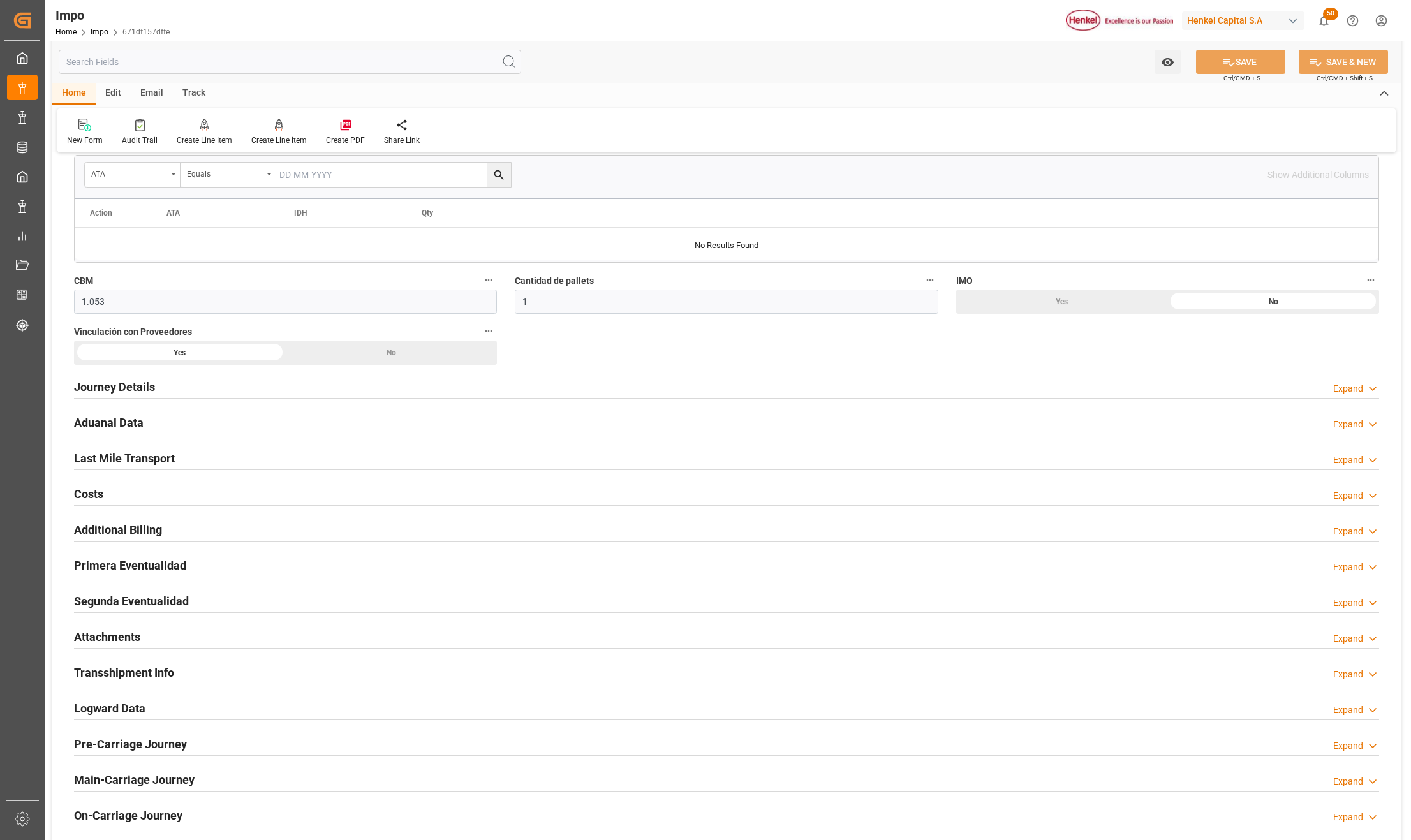
scroll to position [765, 0]
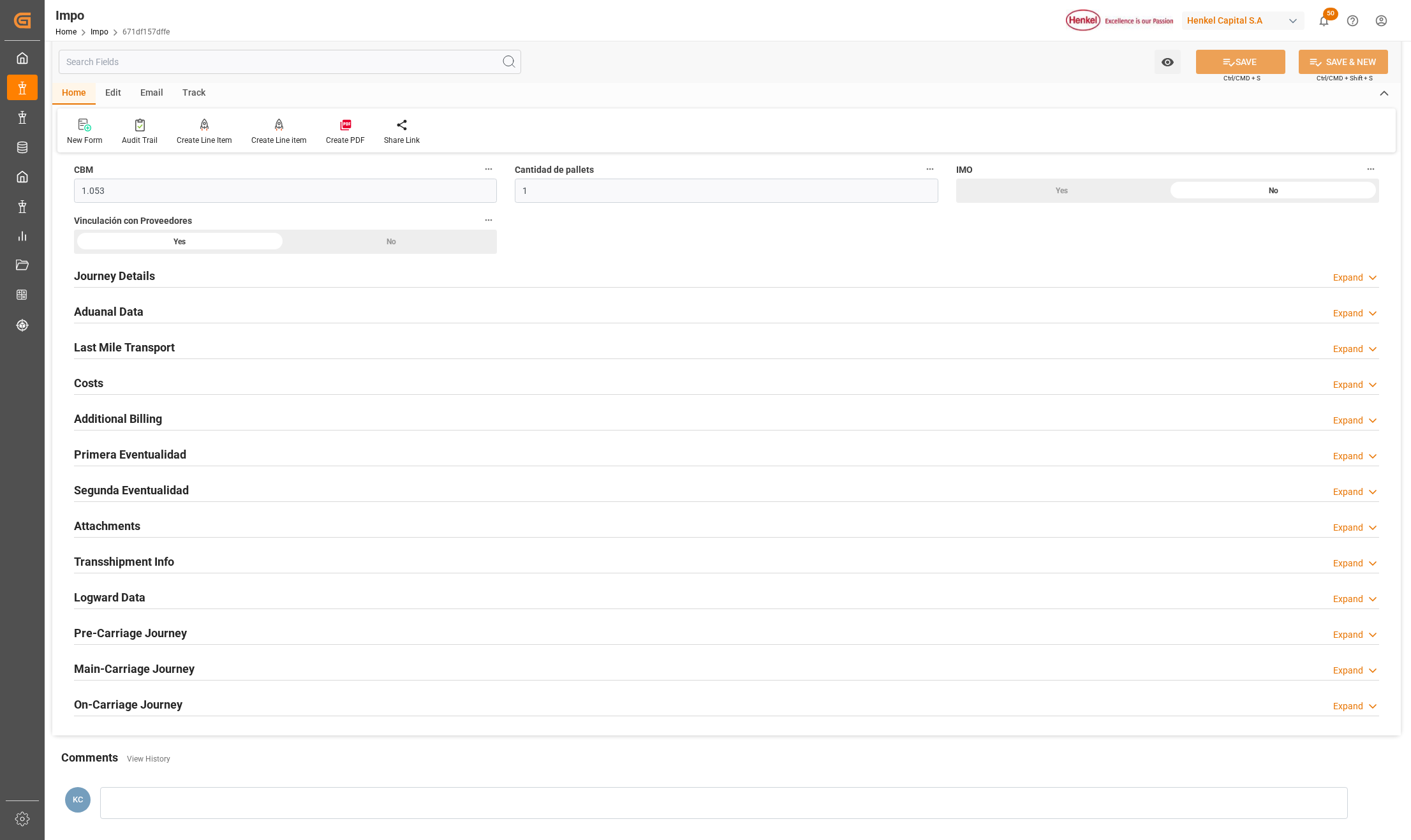
click at [98, 521] on h2 "Attachments" at bounding box center [107, 525] width 67 height 17
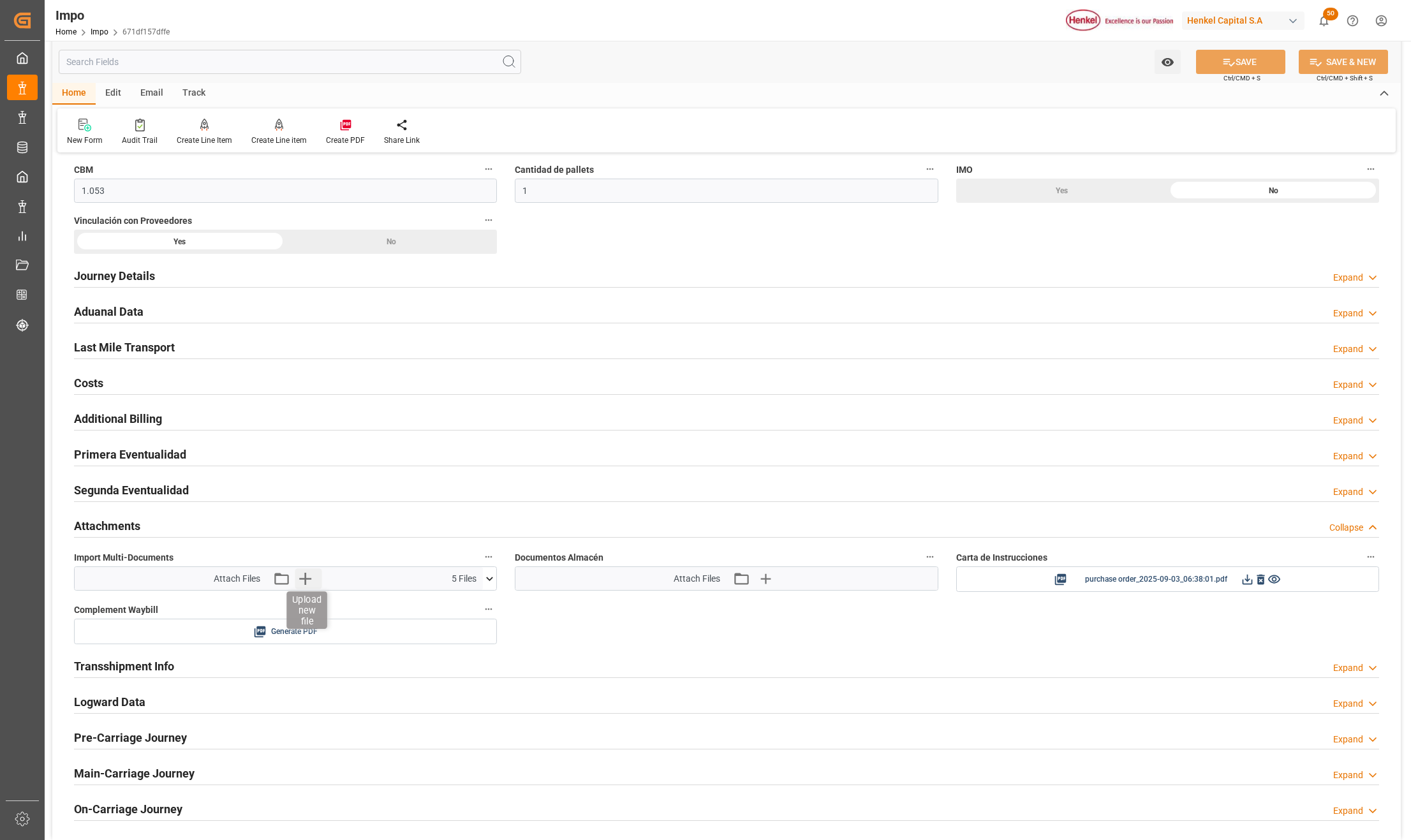
click at [305, 575] on icon "button" at bounding box center [304, 578] width 20 height 20
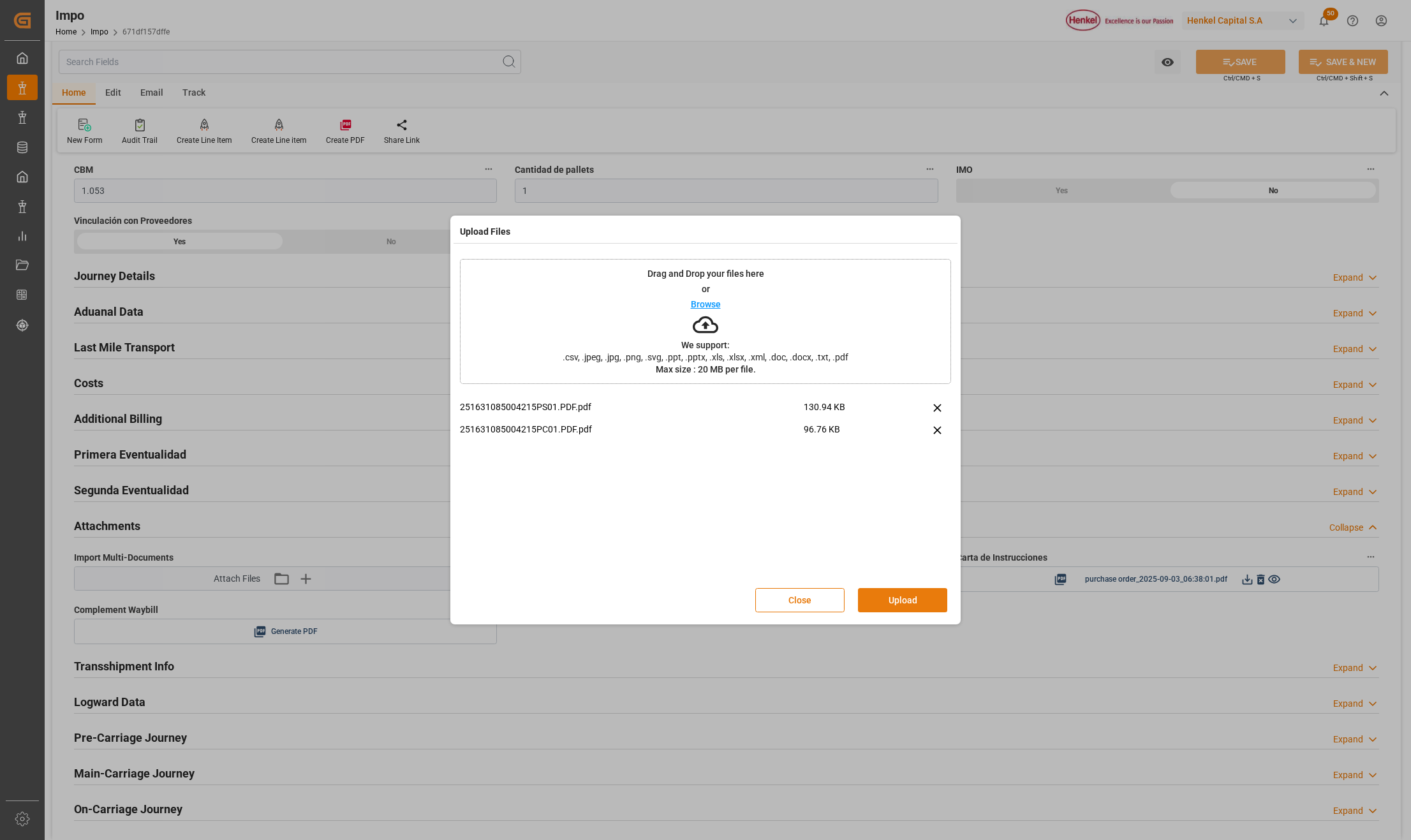
click at [881, 593] on button "Upload" at bounding box center [902, 600] width 89 height 24
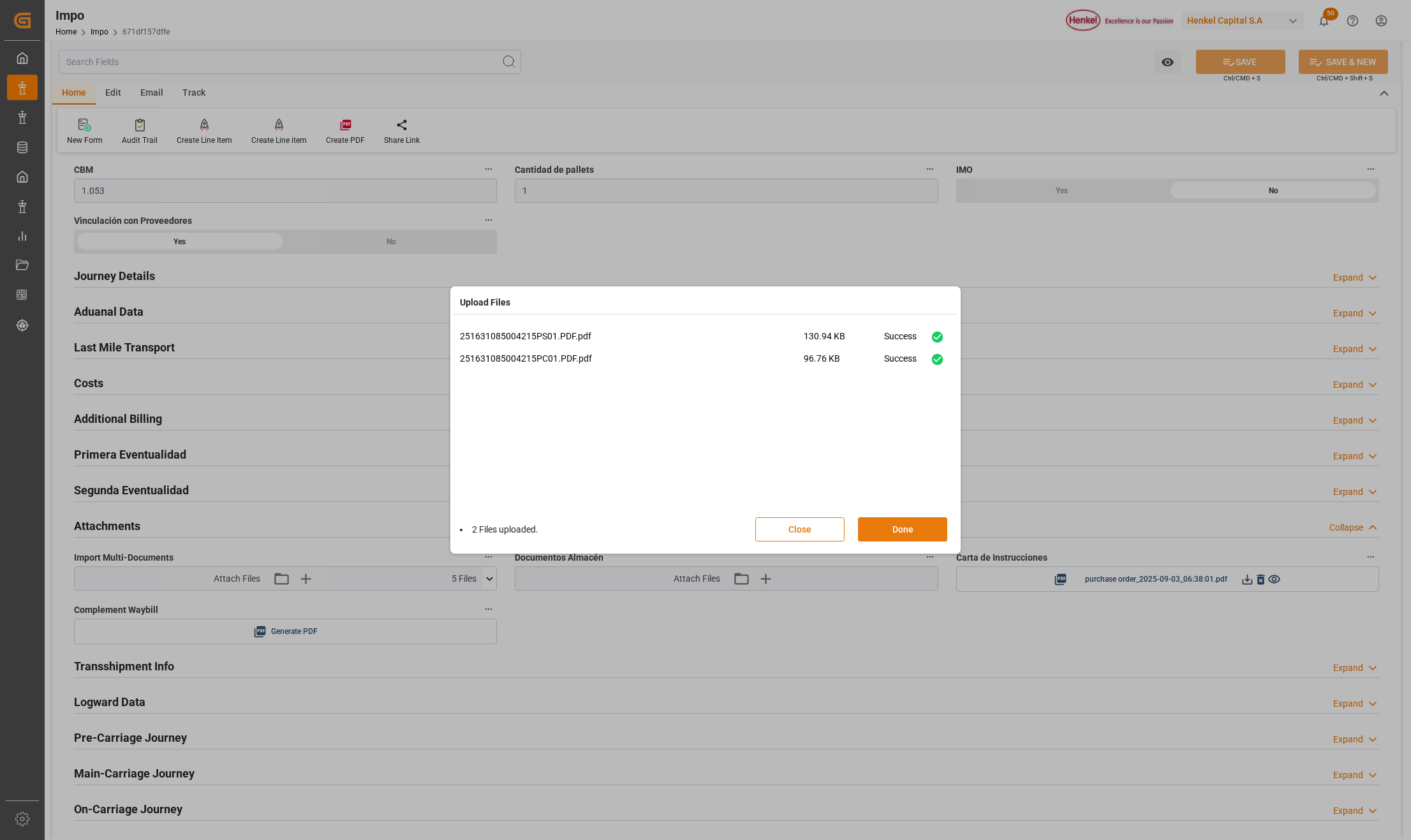
click at [924, 530] on button "Done" at bounding box center [902, 529] width 89 height 24
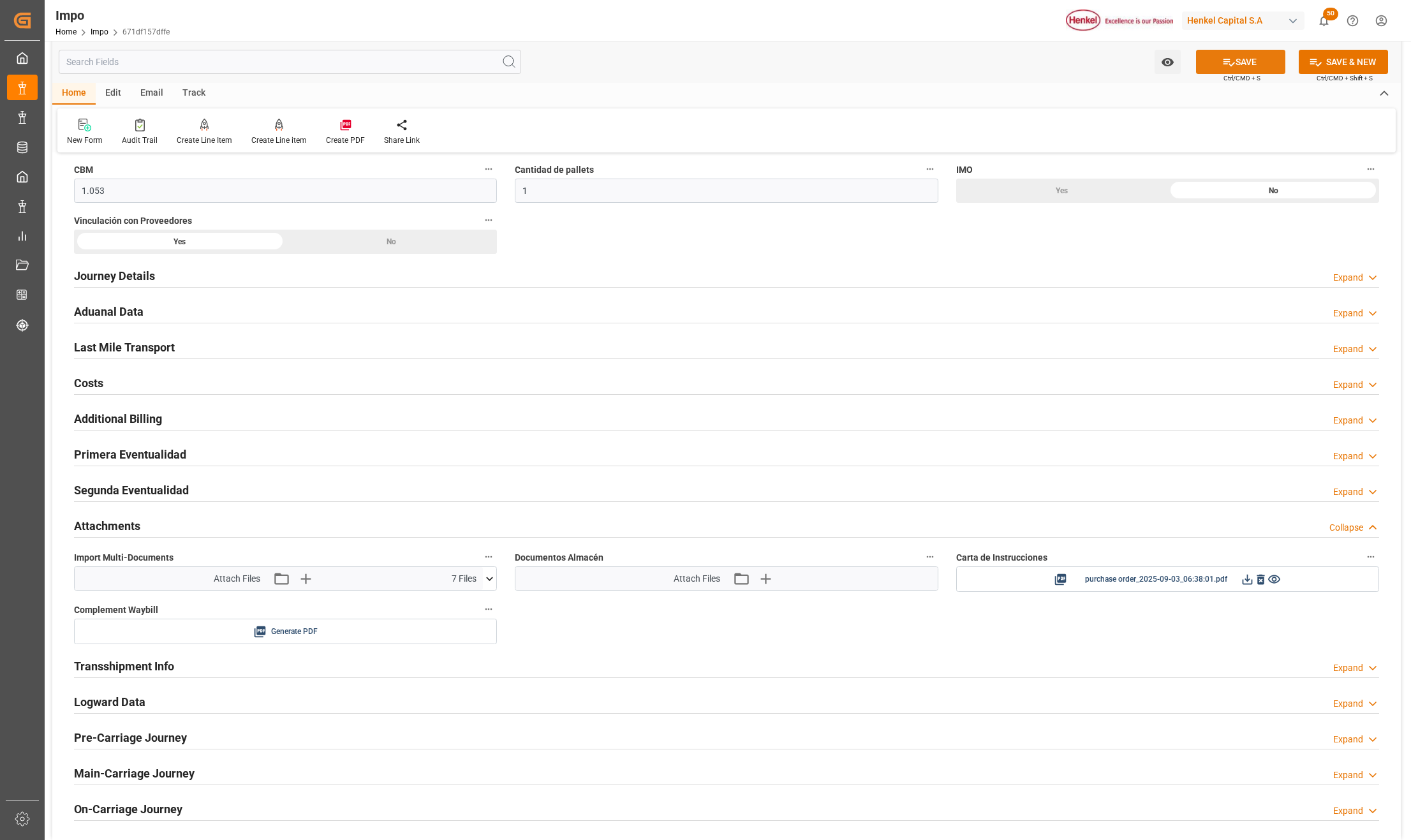
click at [1210, 56] on button "SAVE" at bounding box center [1240, 61] width 89 height 24
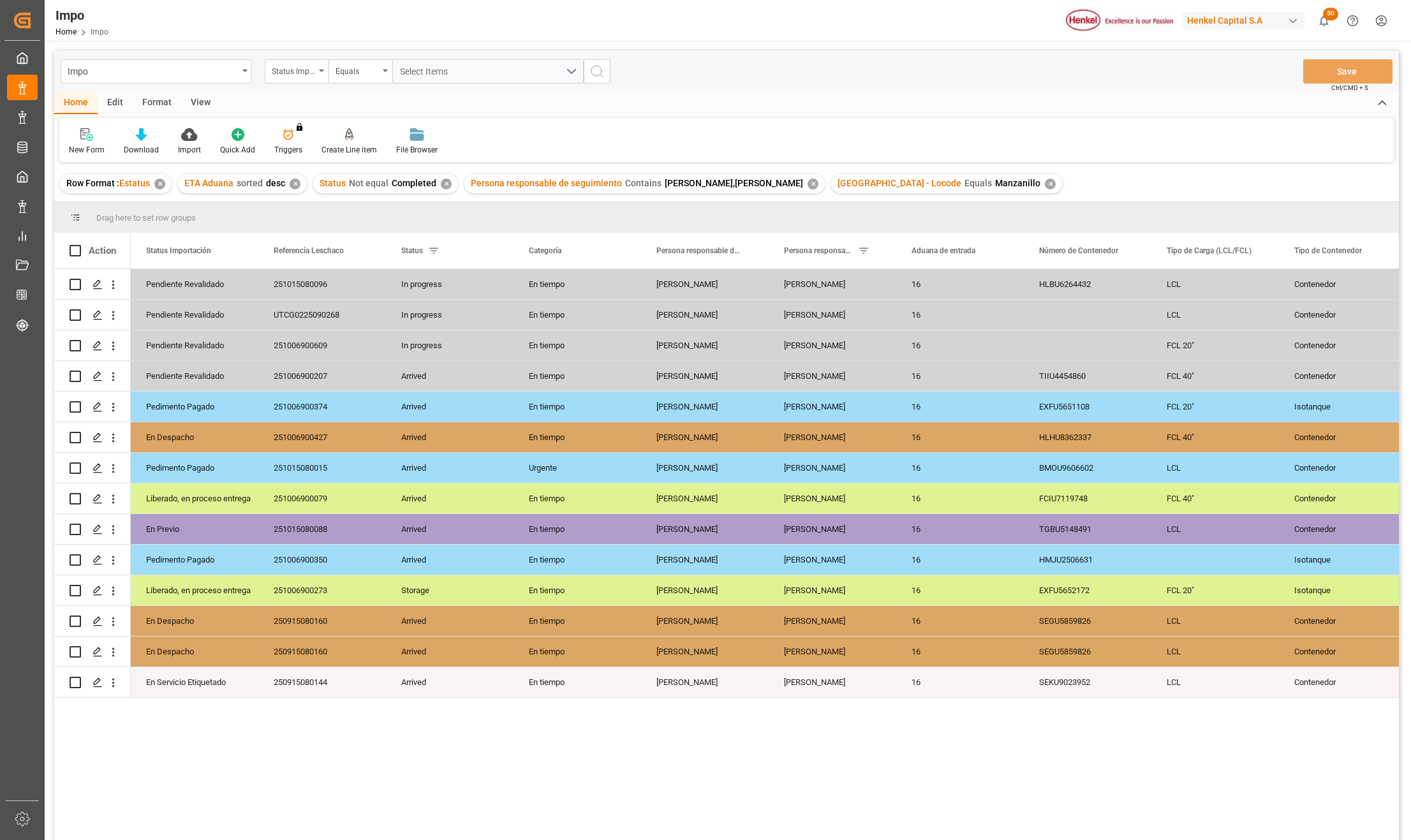
click at [205, 103] on div "View" at bounding box center [201, 103] width 39 height 22
click at [169, 141] on div "Standard Templates" at bounding box center [145, 141] width 83 height 28
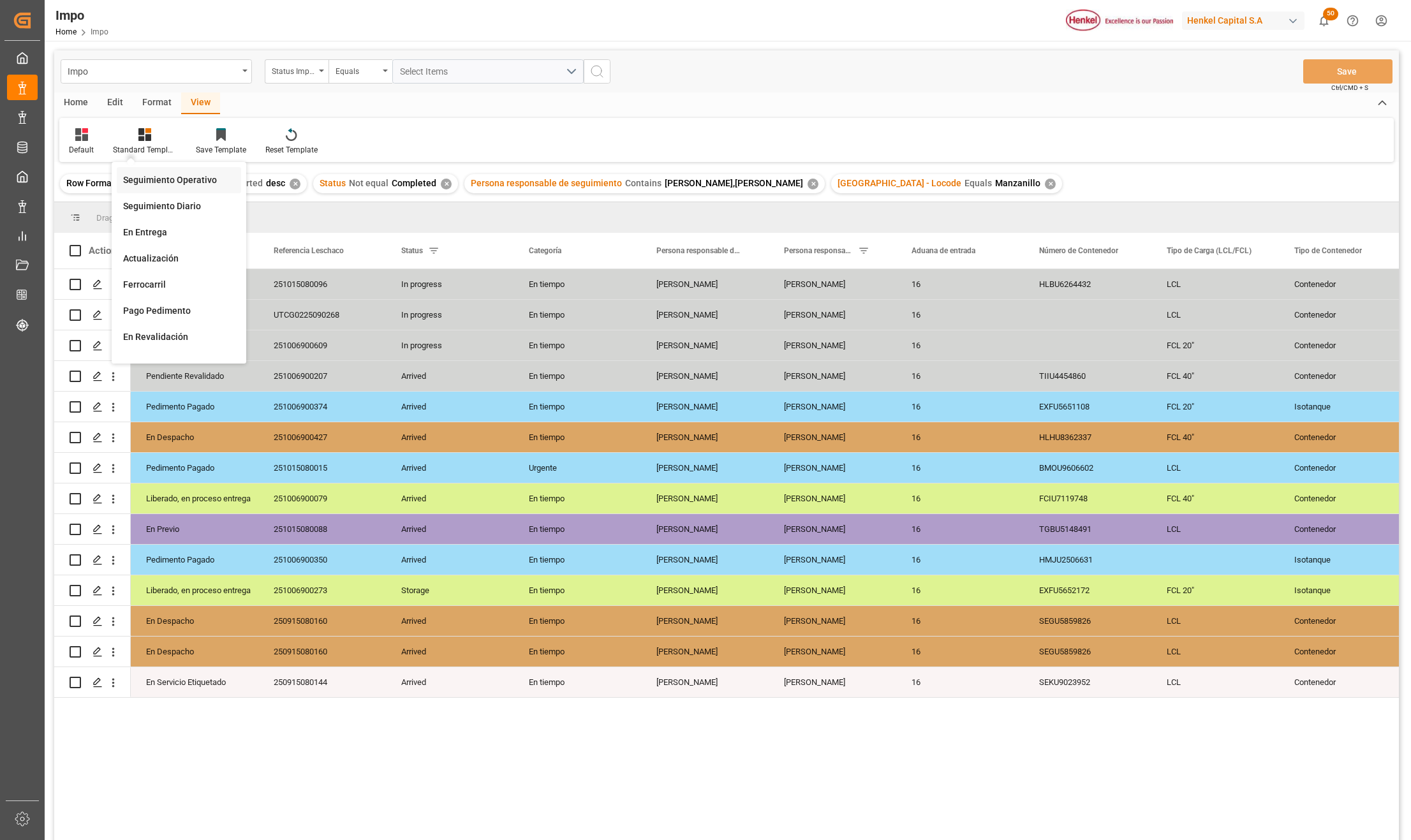
click at [169, 174] on div "Seguimiento Operativo" at bounding box center [178, 181] width 112 height 13
